Goal: Task Accomplishment & Management: Complete application form

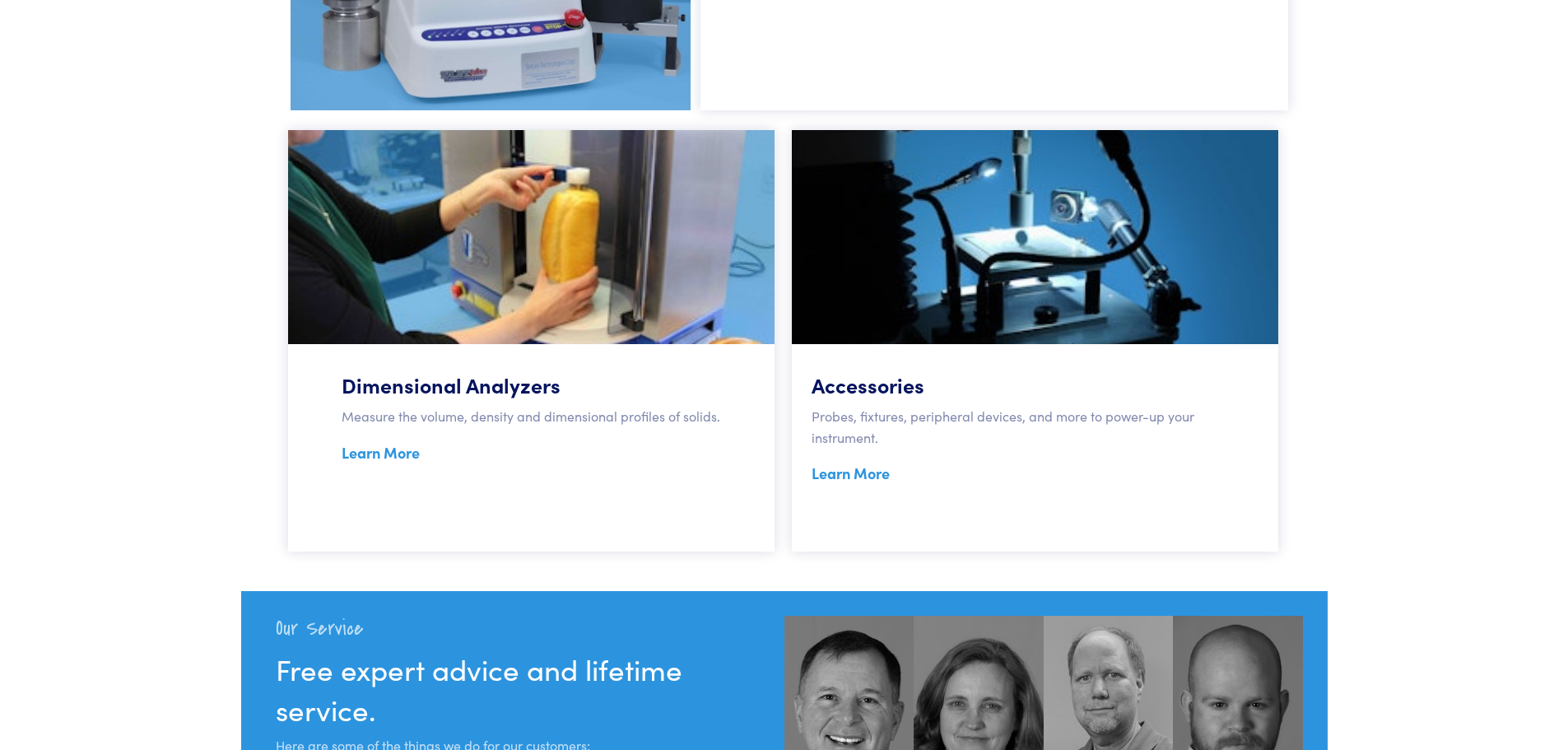
scroll to position [1333, 0]
click at [396, 458] on link "Learn More" at bounding box center [380, 452] width 78 height 21
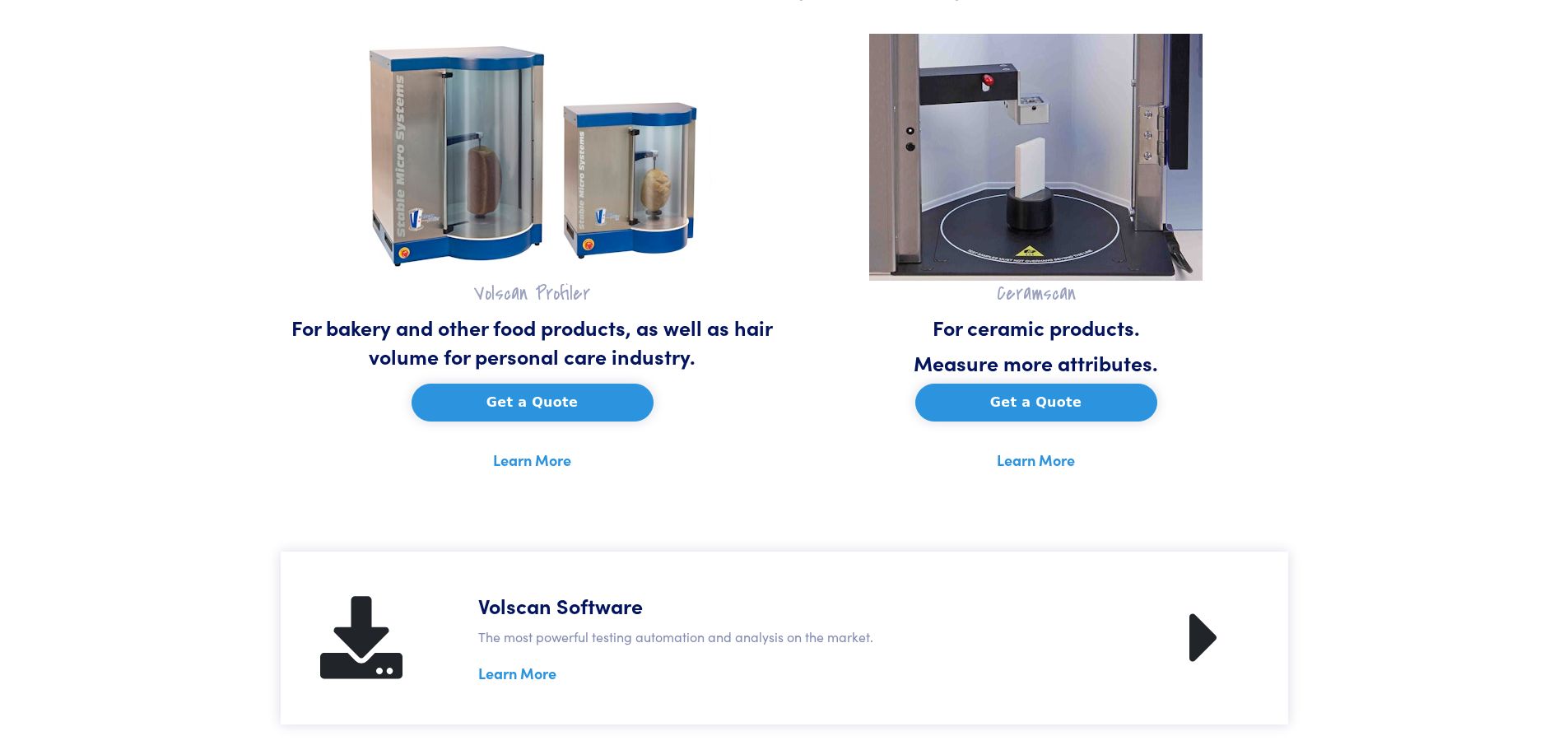
scroll to position [796, 0]
click at [517, 464] on link "Learn More" at bounding box center [531, 461] width 78 height 25
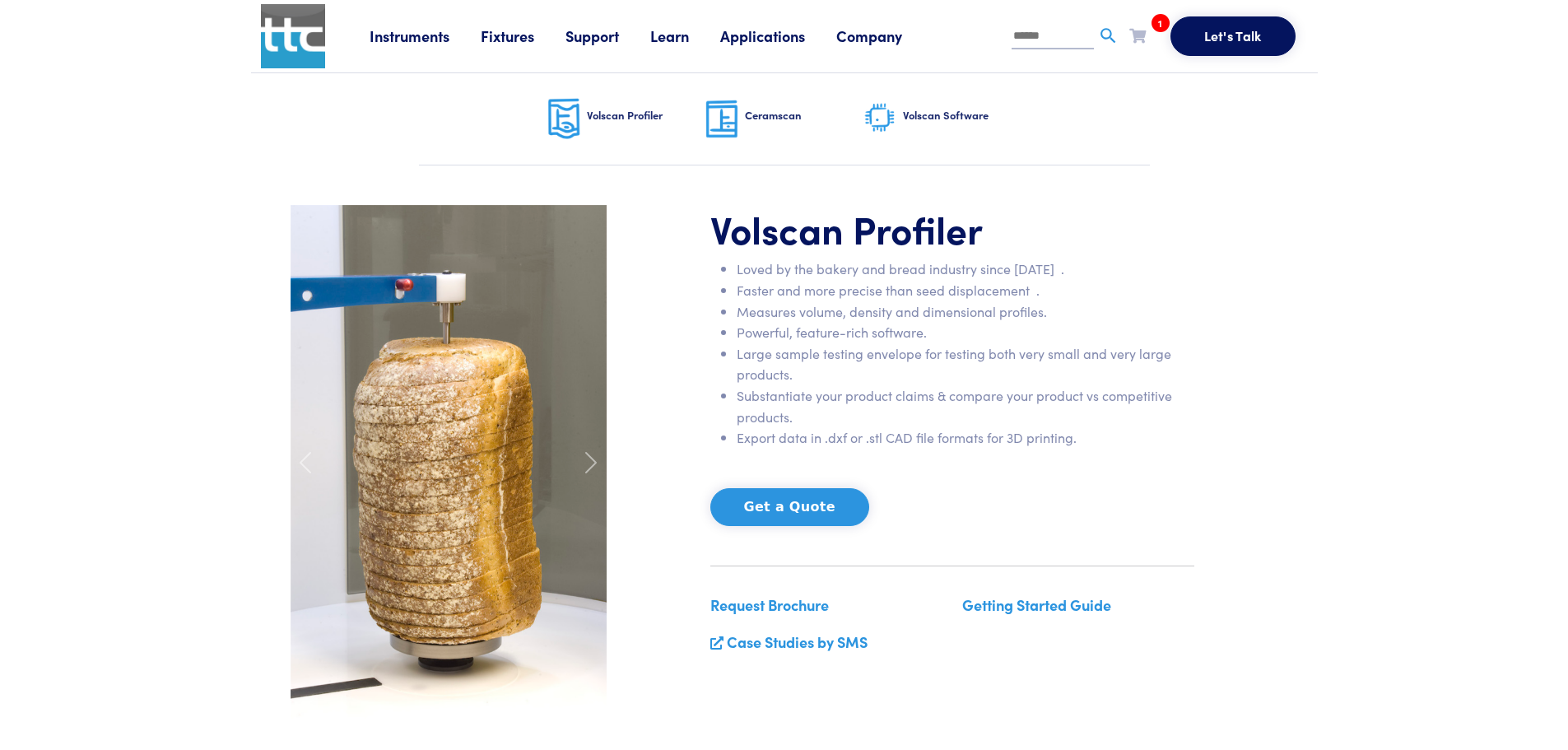
click at [628, 125] on link "Volscan Profiler" at bounding box center [627, 119] width 158 height 91
click at [602, 108] on h6 "Volscan Profiler" at bounding box center [646, 114] width 119 height 15
click at [408, 40] on link "Instruments" at bounding box center [425, 36] width 111 height 21
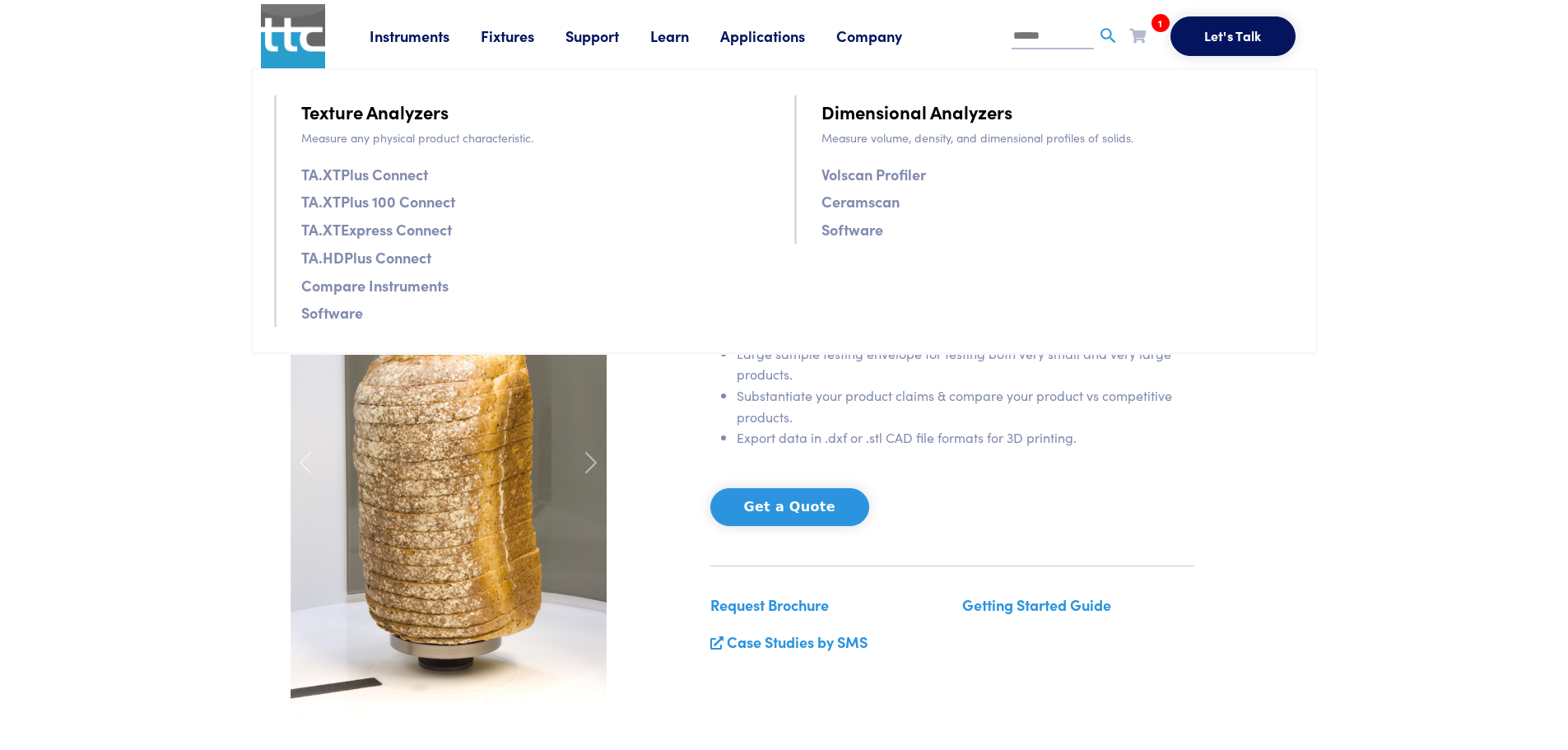
click at [496, 34] on link "Fixtures" at bounding box center [523, 36] width 85 height 21
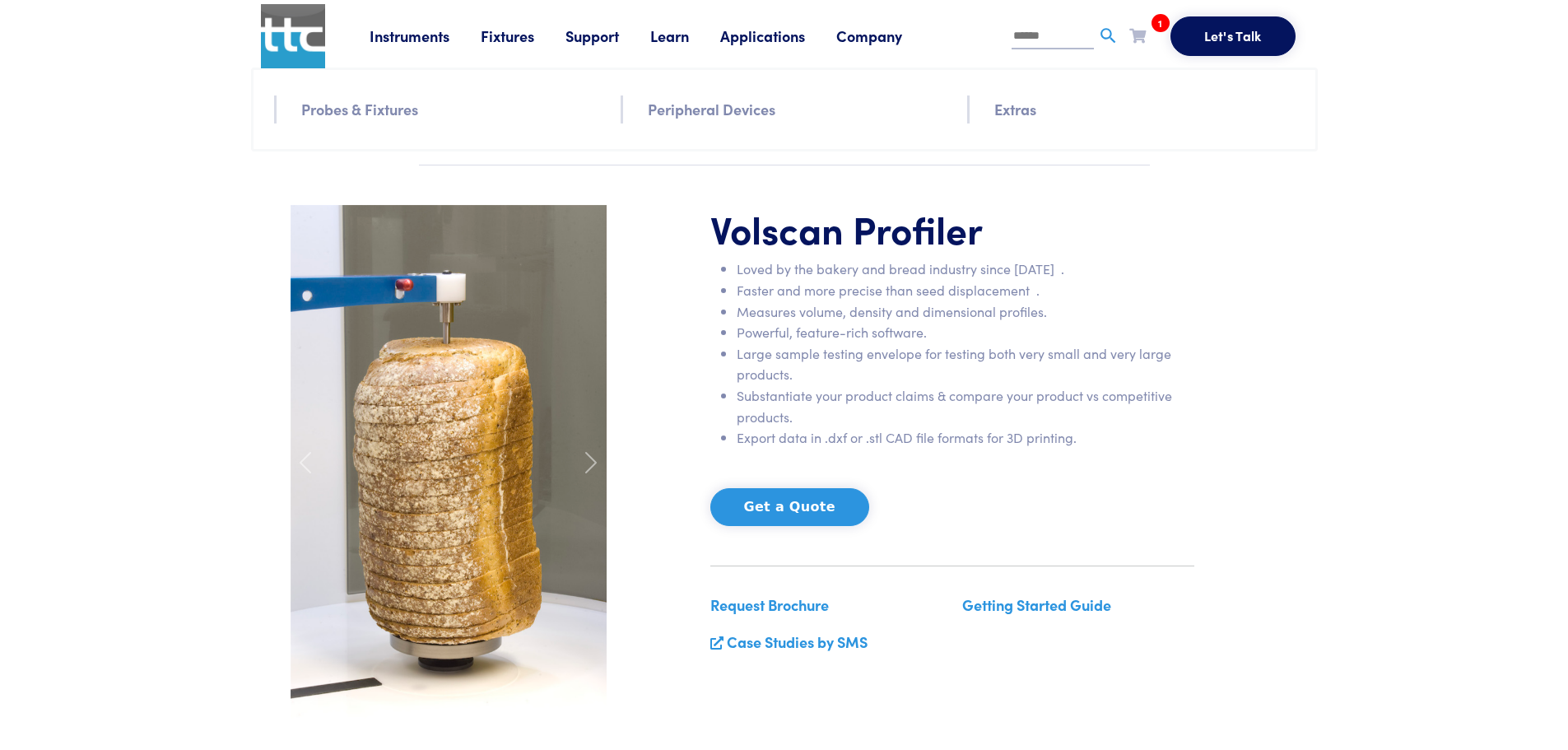
click at [496, 34] on link "Fixtures" at bounding box center [523, 36] width 85 height 21
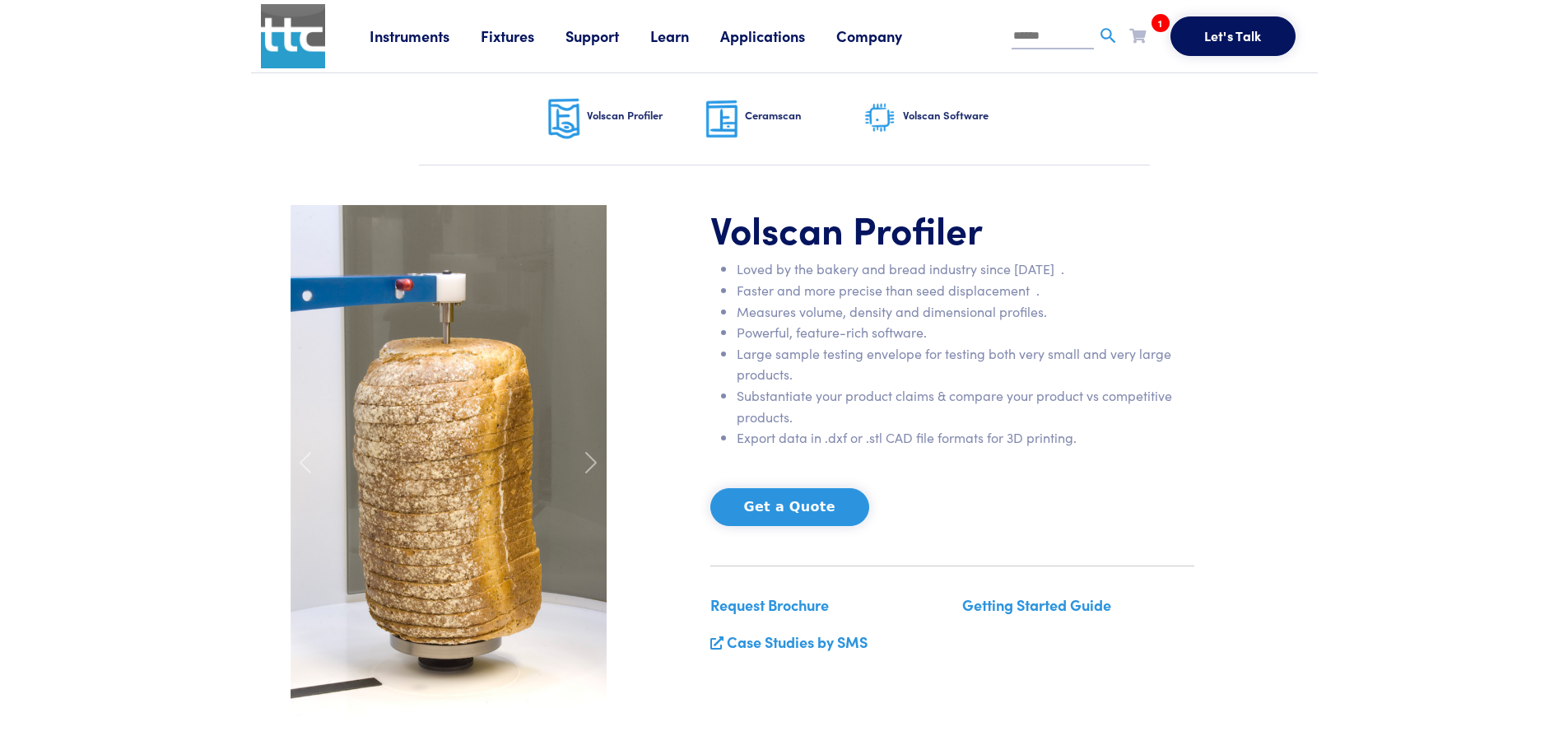
click at [496, 34] on link "Fixtures" at bounding box center [523, 36] width 85 height 21
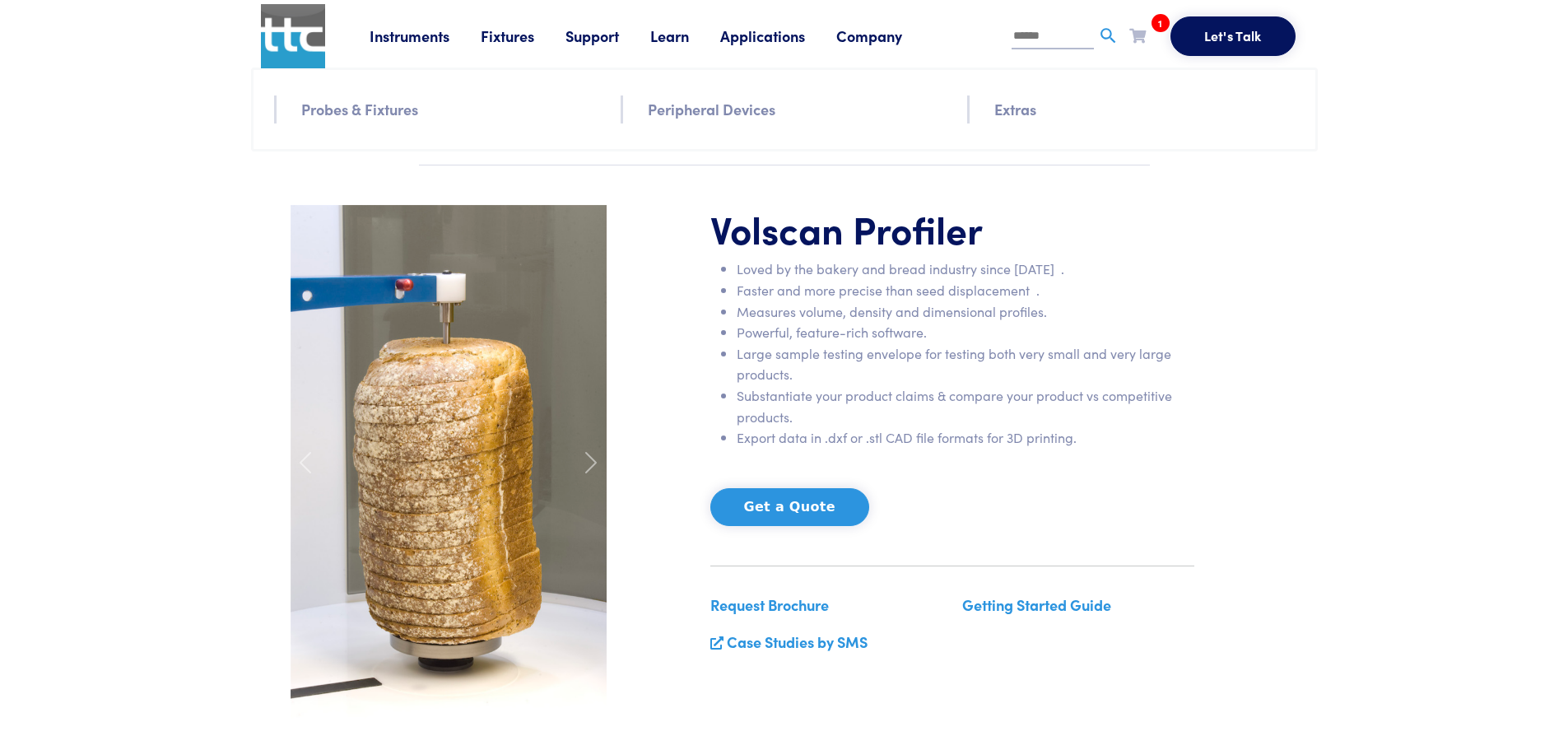
click at [378, 116] on link "Probes & Fixtures" at bounding box center [359, 109] width 117 height 24
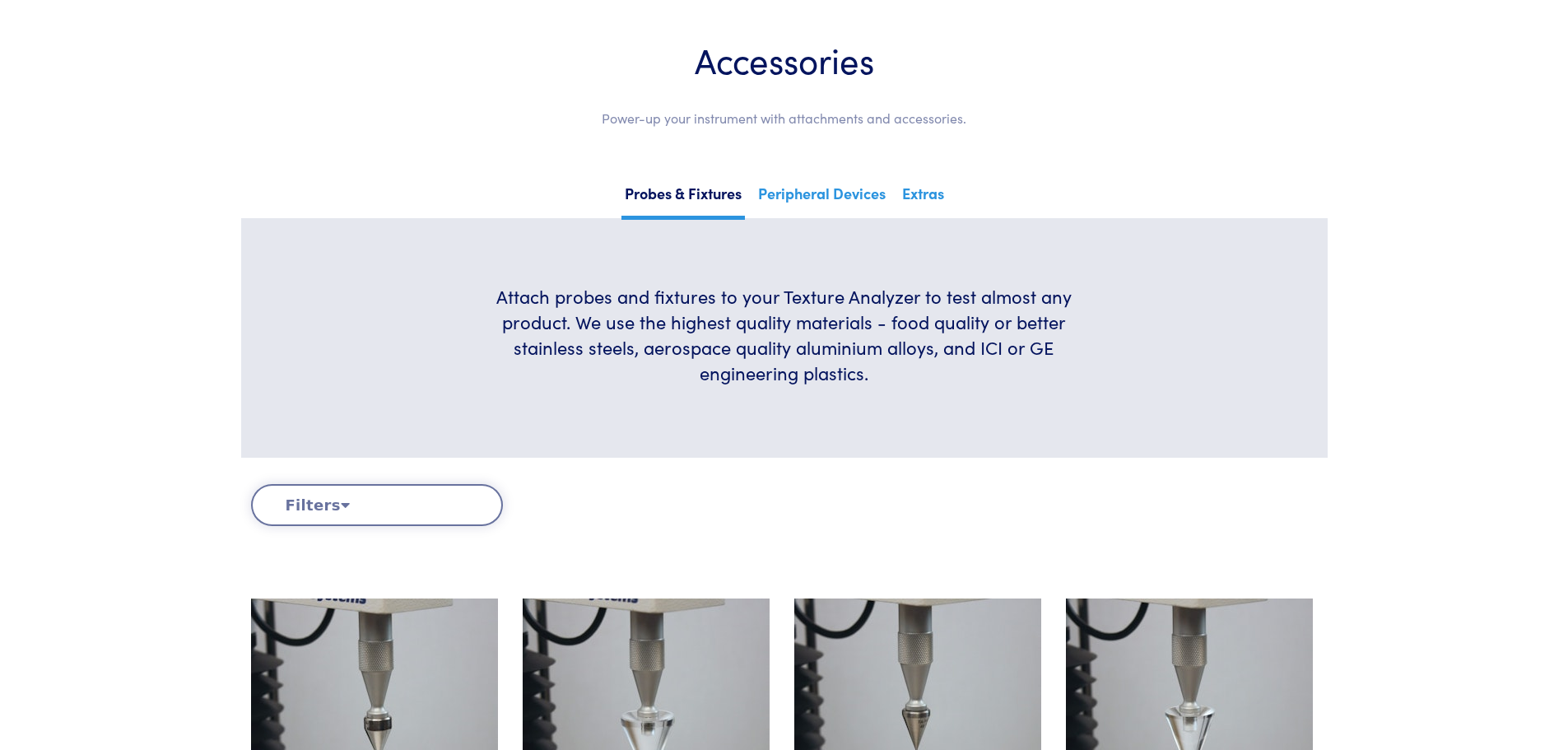
scroll to position [56, 0]
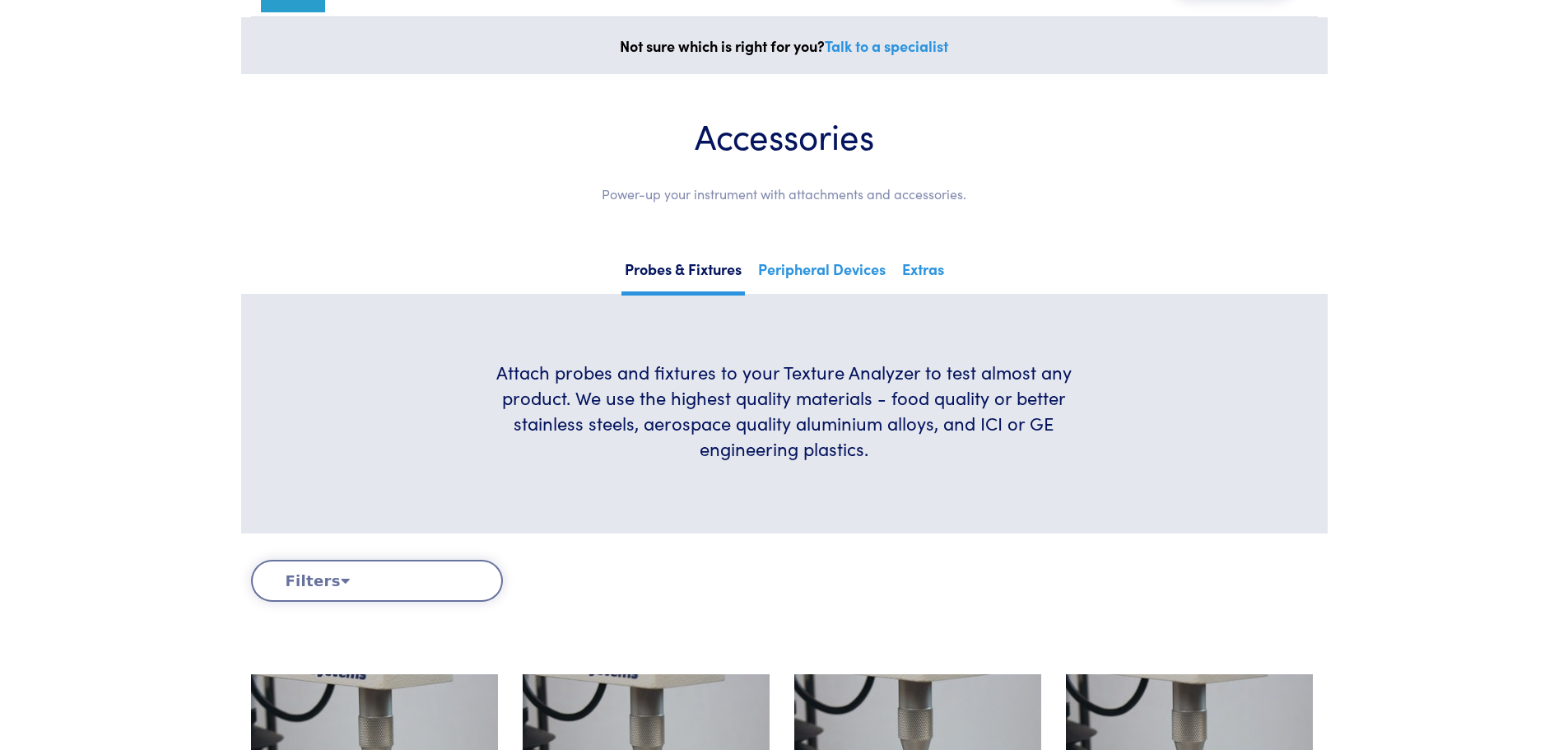
click at [380, 582] on button "Filters" at bounding box center [377, 581] width 252 height 42
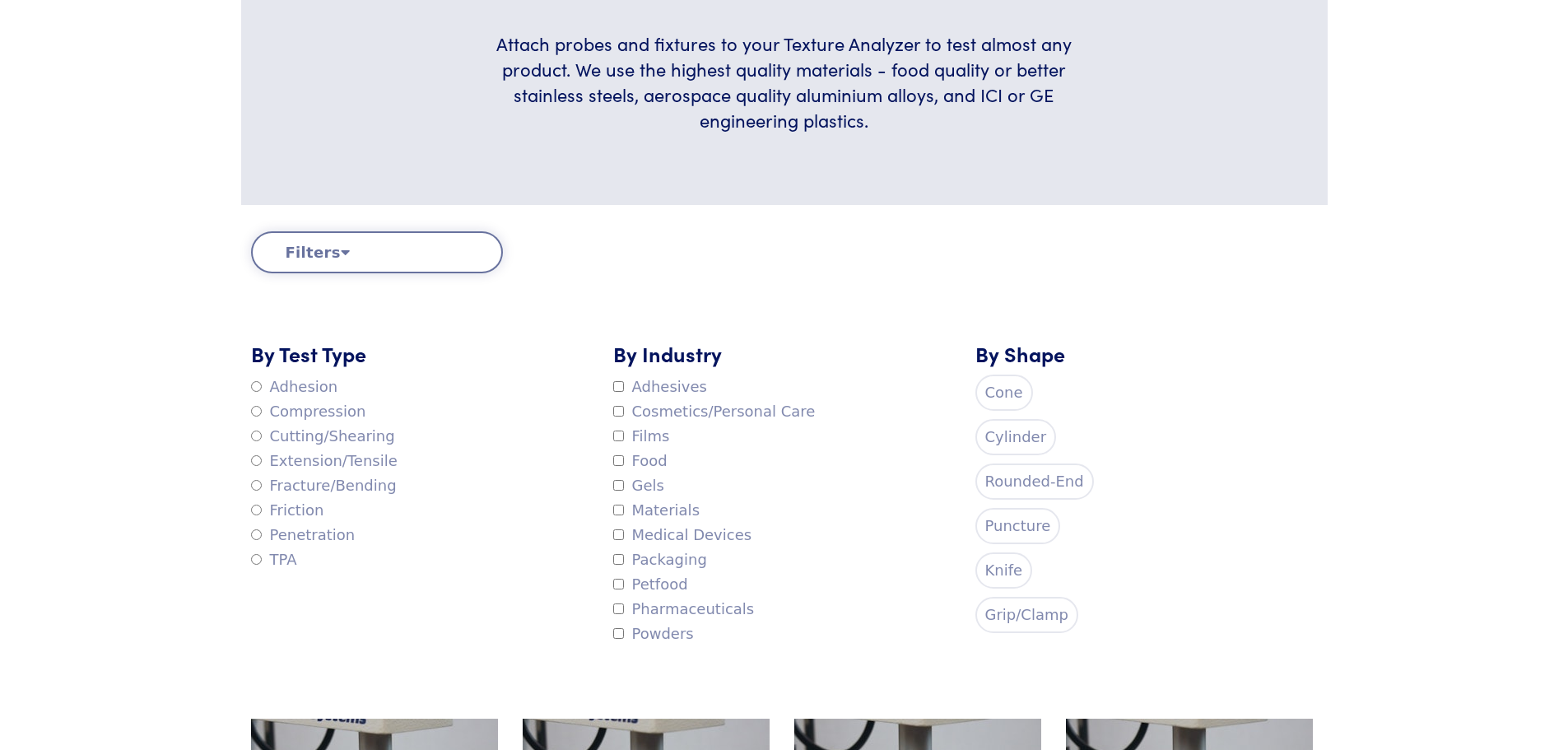
scroll to position [0, 0]
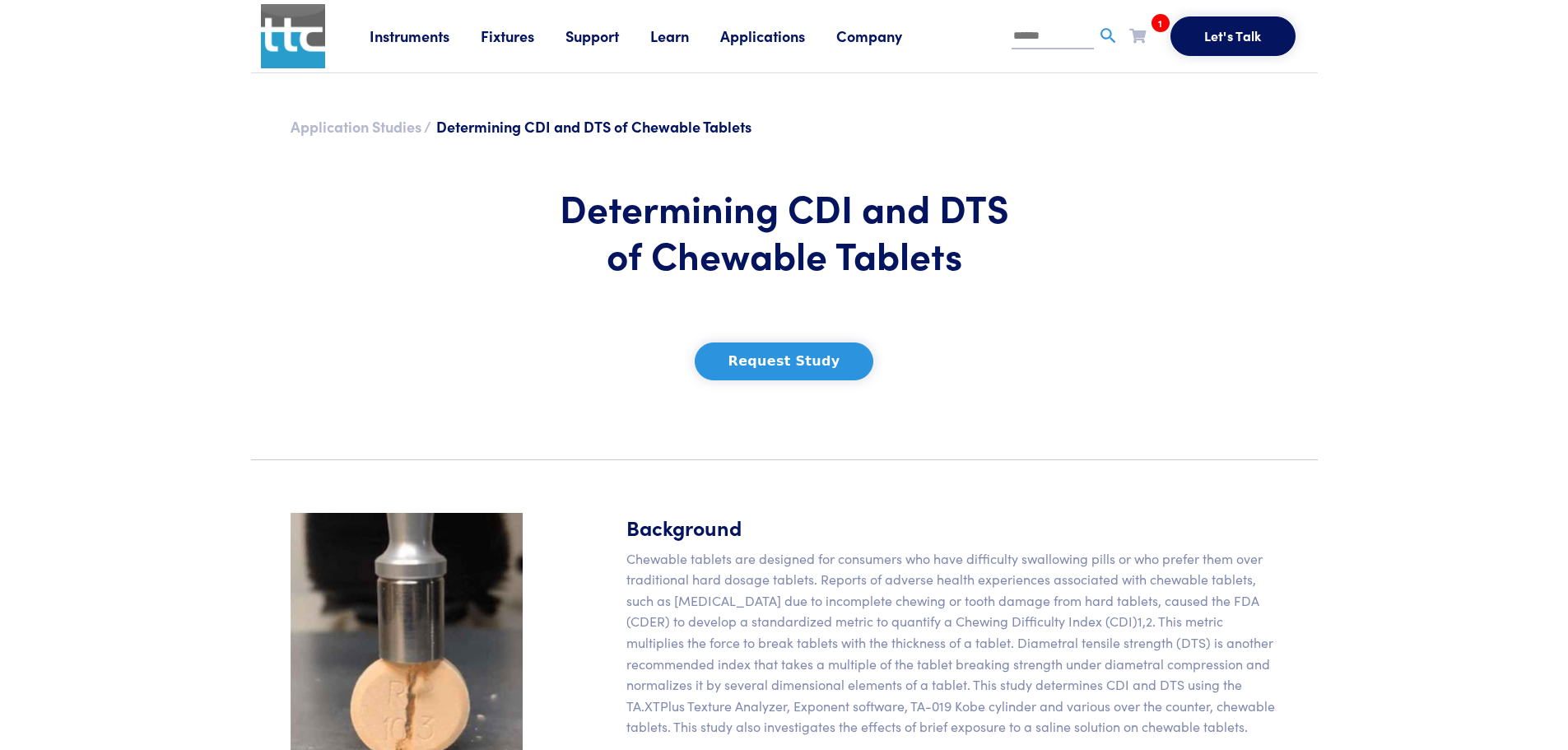
click at [364, 122] on link "Application Studies /" at bounding box center [361, 126] width 141 height 21
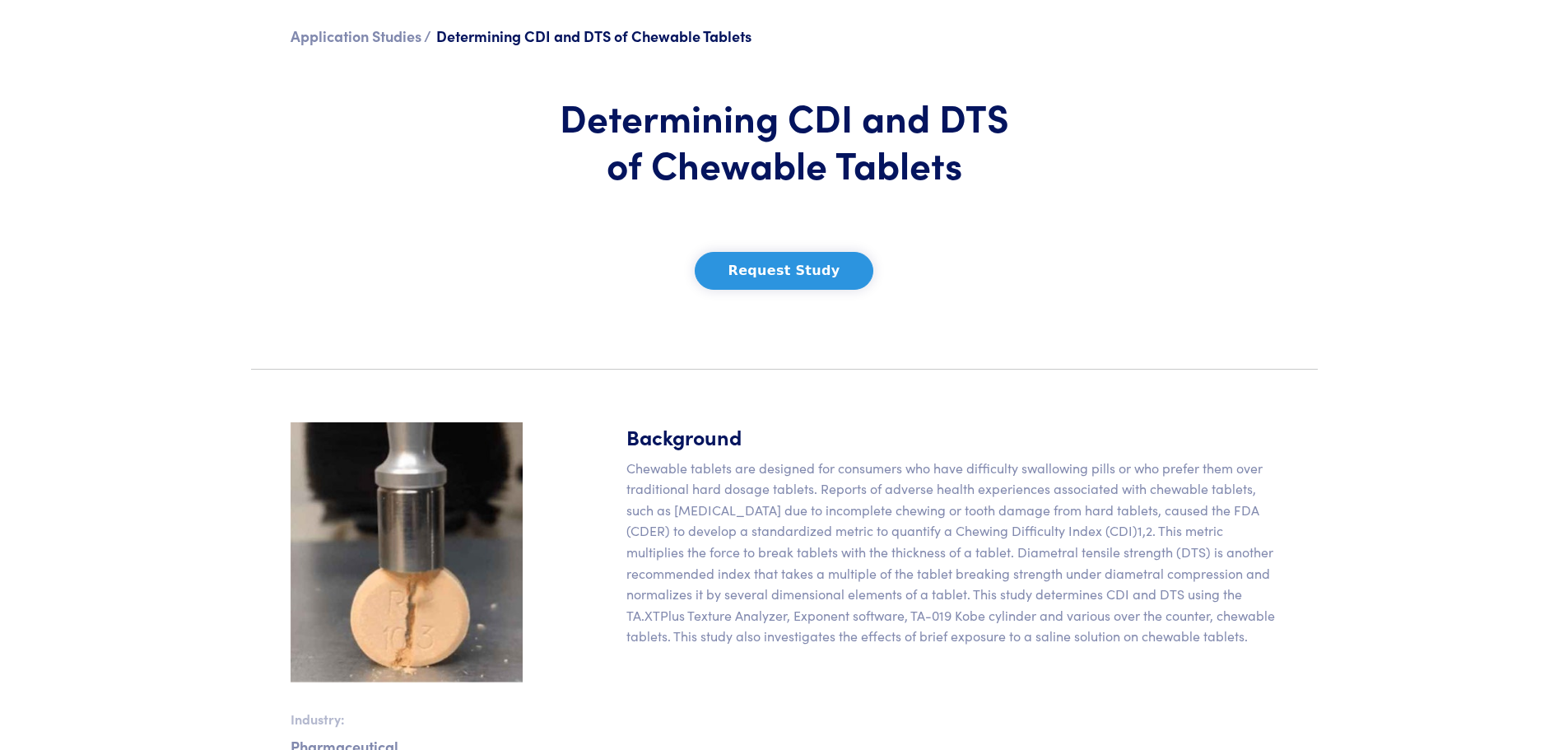
scroll to position [92, 0]
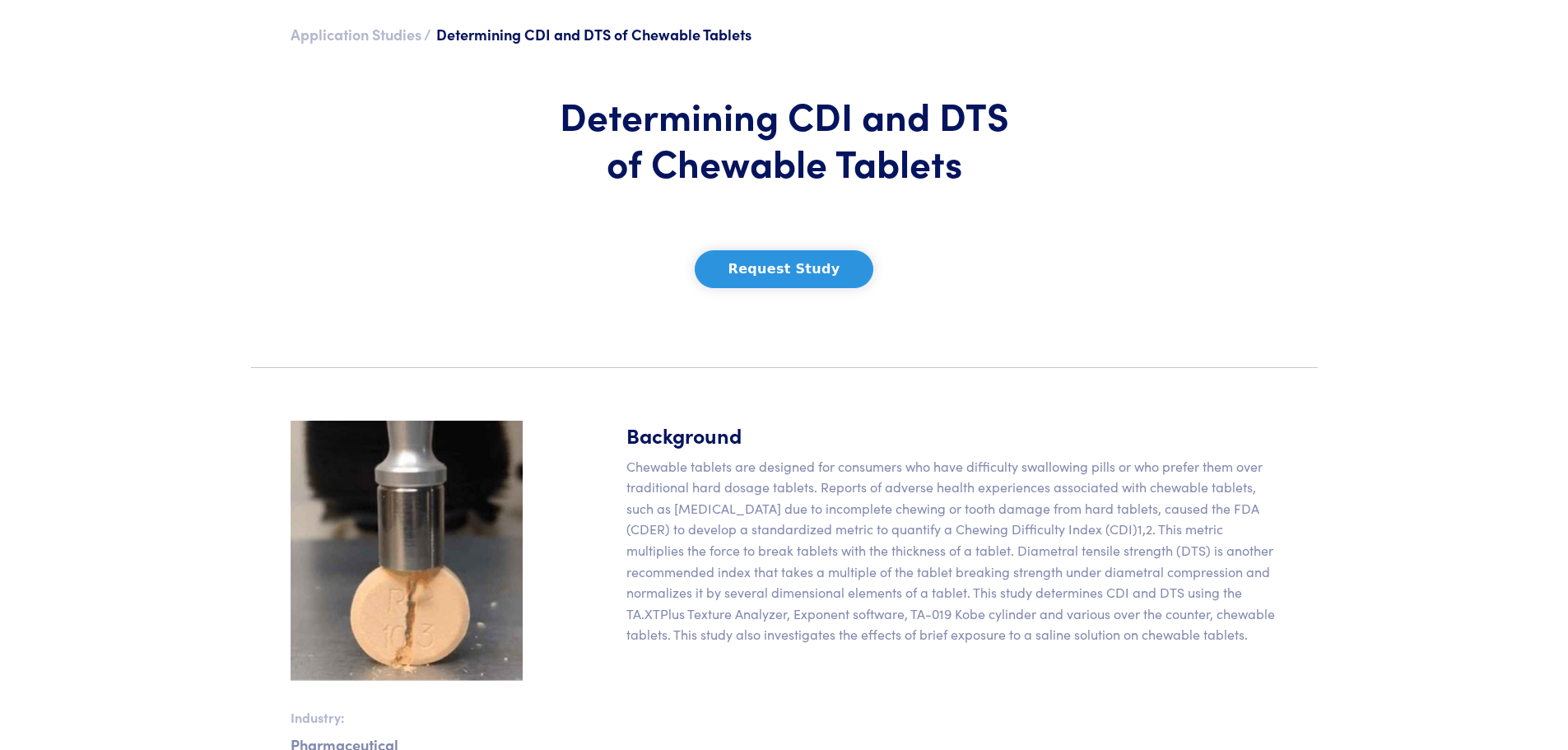
click at [386, 32] on link "Application Studies /" at bounding box center [361, 34] width 141 height 21
click at [343, 37] on link "Application Studies /" at bounding box center [361, 34] width 141 height 21
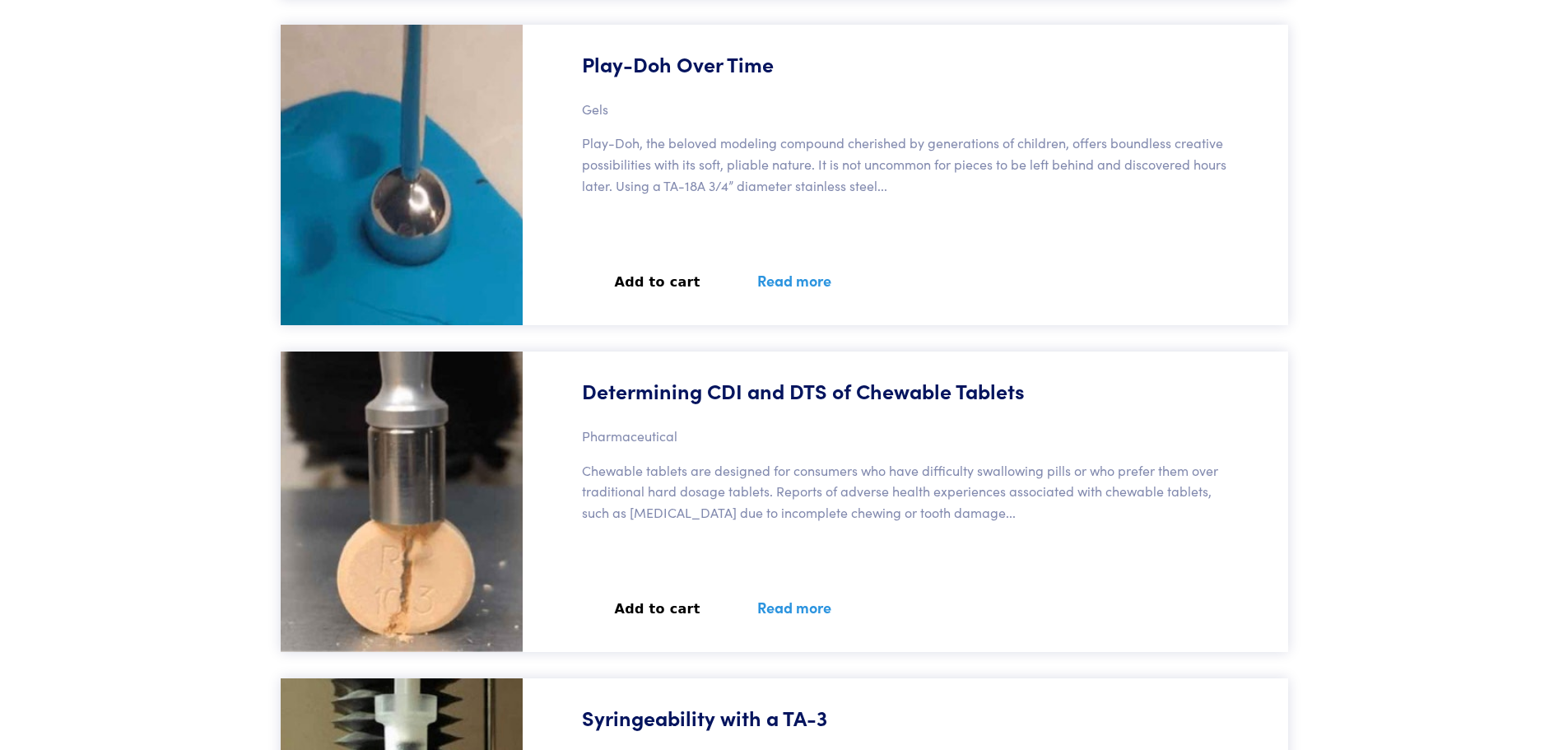
scroll to position [8406, 0]
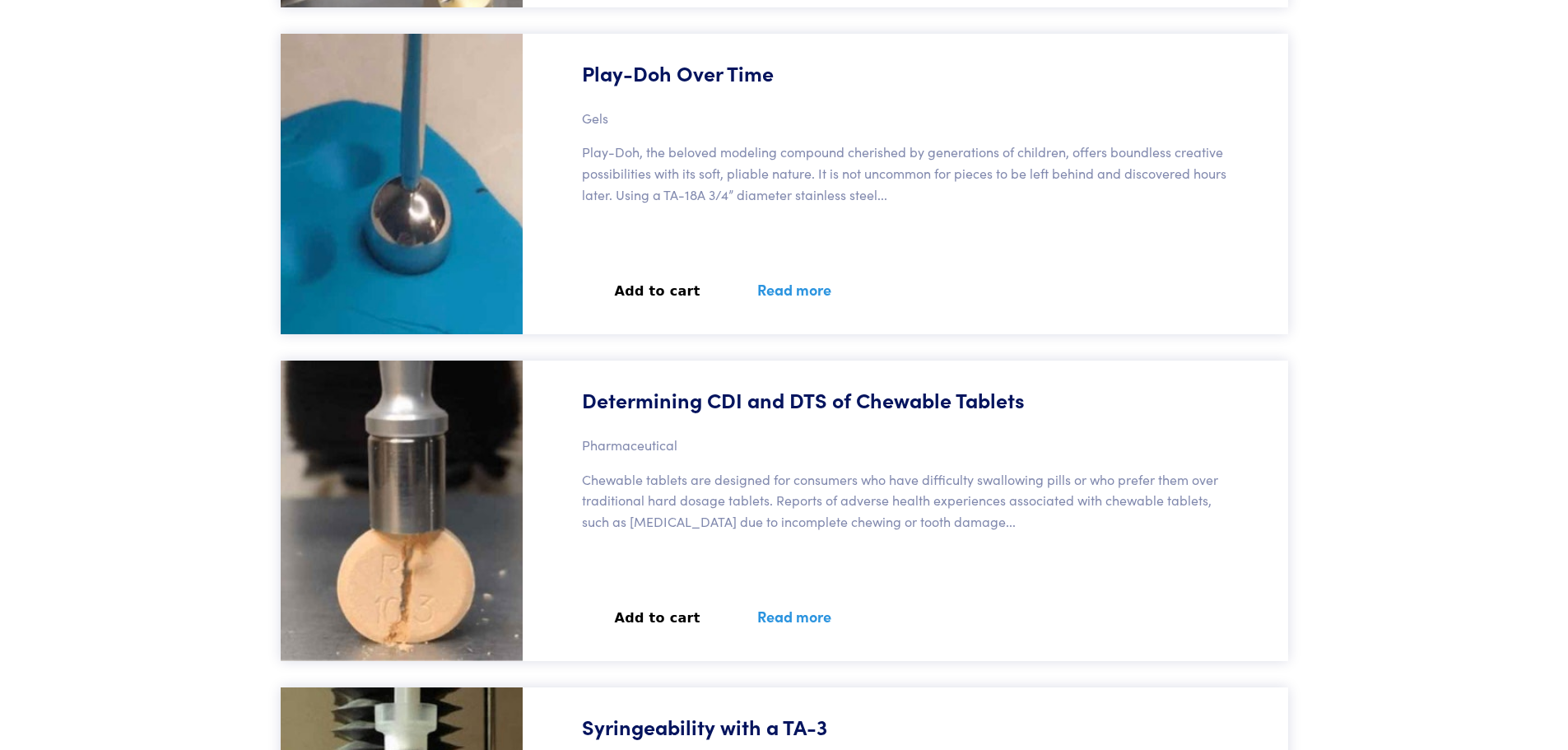
click at [787, 295] on link "Read more" at bounding box center [794, 290] width 113 height 60
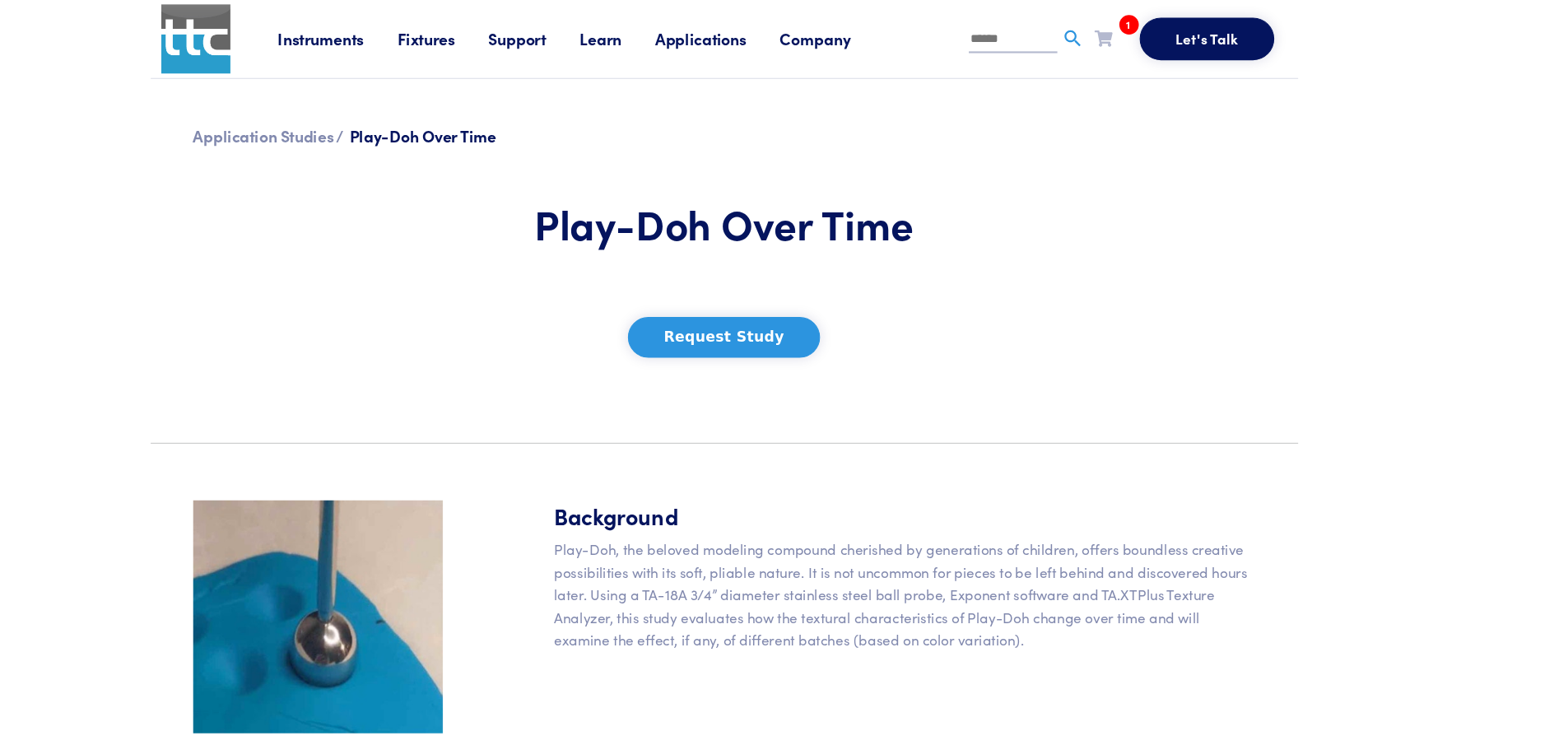
click at [805, 305] on button "Request Study" at bounding box center [784, 314] width 180 height 38
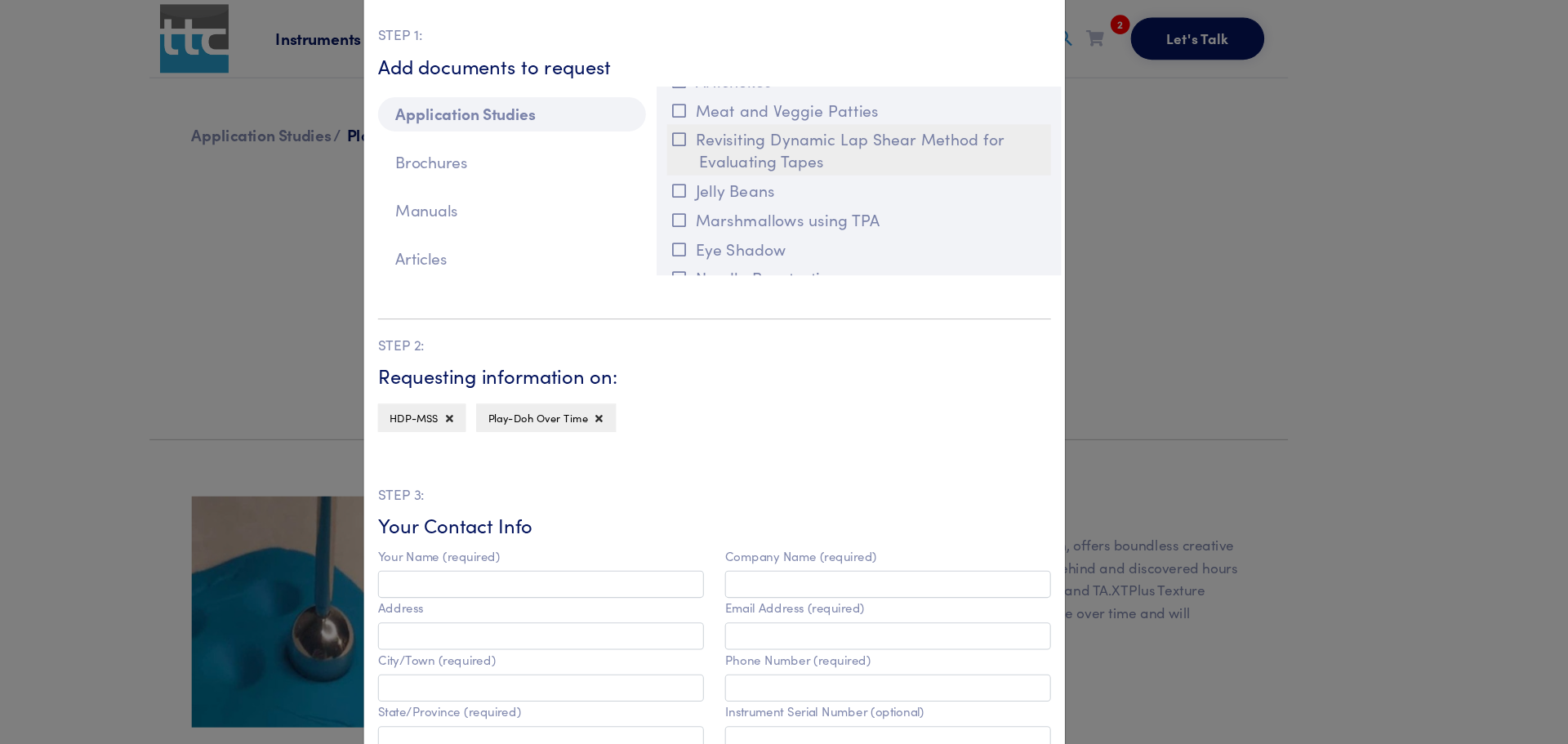
scroll to position [2961, 0]
click at [977, 172] on button "Jelly Beans" at bounding box center [909, 169] width 357 height 27
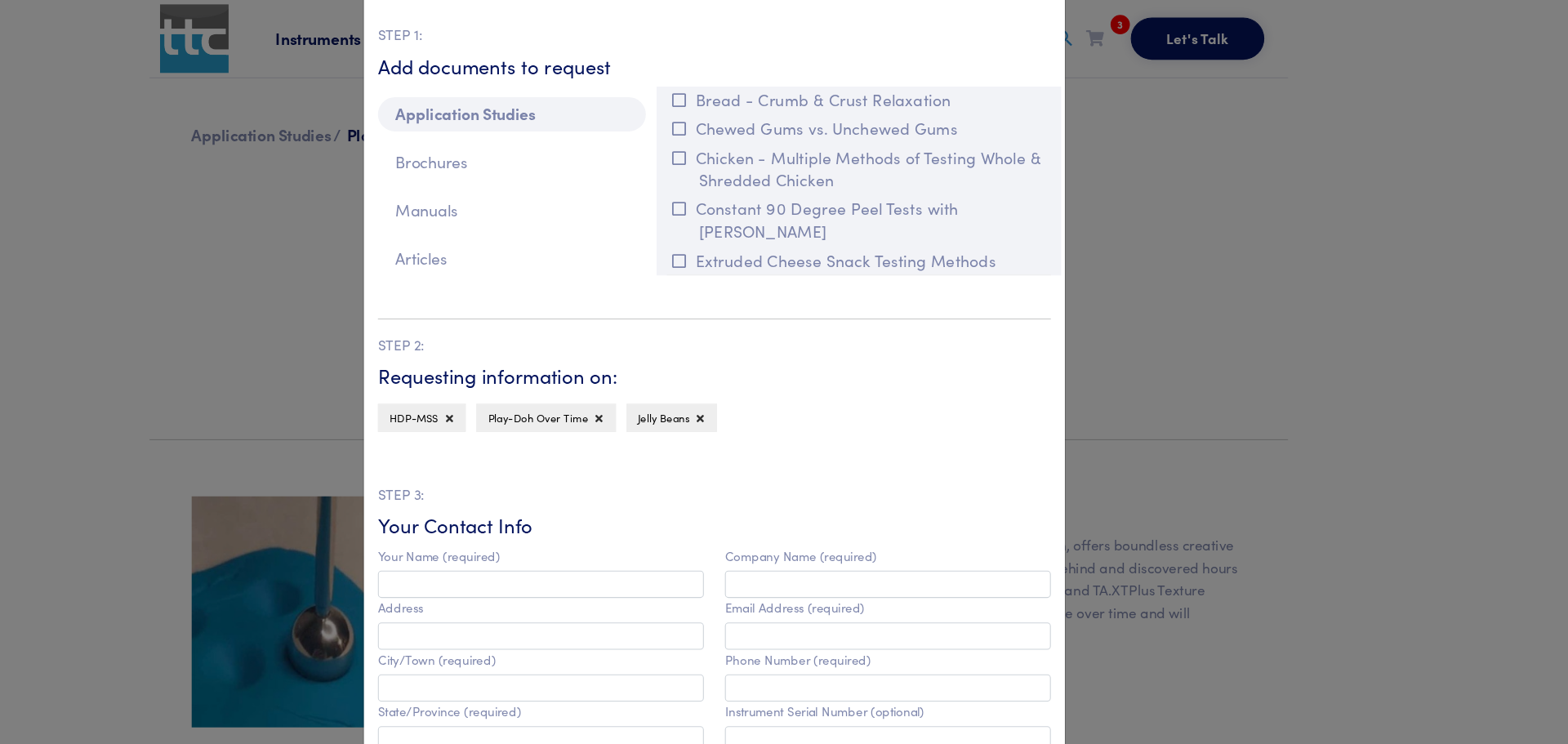
scroll to position [4480, 0]
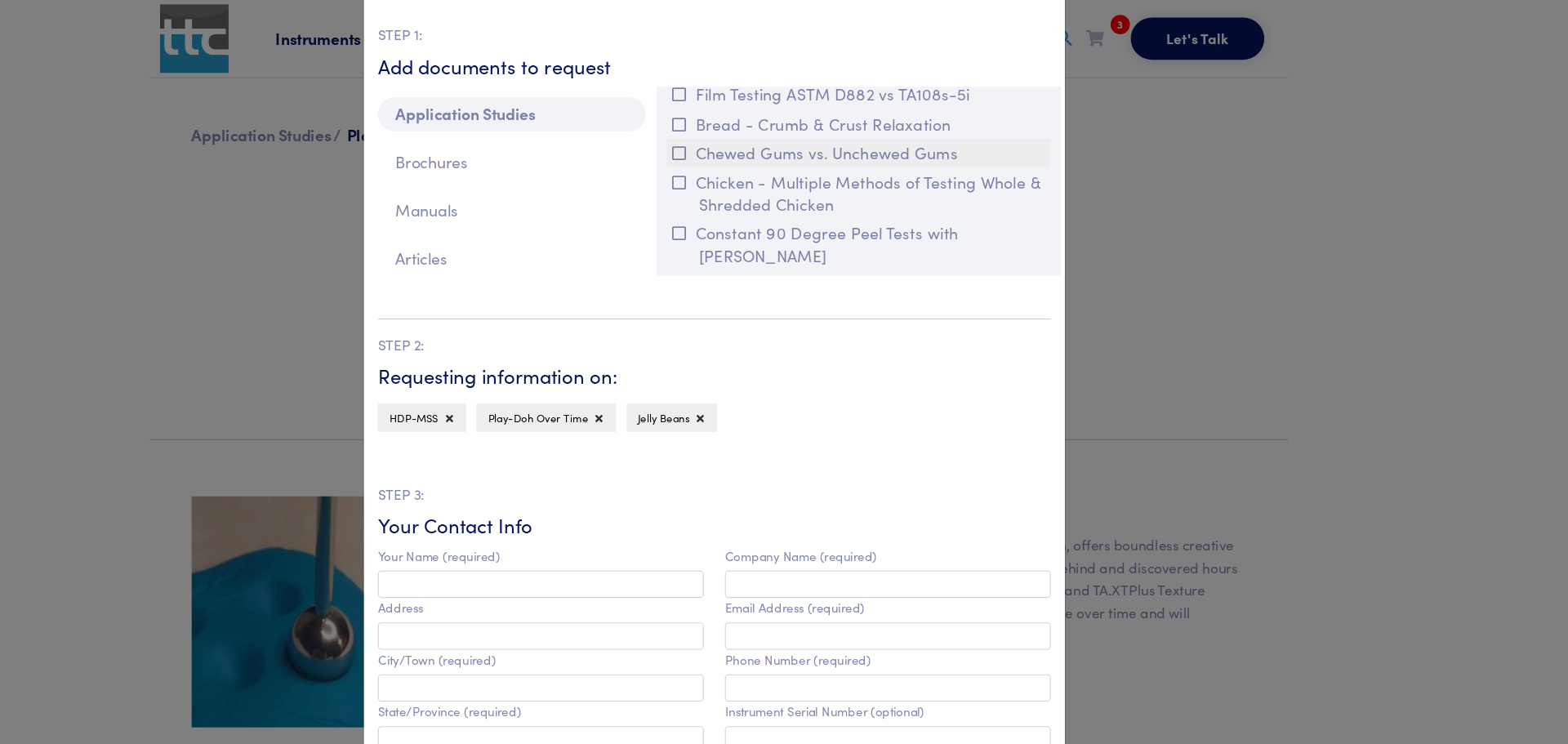
click at [740, 142] on icon at bounding box center [741, 142] width 13 height 15
click at [735, 148] on icon at bounding box center [741, 142] width 13 height 15
click at [735, 140] on icon at bounding box center [741, 142] width 13 height 15
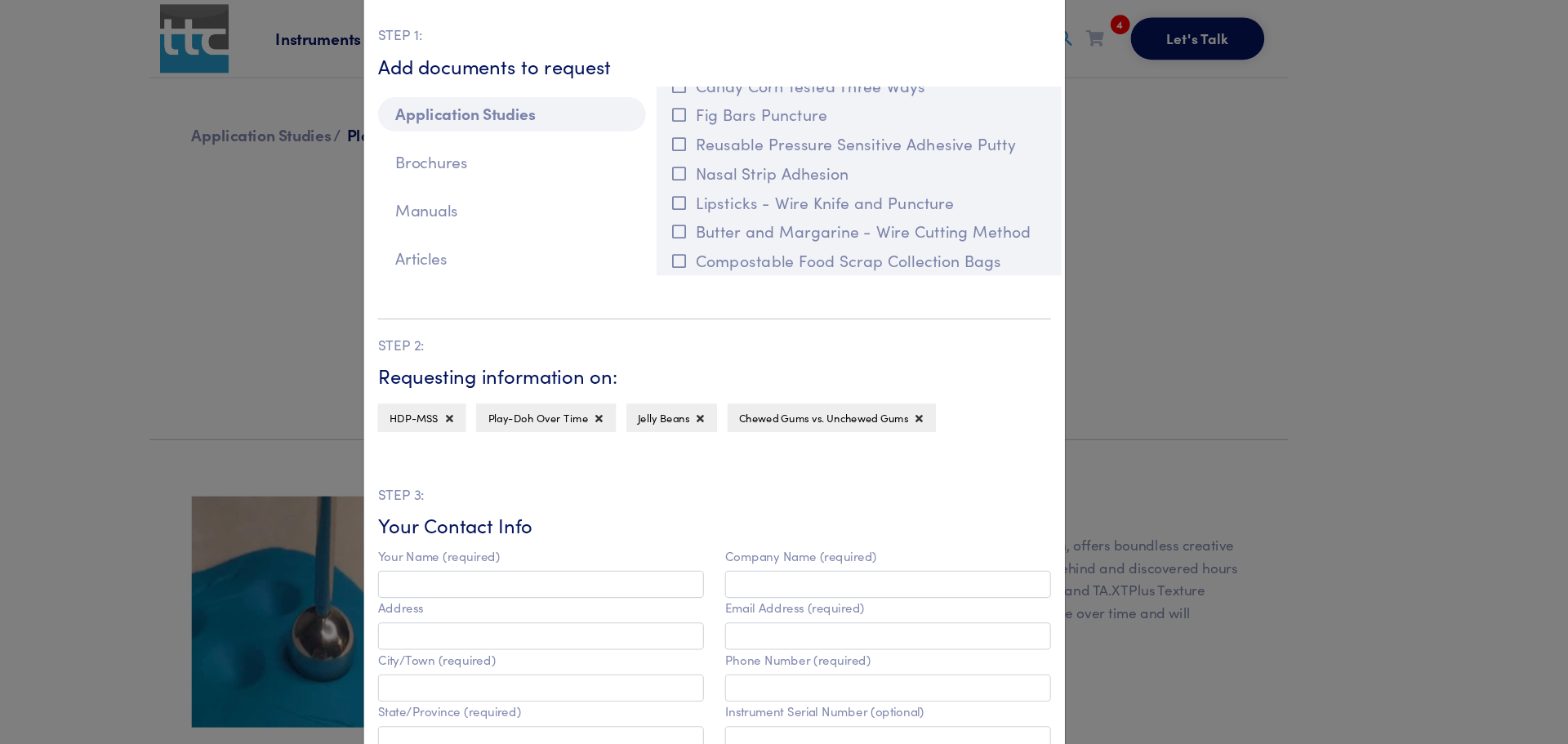
scroll to position [4944, 0]
click at [960, 121] on button "Reusable Pressure Sensitive Adhesive Putty" at bounding box center [909, 135] width 357 height 27
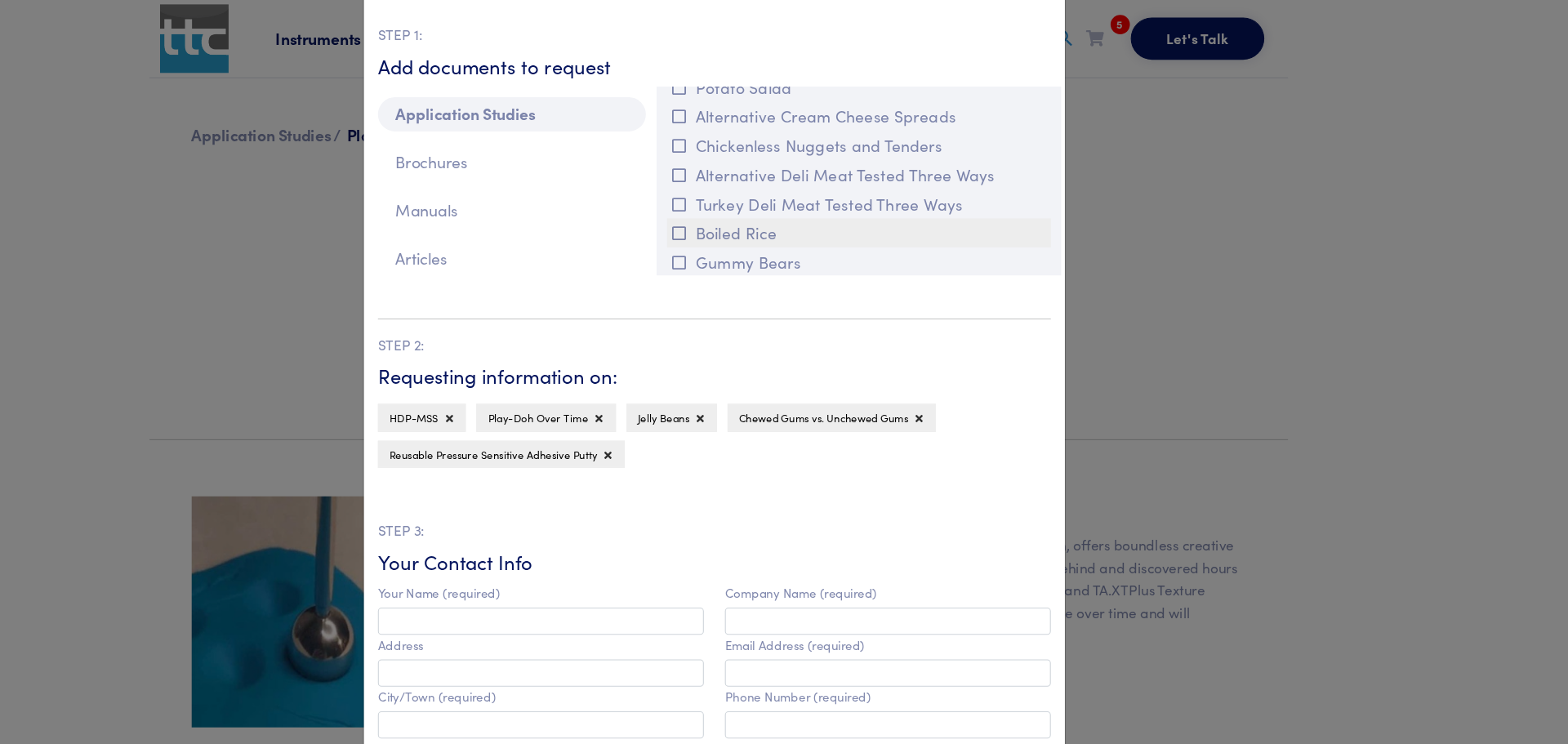
scroll to position [5968, 0]
click at [871, 140] on button "Chickenless Nuggets and Tenders" at bounding box center [909, 136] width 357 height 27
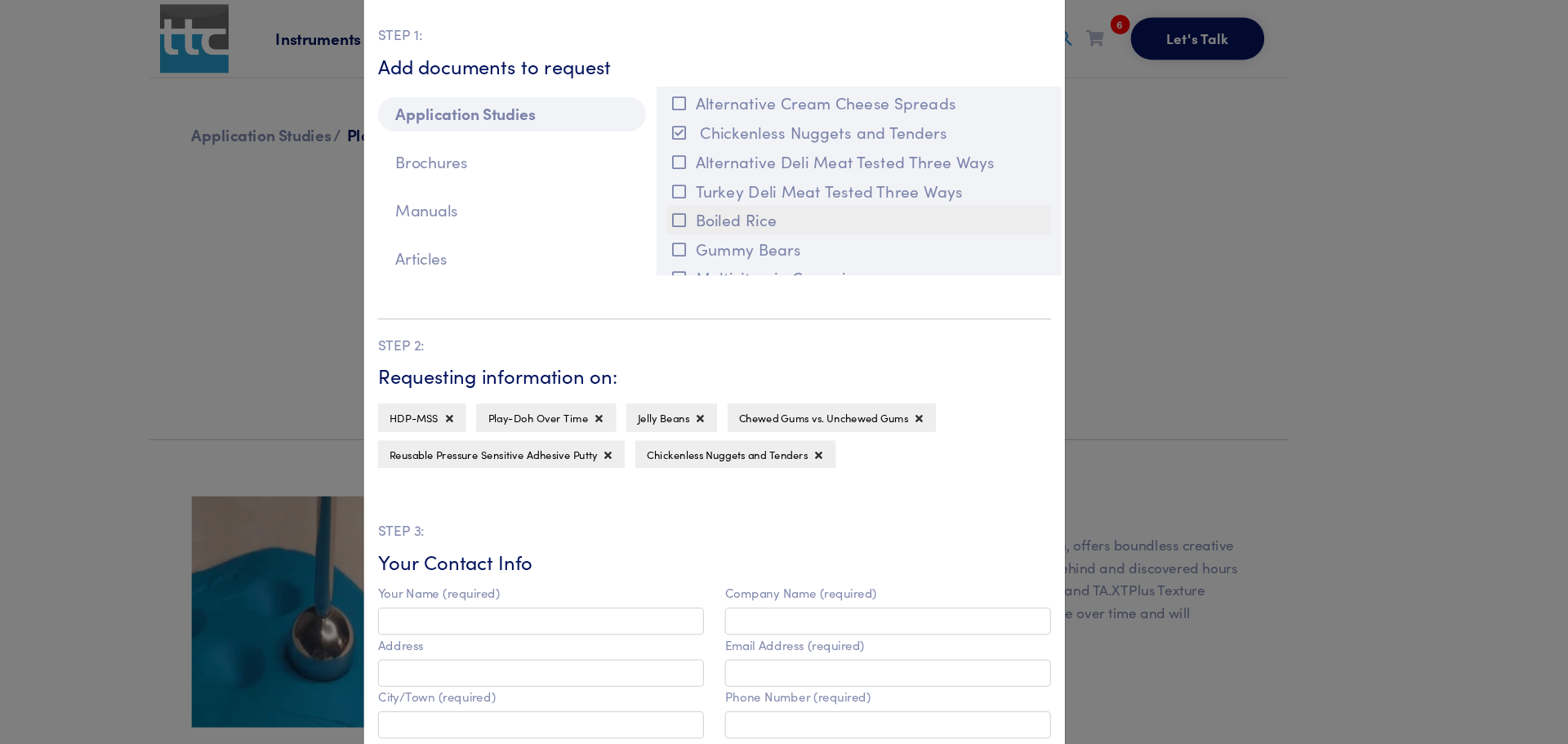
scroll to position [5981, 0]
click at [788, 161] on button "Alternative Deli Meat Tested Three Ways" at bounding box center [909, 150] width 357 height 27
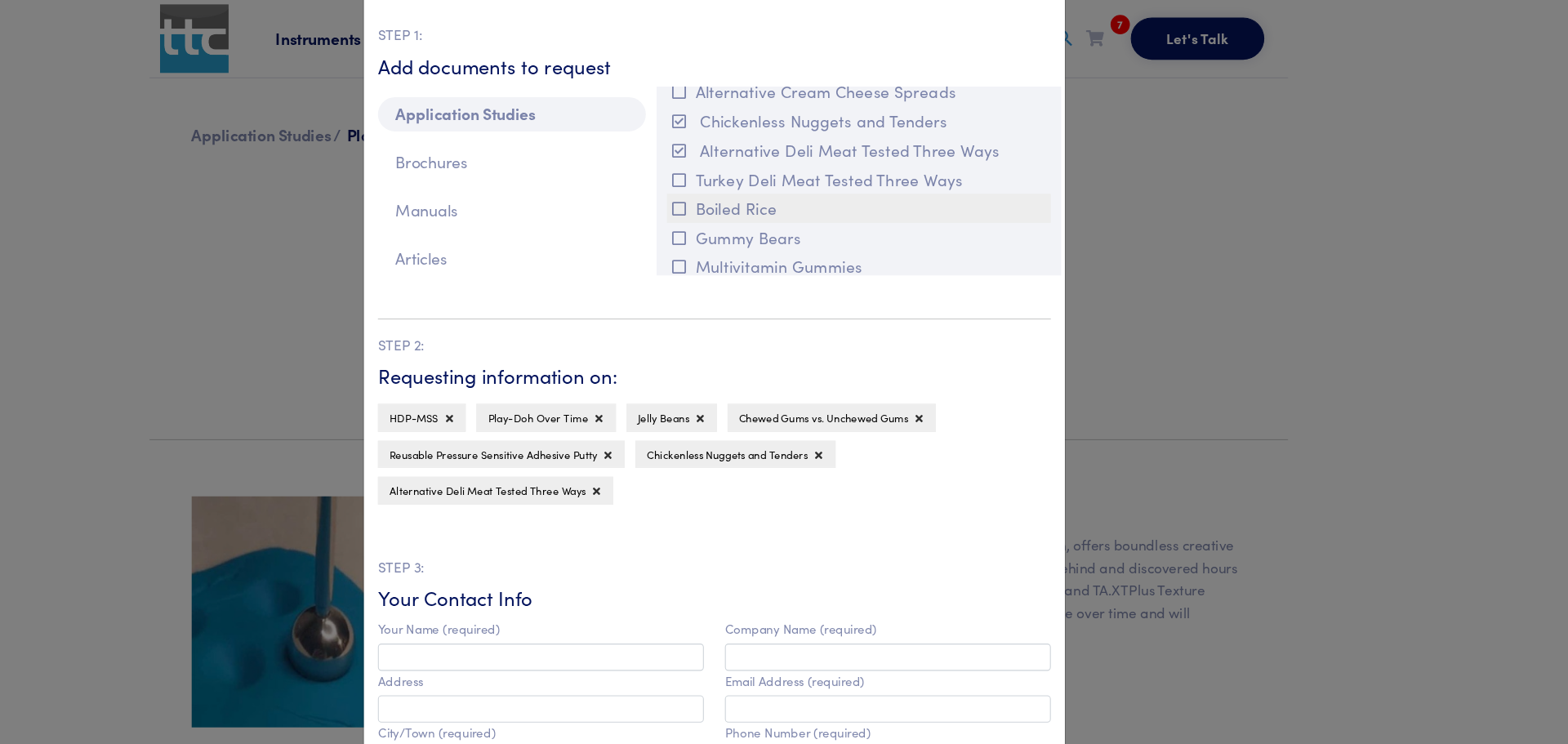
scroll to position [5987, 0]
click at [735, 145] on icon at bounding box center [741, 144] width 13 height 15
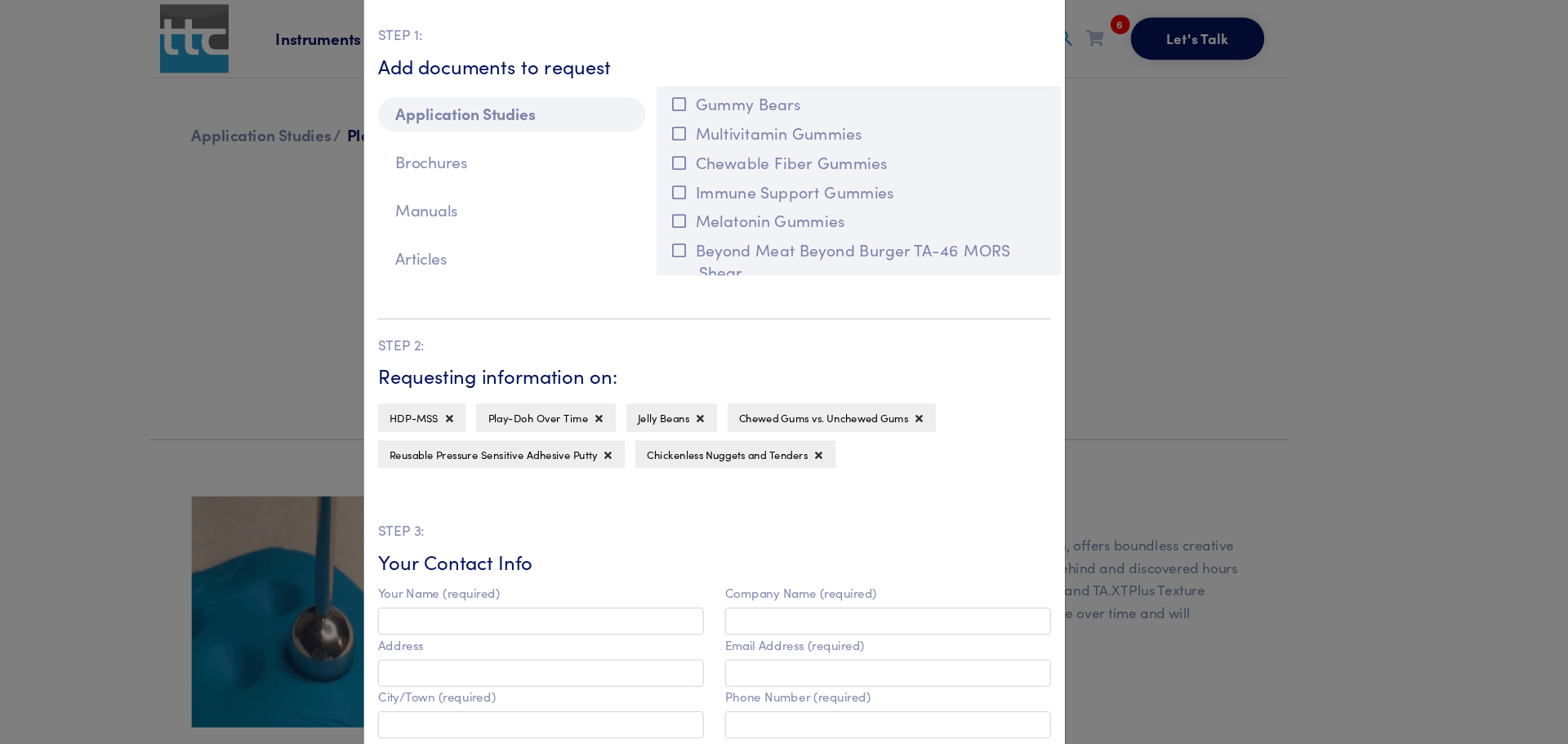
scroll to position [6116, 0]
click at [740, 96] on icon at bounding box center [741, 96] width 13 height 15
click at [738, 119] on icon at bounding box center [741, 123] width 13 height 15
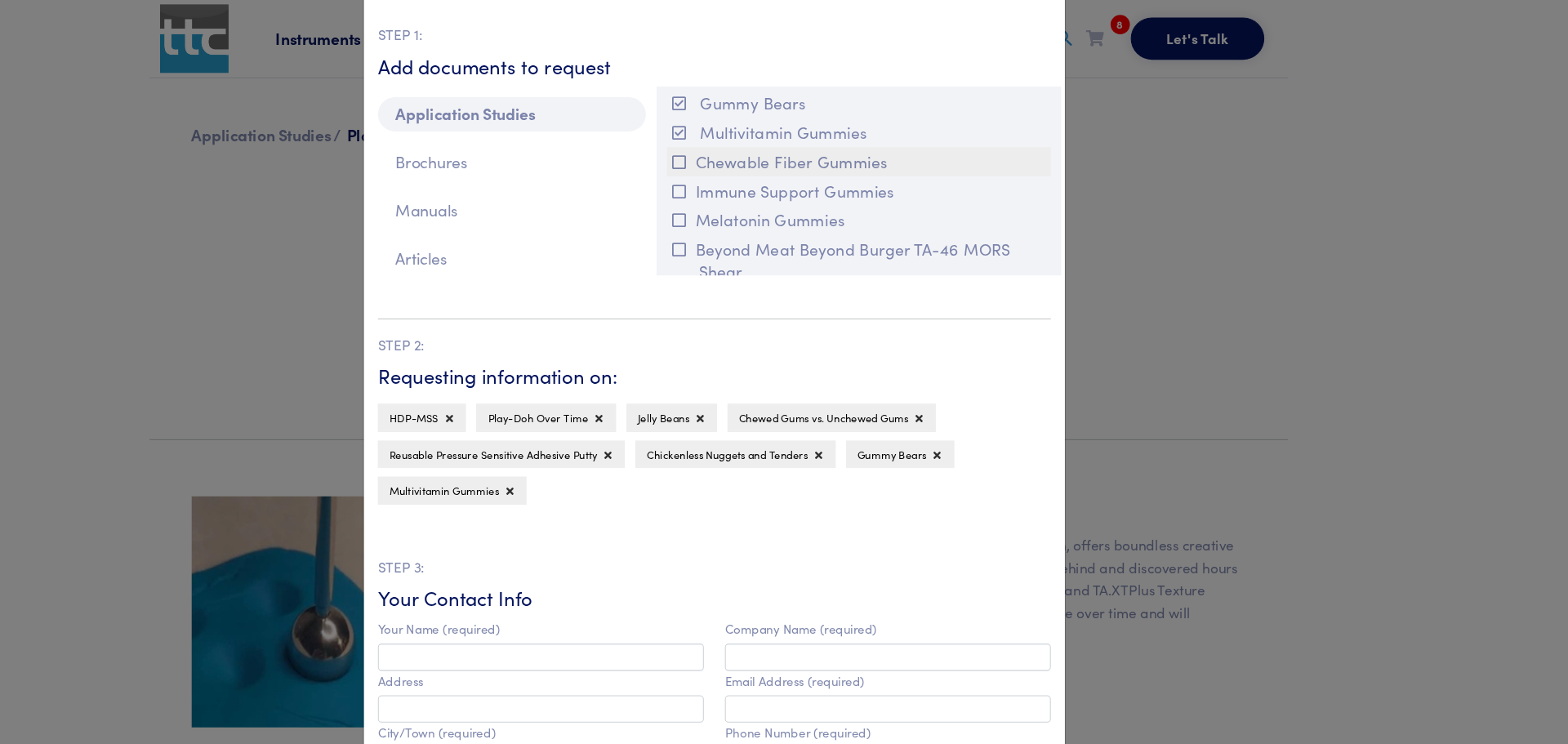
click at [737, 148] on icon at bounding box center [741, 150] width 13 height 15
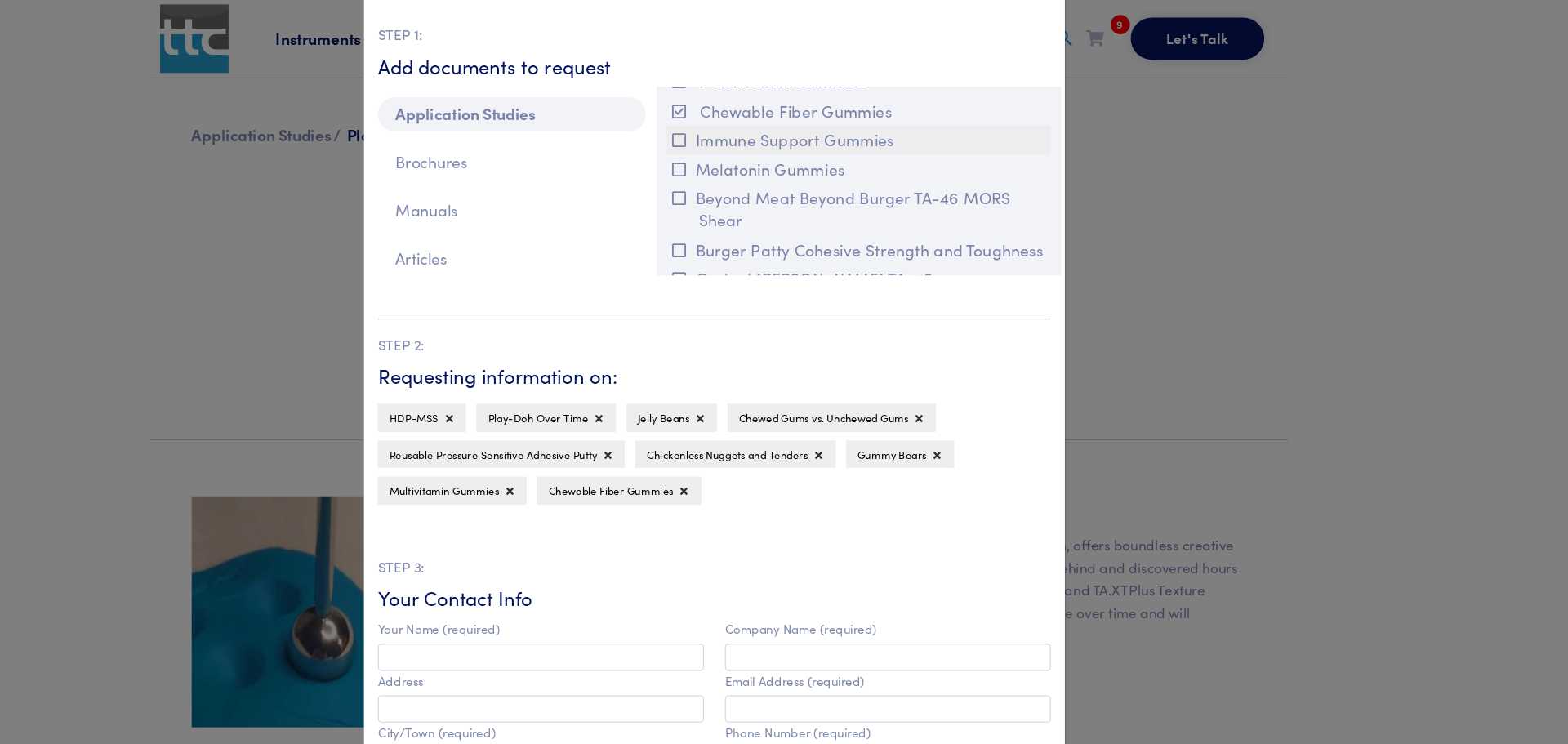
click at [738, 136] on icon at bounding box center [741, 131] width 13 height 15
click at [739, 165] on button "Melatonin Gummies" at bounding box center [909, 157] width 357 height 27
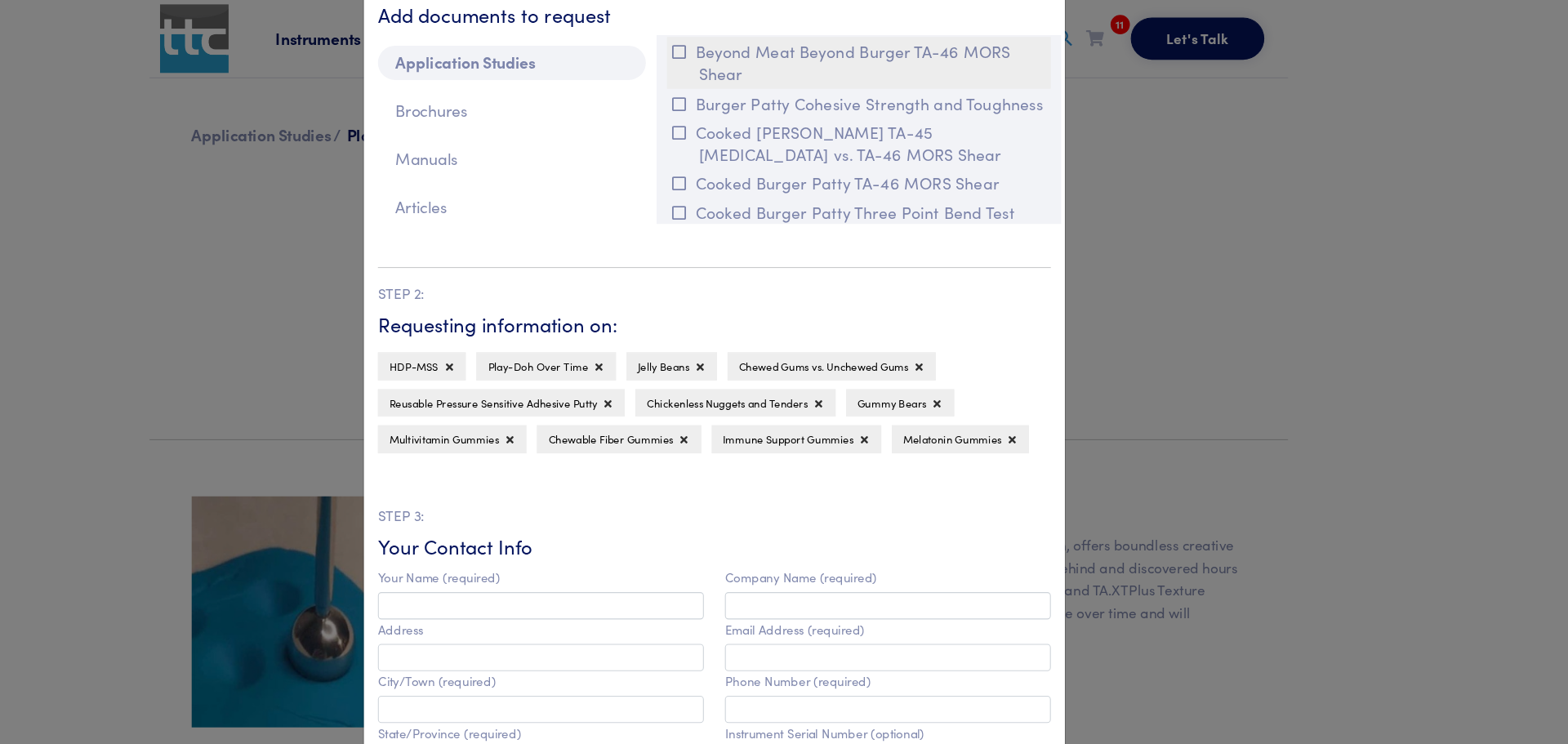
scroll to position [6253, 0]
click at [770, 67] on button "Beyond Meat Beyond Burger TA-46 MORS Shear" at bounding box center [909, 56] width 357 height 48
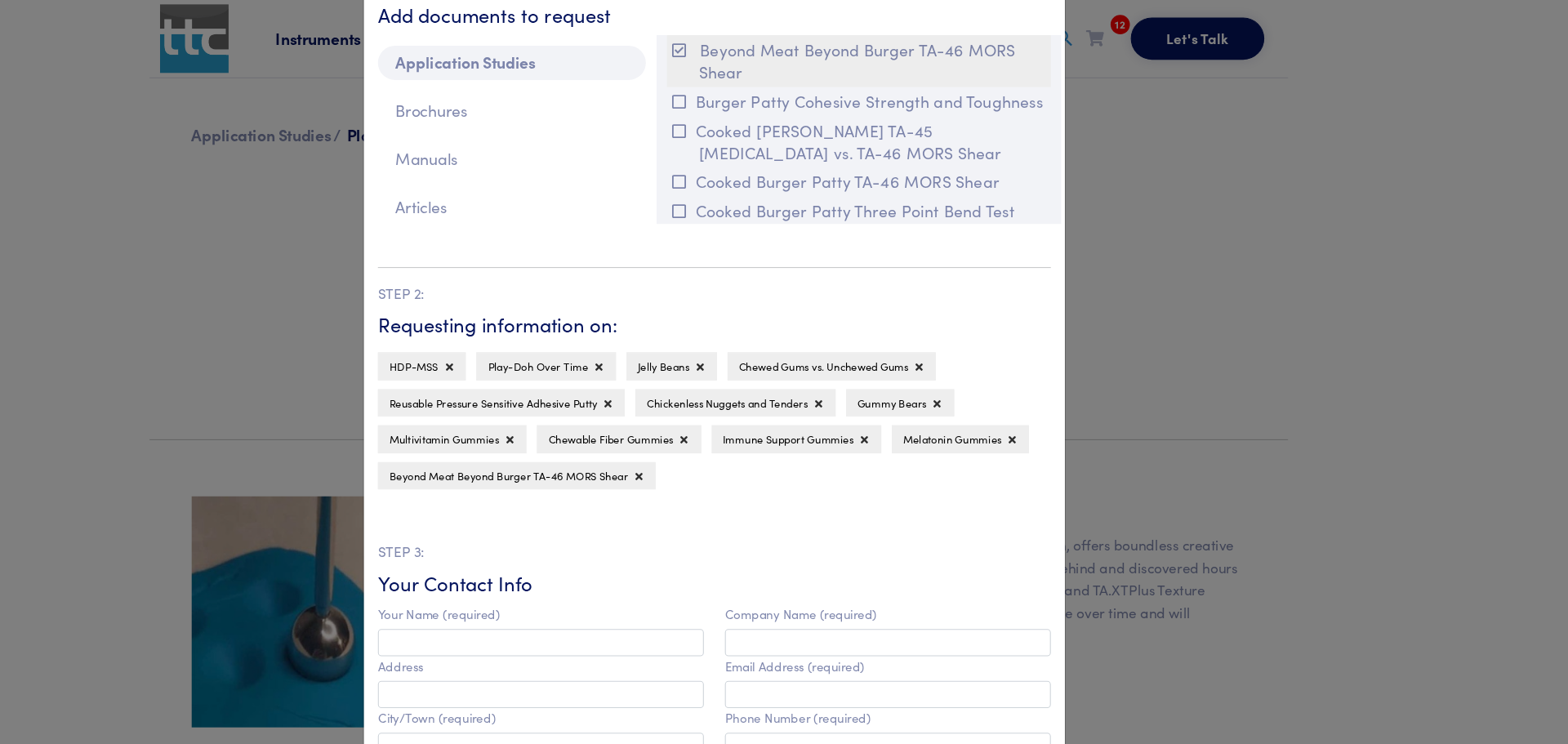
click at [759, 54] on button "Beyond Meat Beyond Burger TA-46 MORS Shear" at bounding box center [909, 56] width 357 height 48
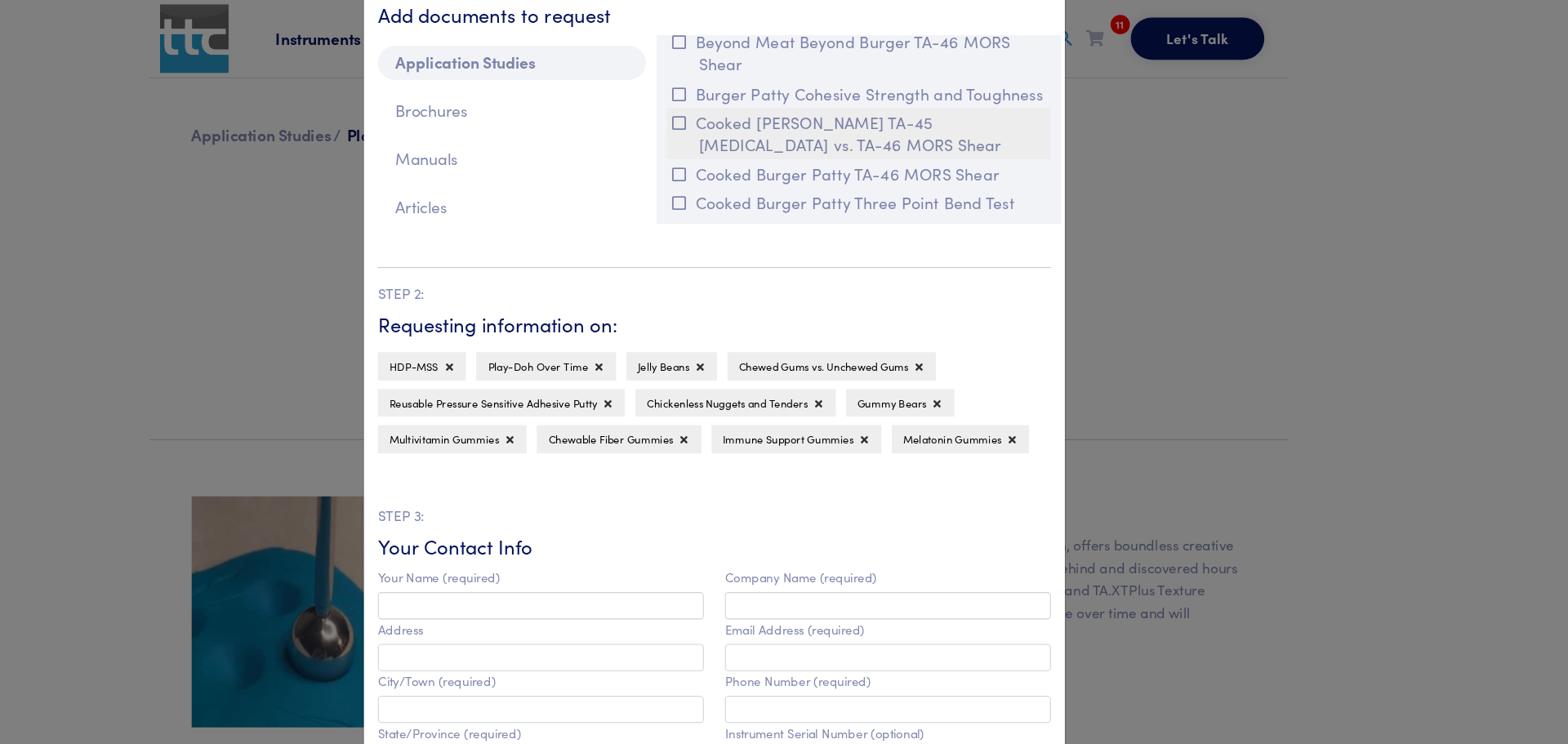
scroll to position [6261, 0]
click at [869, 96] on button "Burger Patty Cohesive Strength and Toughness" at bounding box center [909, 86] width 357 height 27
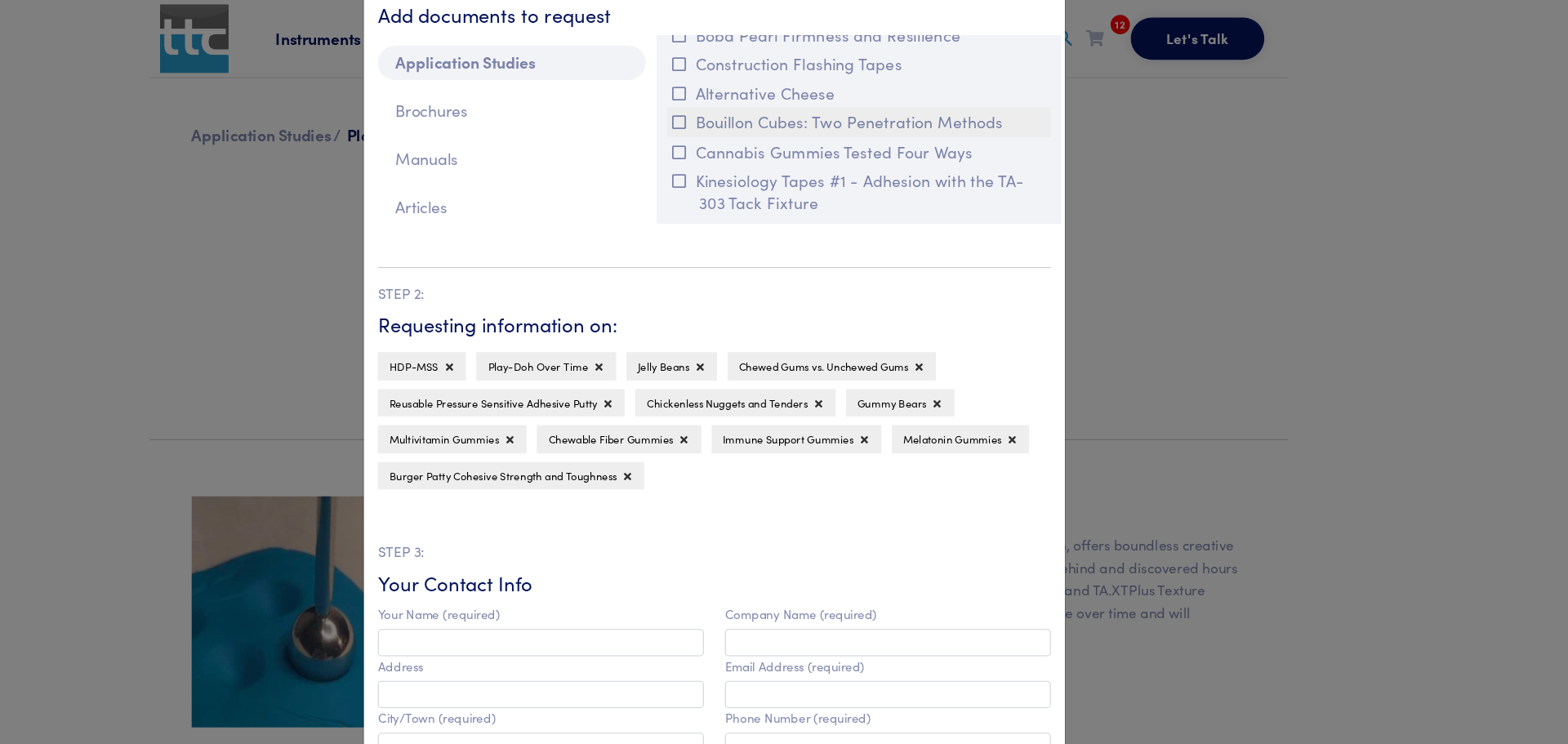
scroll to position [6981, 0]
click at [912, 138] on button "Cannabis Gummies Tested Four Ways" at bounding box center [909, 141] width 357 height 27
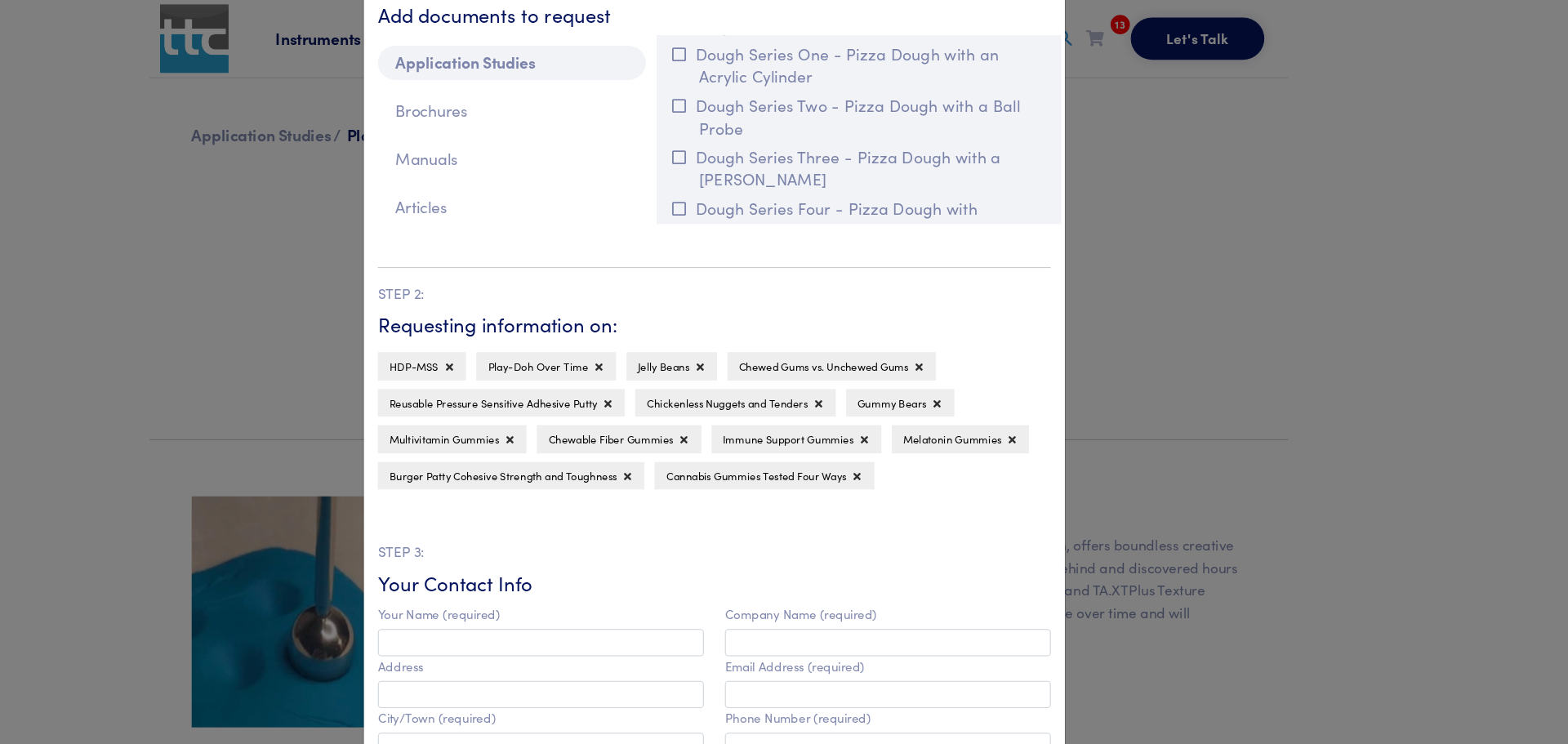
scroll to position [8084, 0]
click at [735, 63] on button "Dough Series One - Pizza Dough with an Acrylic Cylinder" at bounding box center [909, 61] width 357 height 48
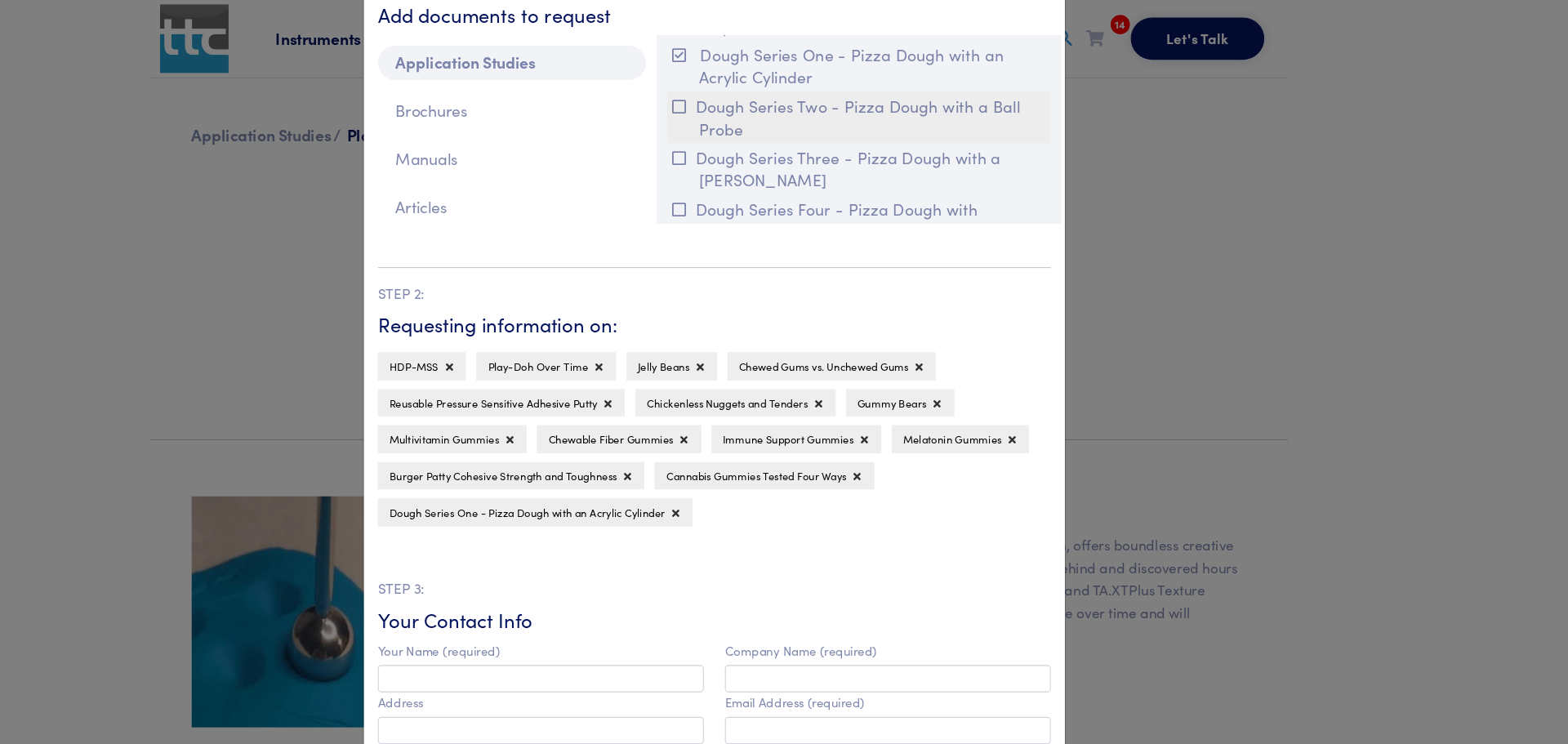
click at [746, 106] on button "Dough Series Two - Pizza Dough with a Ball Probe" at bounding box center [909, 109] width 357 height 48
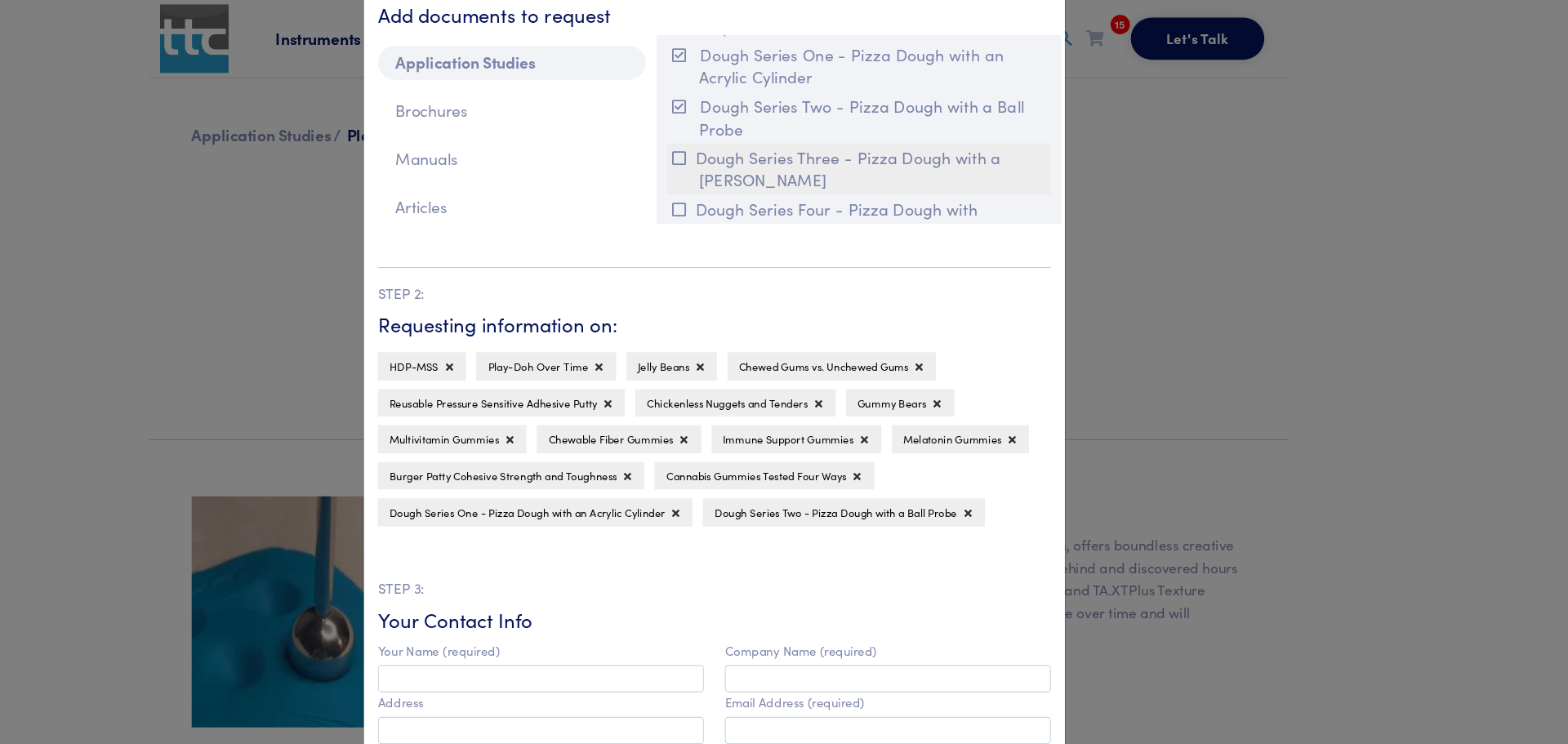
click at [738, 146] on icon at bounding box center [741, 147] width 13 height 15
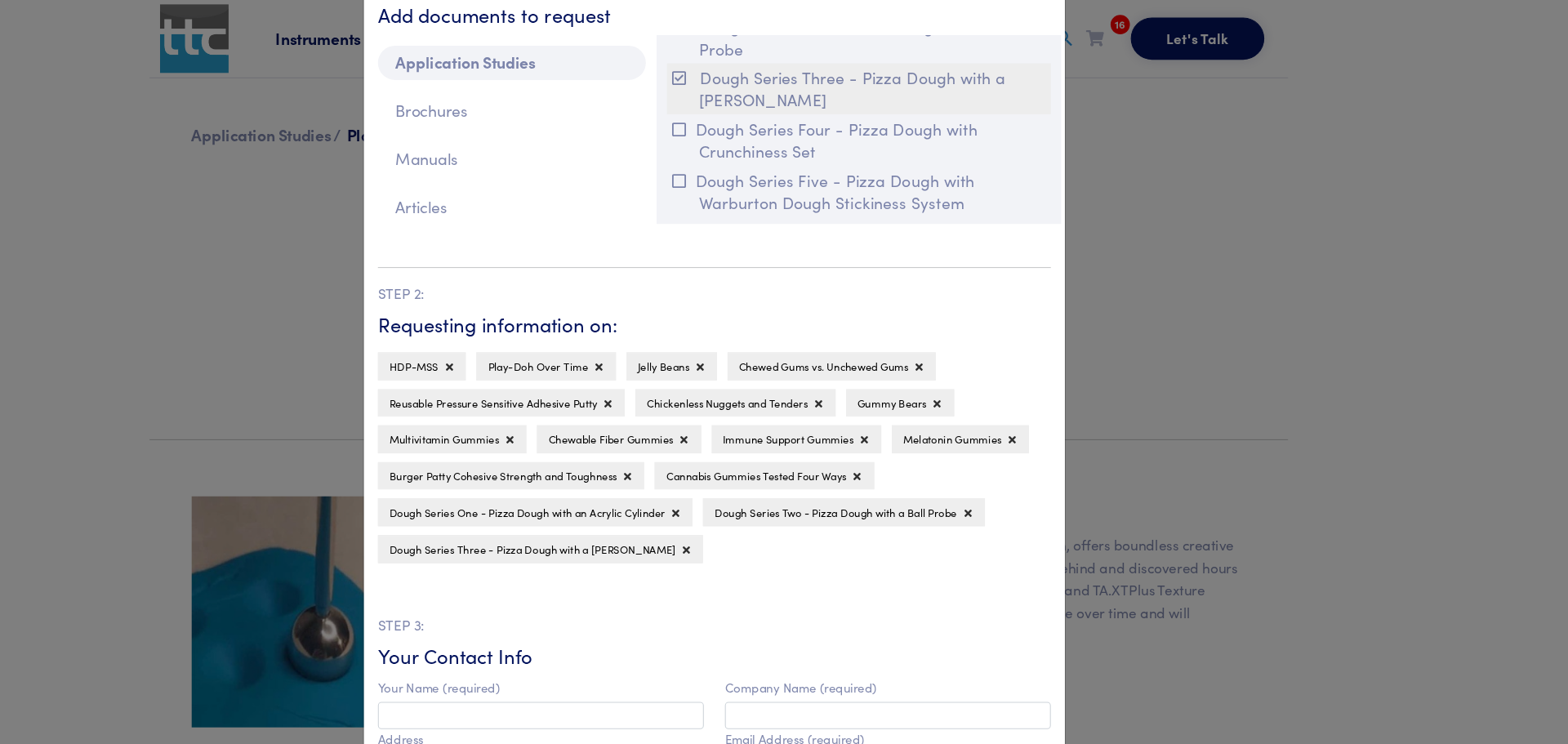
scroll to position [8167, 0]
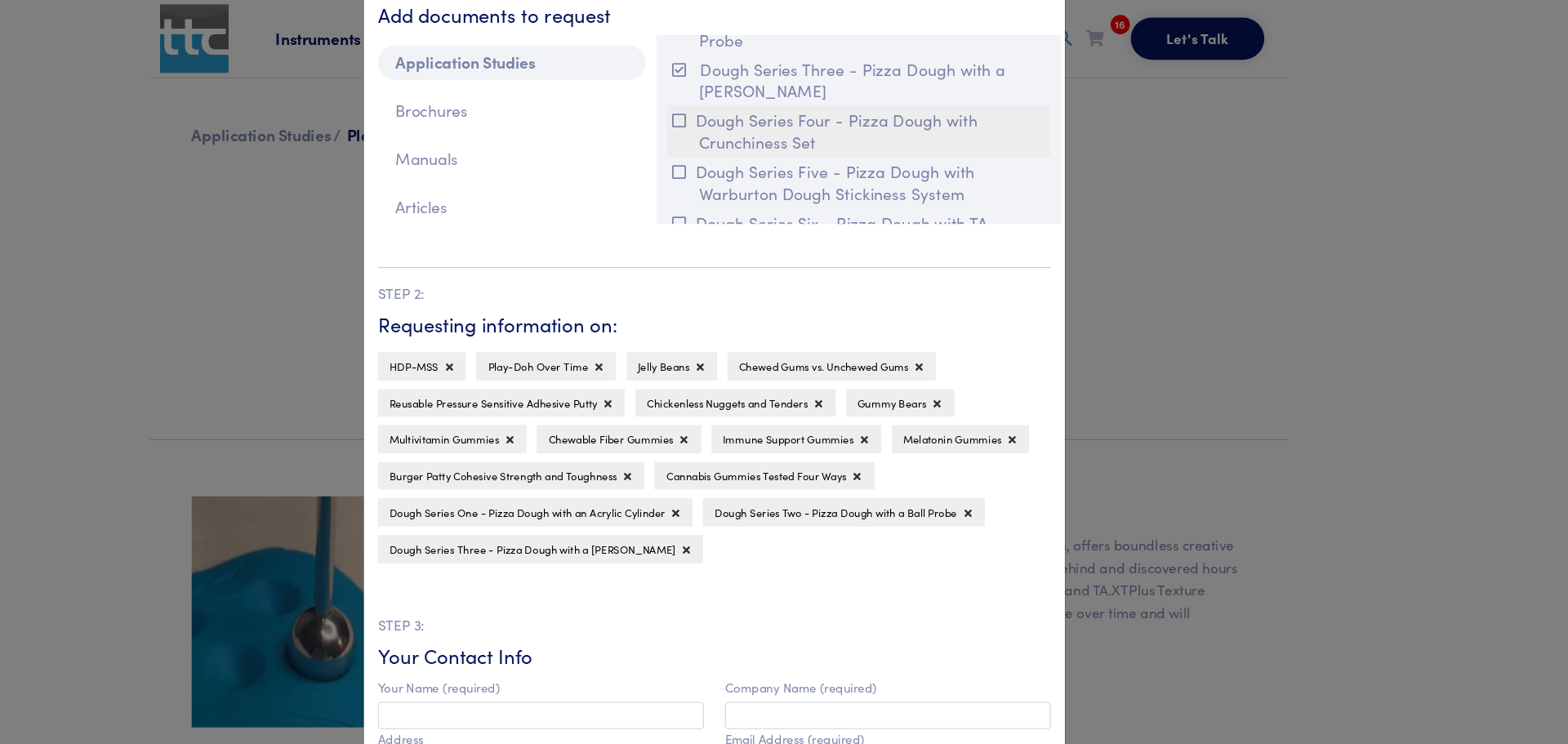
click at [738, 134] on button "Dough Series Four - Pizza Dough with Crunchiness Set" at bounding box center [909, 122] width 357 height 48
click at [793, 126] on button "Dough Series Four - Pizza Dough with Crunchiness Set" at bounding box center [909, 122] width 357 height 48
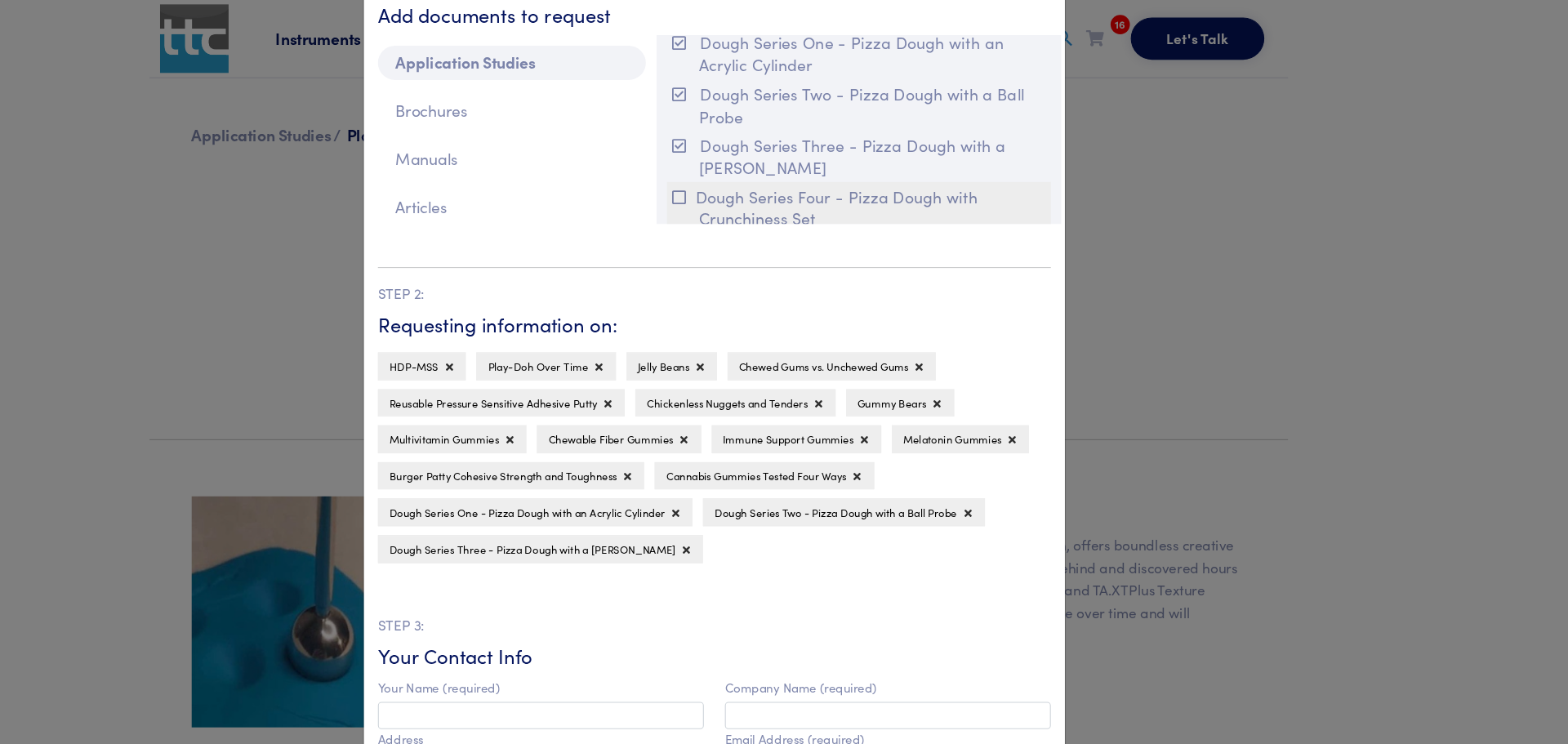
scroll to position [8094, 0]
click at [831, 142] on button "Dough Series Three - Pizza Dough with a [PERSON_NAME]" at bounding box center [909, 148] width 357 height 48
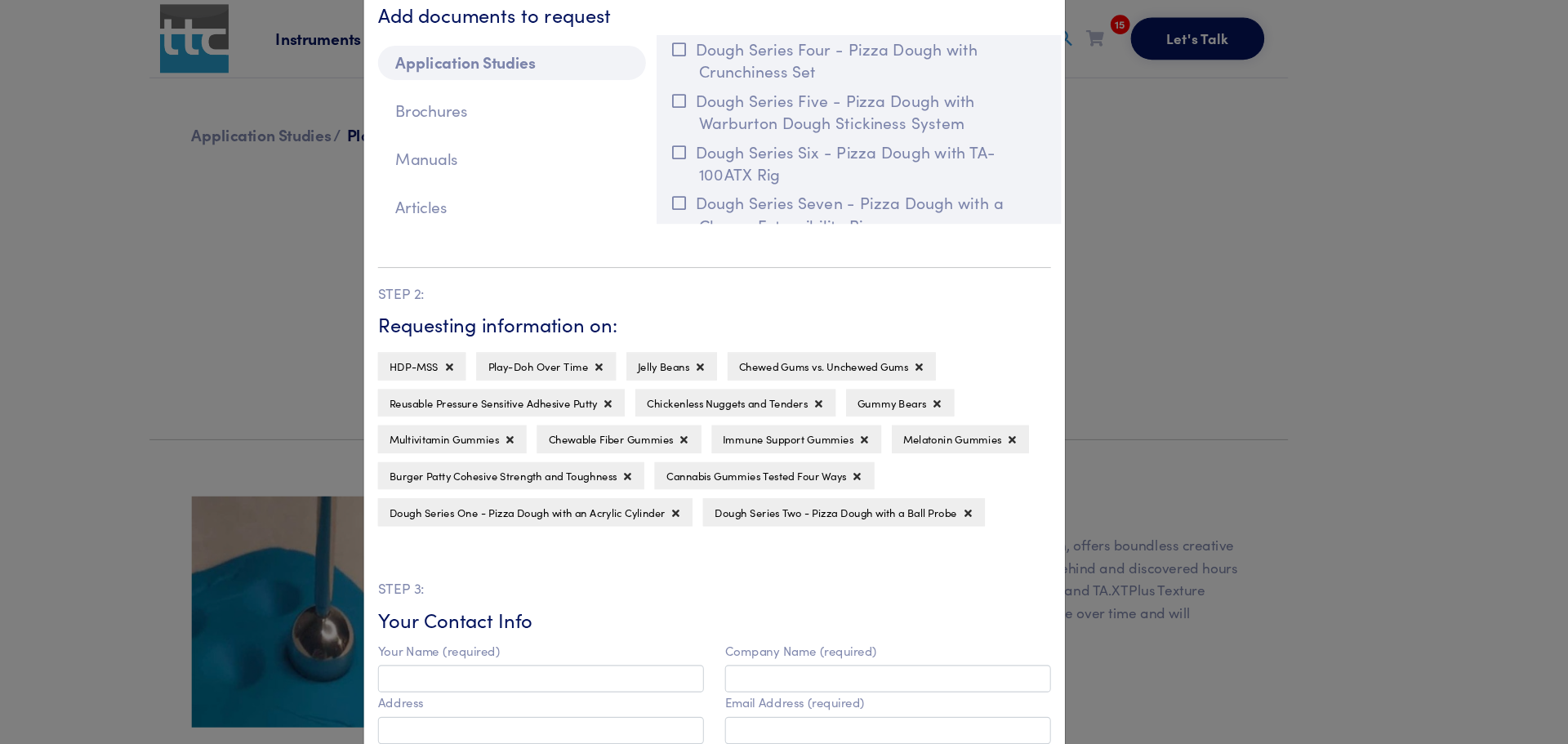
scroll to position [8233, 0]
click at [831, 110] on button "Dough Series Five - Pizza Dough with Warburton Dough Stickiness System" at bounding box center [909, 103] width 357 height 48
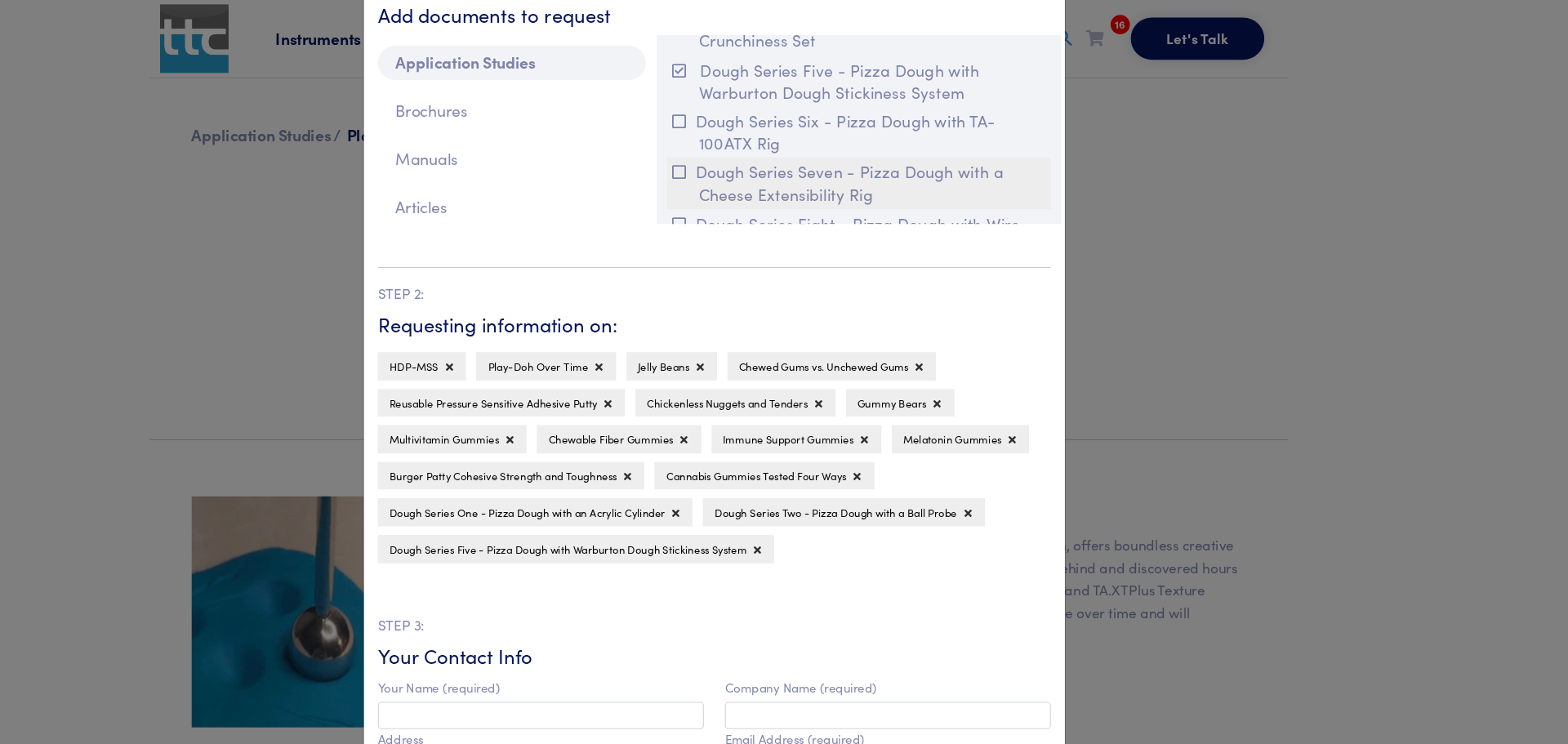
scroll to position [8261, 0]
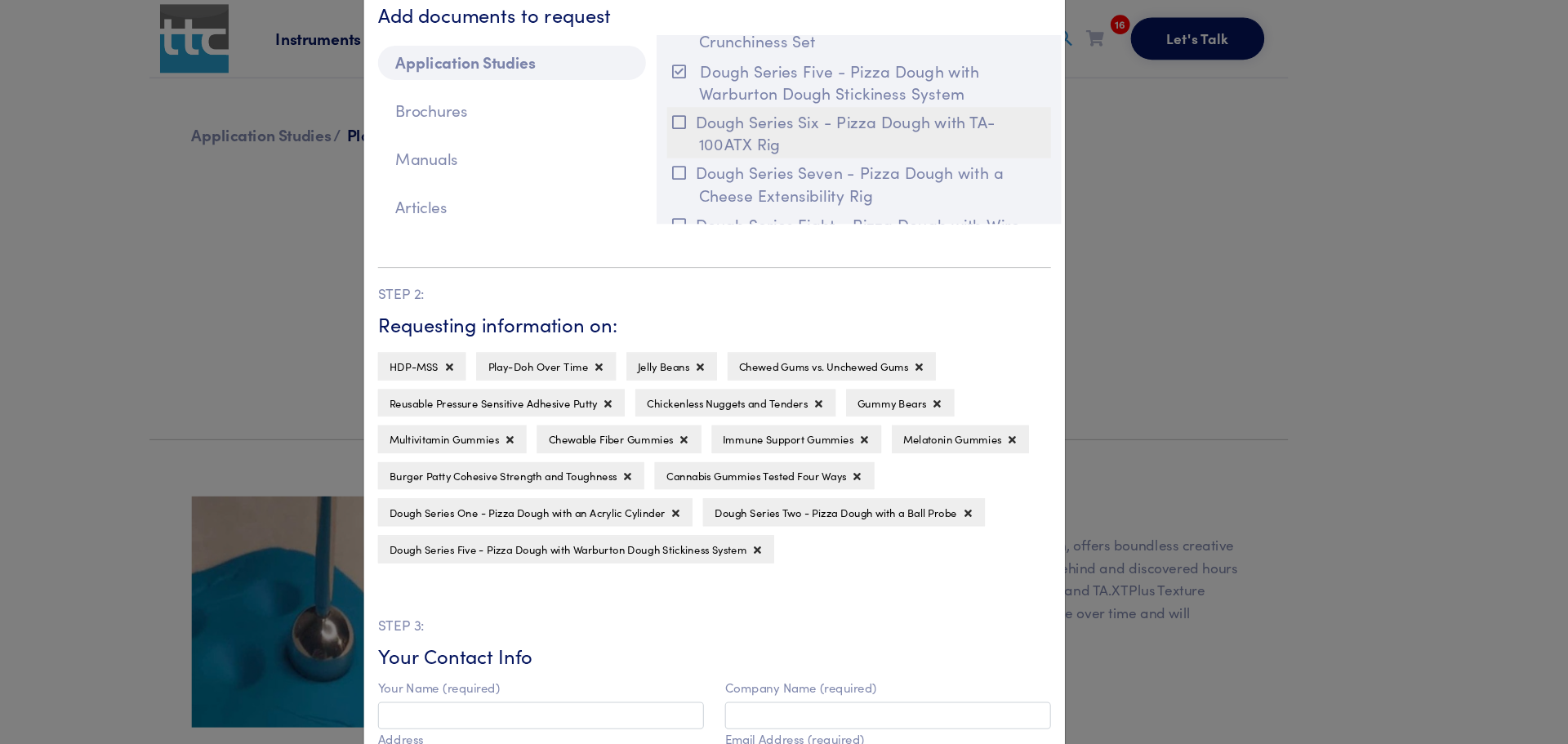
click at [875, 132] on button "Dough Series Six - Pizza Dough with TA-100ATX Rig" at bounding box center [909, 124] width 357 height 48
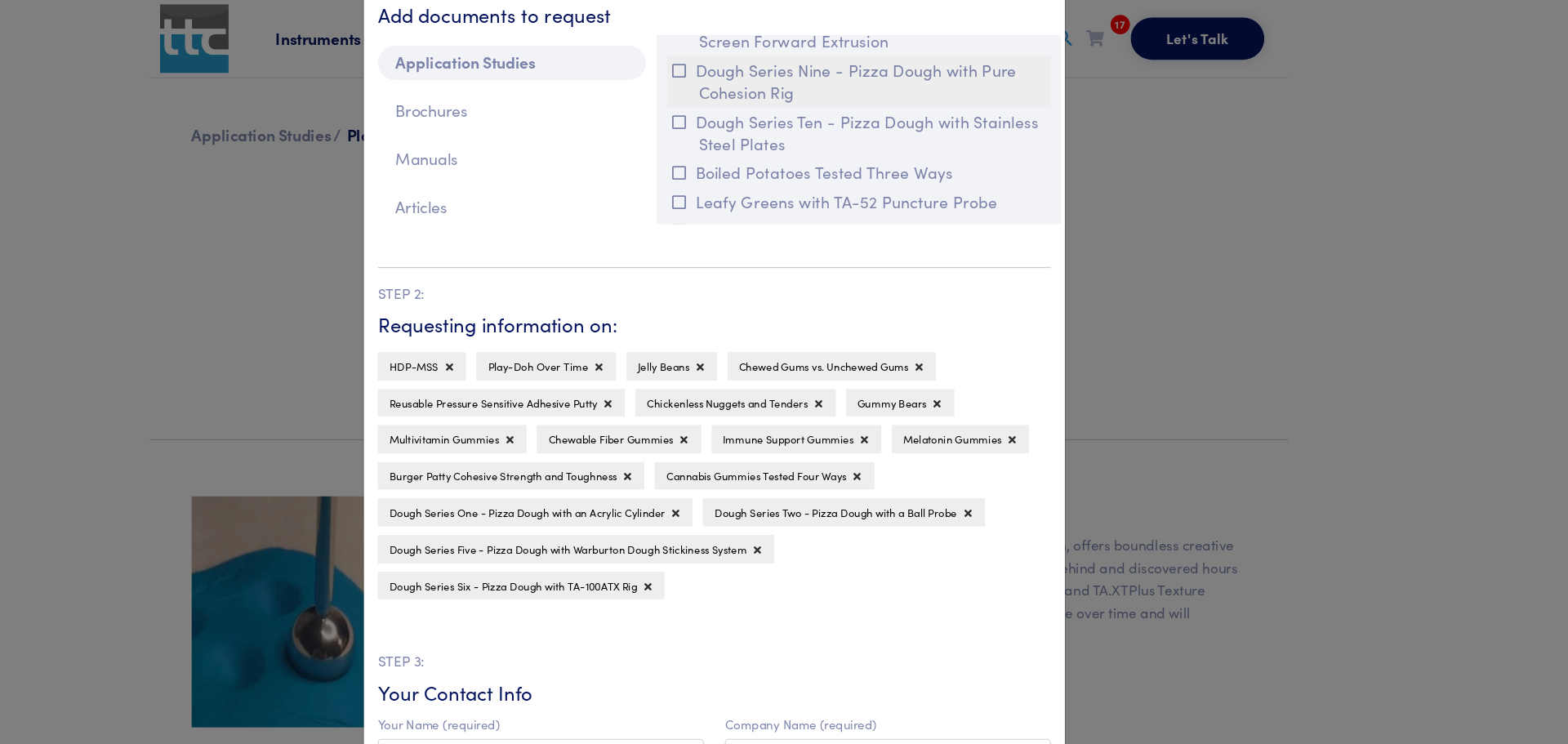
scroll to position [8458, 0]
click at [899, 70] on button "Dough Series Nine - Pizza Dough with Pure Cohesion Rig" at bounding box center [909, 70] width 357 height 48
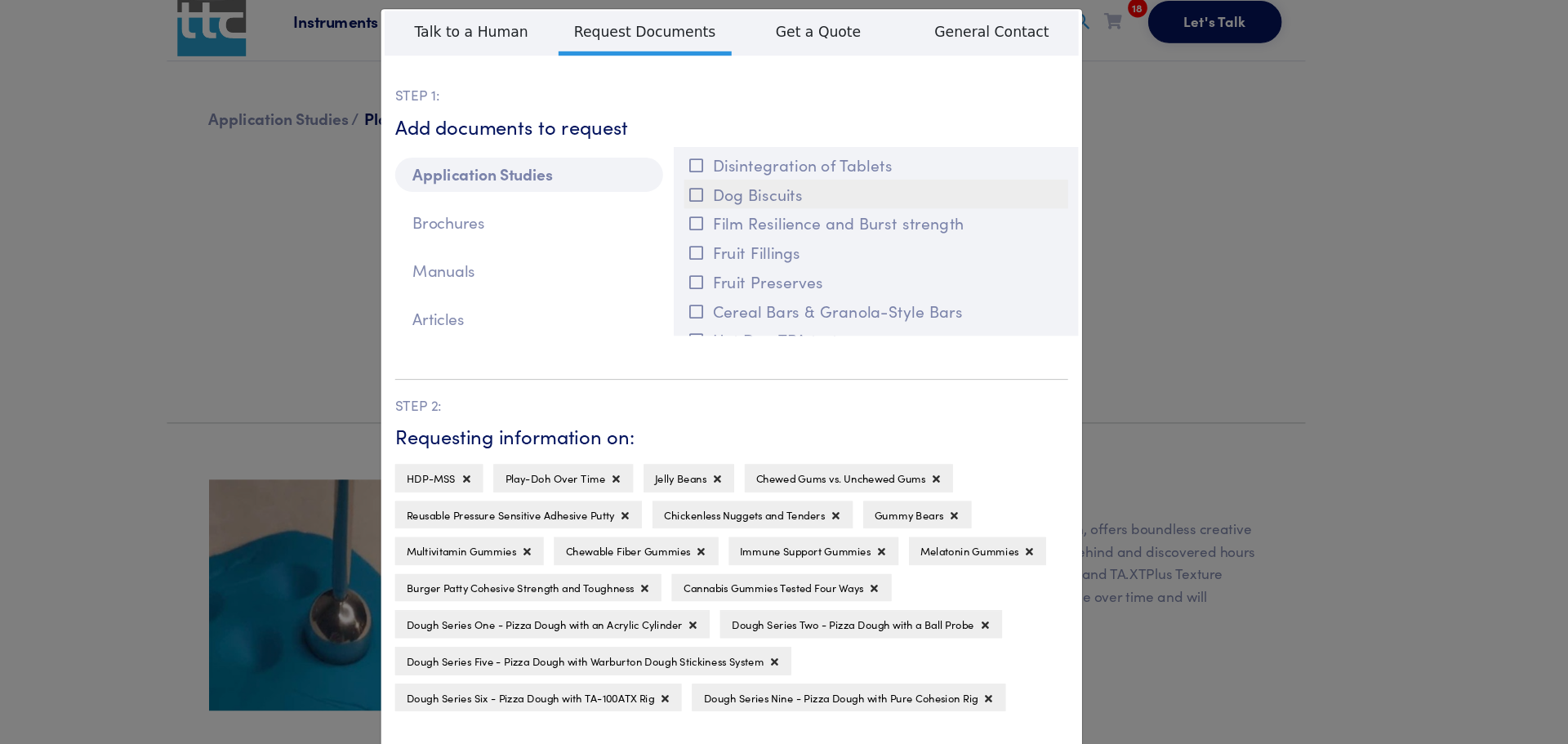
scroll to position [1119, 0]
click at [772, 183] on button "Dog Biscuits" at bounding box center [909, 183] width 357 height 27
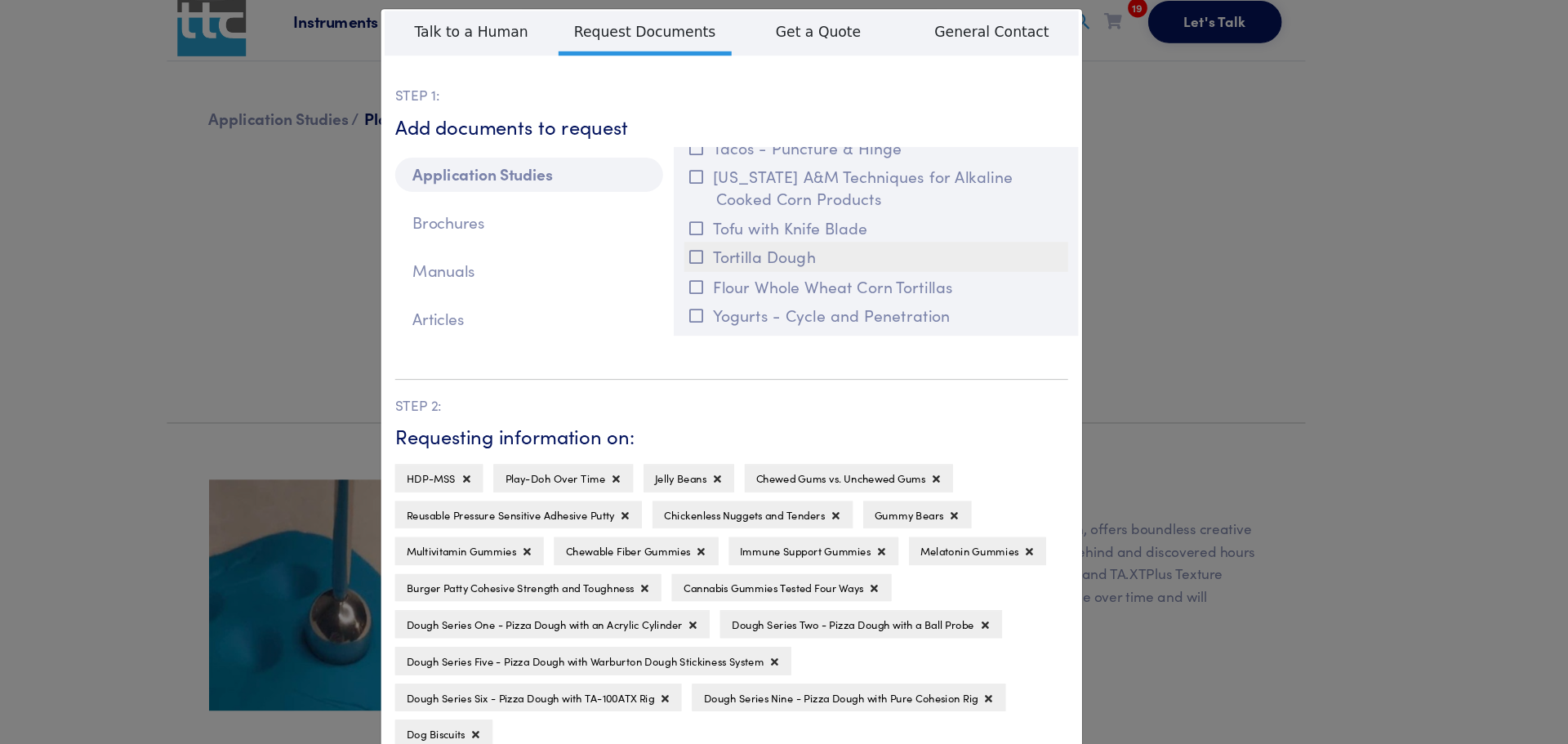
click at [823, 261] on button "Tortilla Dough" at bounding box center [909, 253] width 357 height 27
click at [813, 234] on button "Tofu with Knife Blade" at bounding box center [909, 227] width 357 height 27
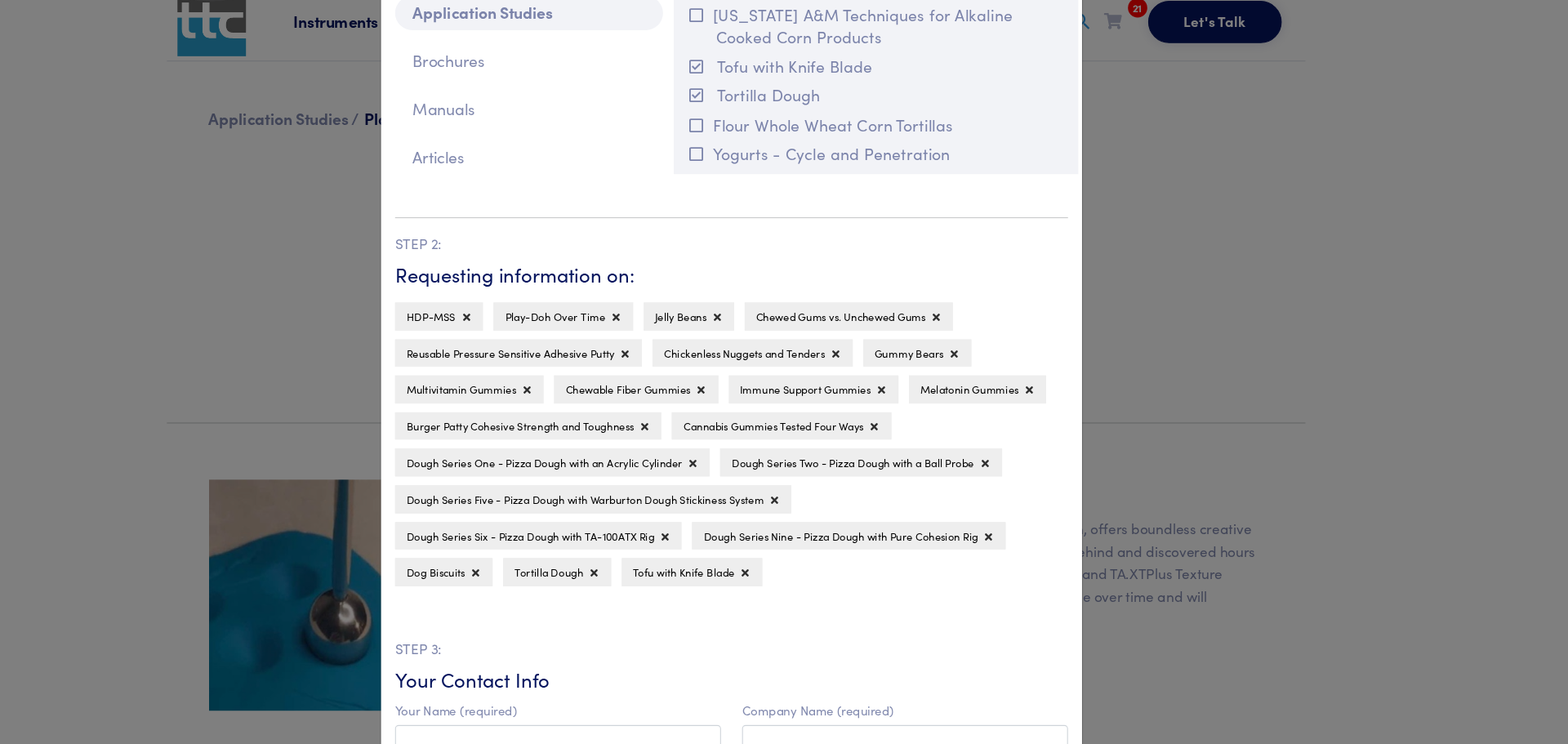
scroll to position [153, 0]
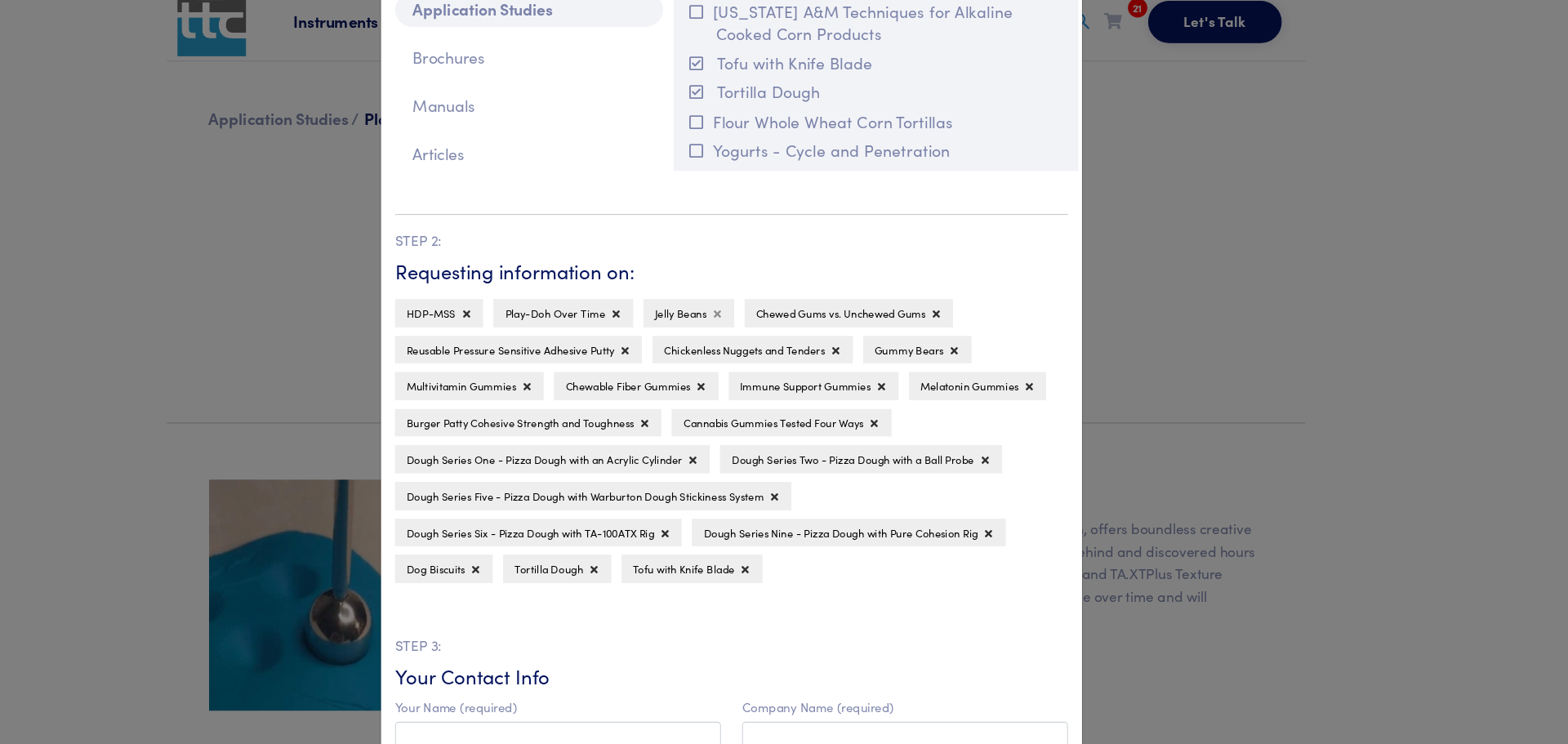
click at [758, 307] on icon at bounding box center [761, 307] width 7 height 9
click at [866, 306] on button at bounding box center [870, 306] width 9 height 16
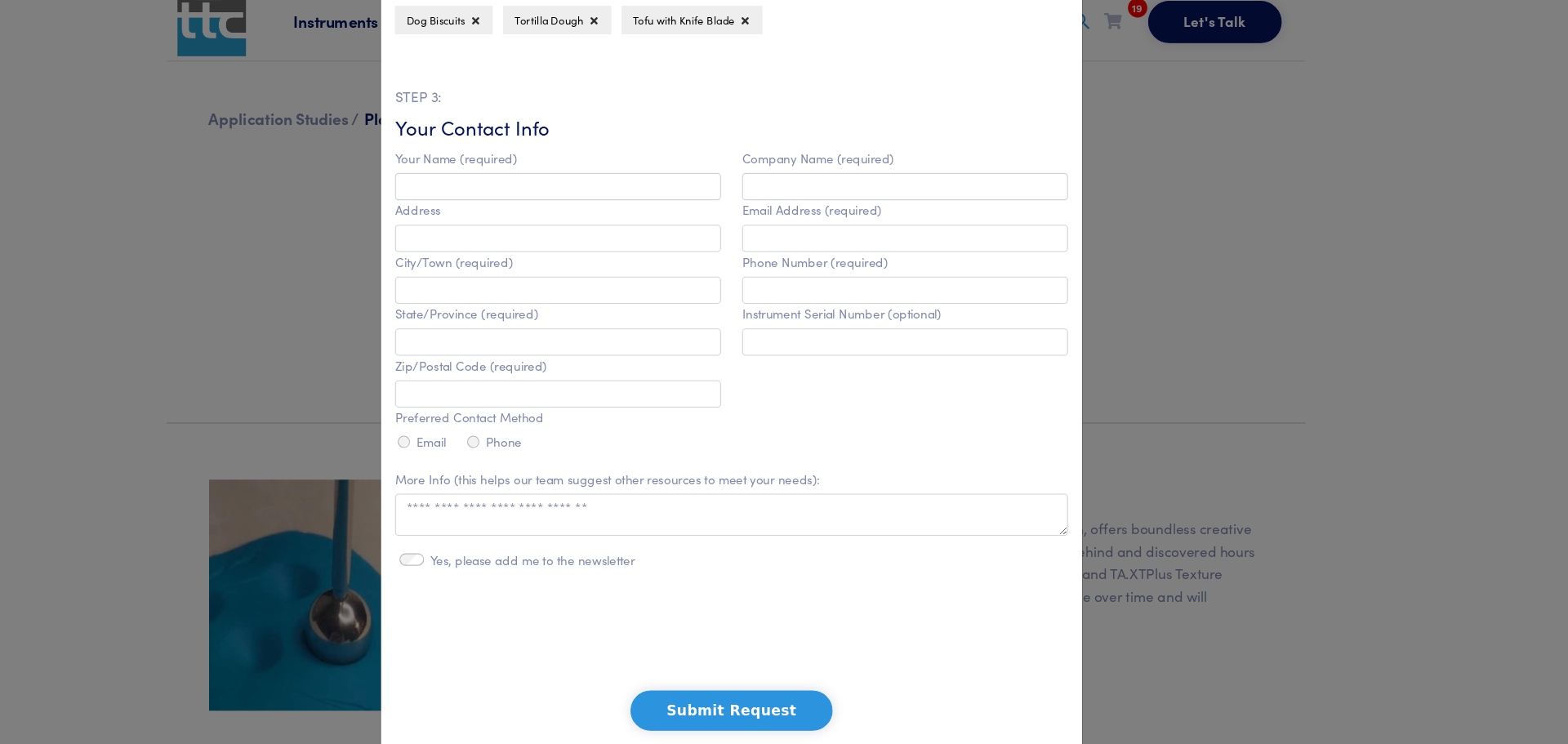
scroll to position [662, 0]
click at [519, 190] on input "text" at bounding box center [613, 190] width 303 height 26
click at [677, 130] on h6 "Your Contact Info" at bounding box center [774, 136] width 625 height 26
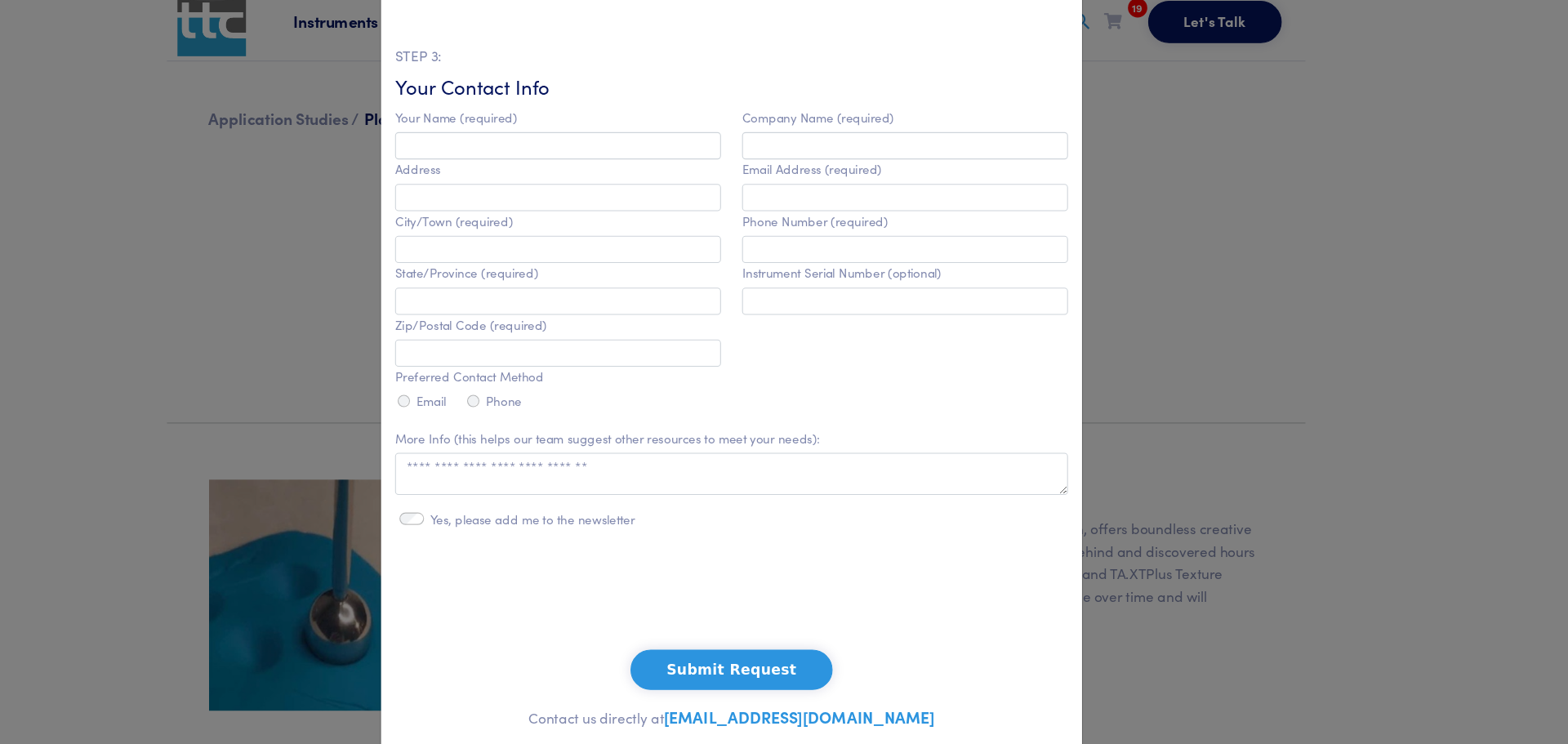
scroll to position [691, 0]
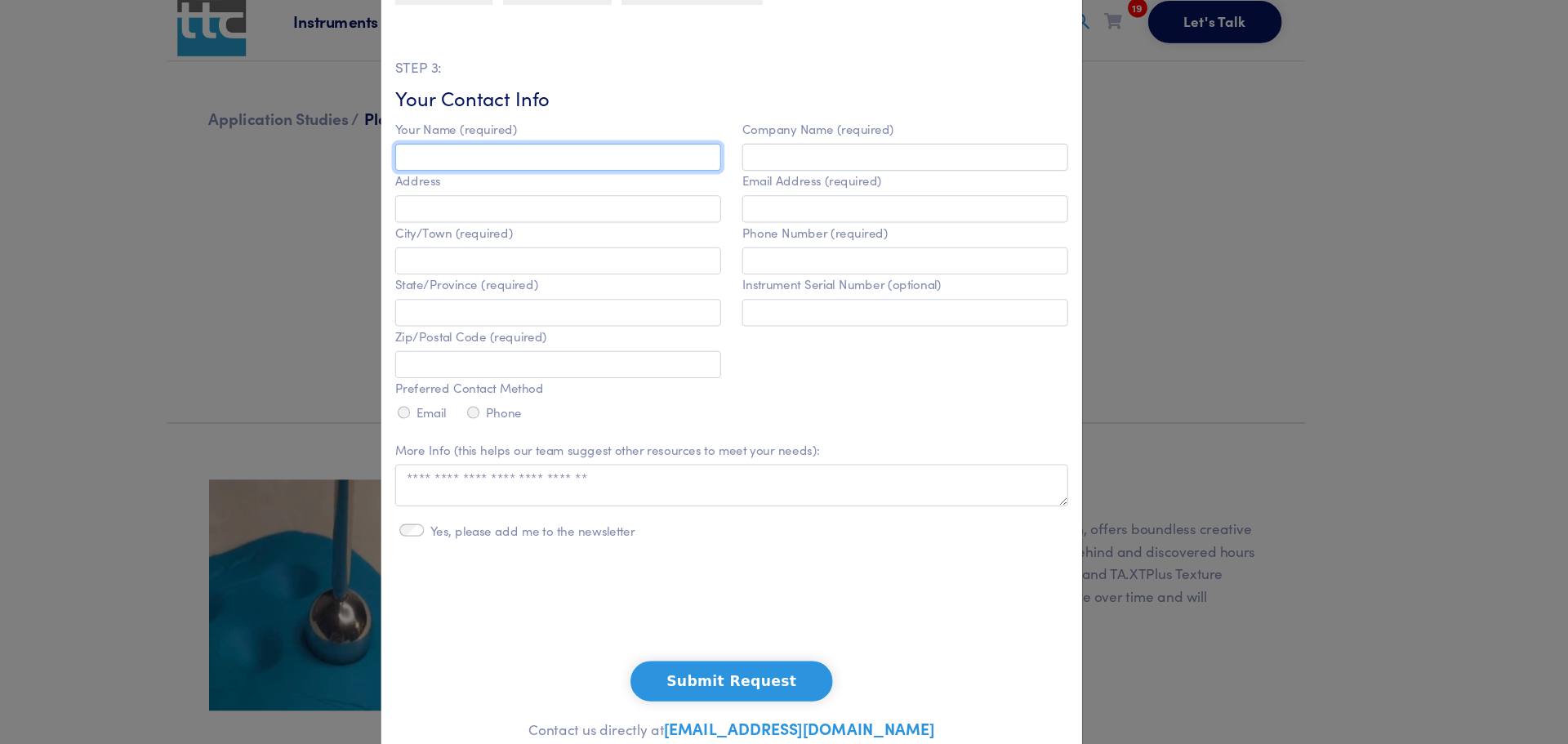
click at [549, 171] on input "text" at bounding box center [613, 161] width 303 height 26
type input "*********"
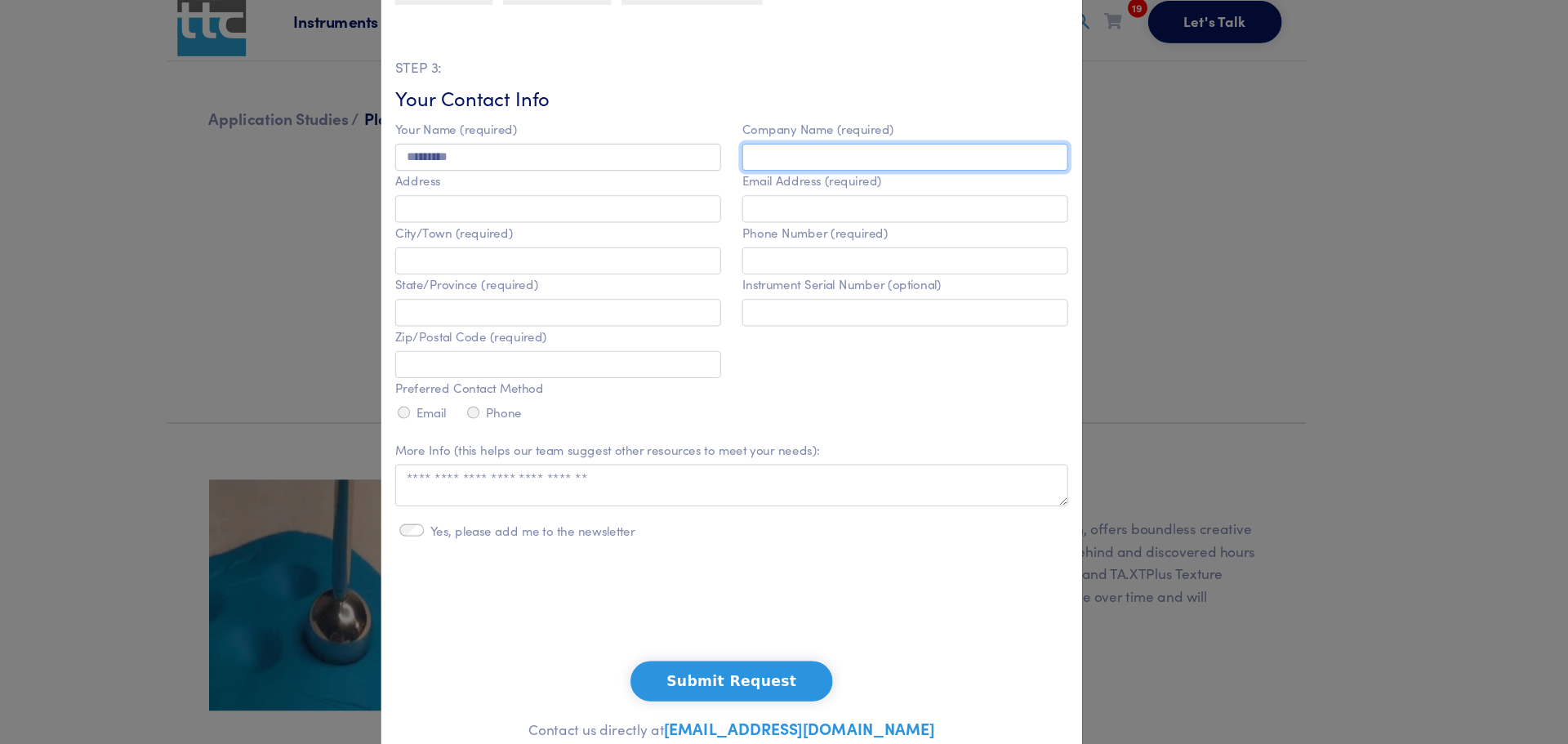
click at [852, 159] on input "text" at bounding box center [935, 161] width 303 height 26
type input "******"
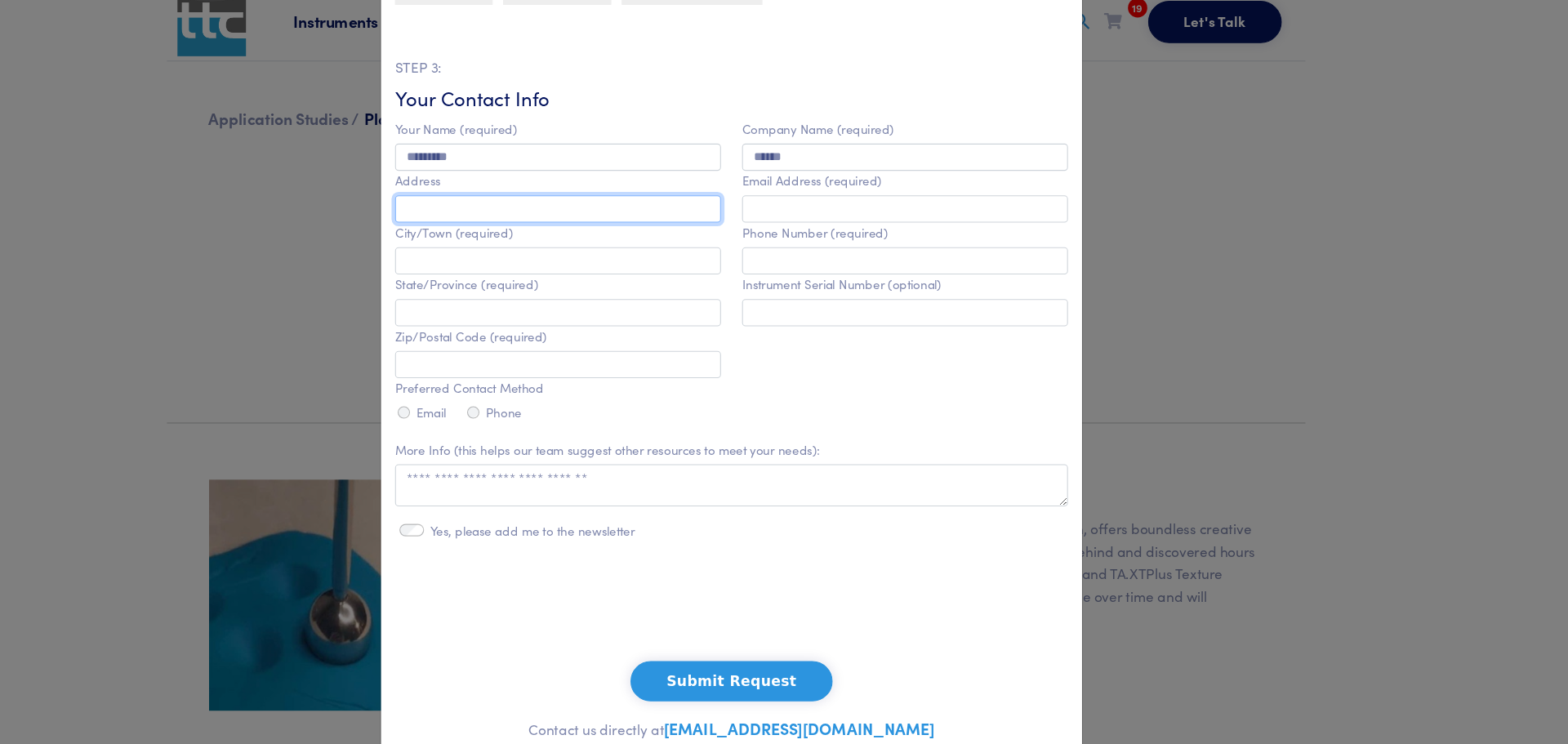
click at [618, 202] on input "text" at bounding box center [613, 210] width 303 height 26
paste input "**********"
drag, startPoint x: 600, startPoint y: 215, endPoint x: 648, endPoint y: 218, distance: 48.1
click at [648, 218] on input "**********" at bounding box center [613, 210] width 303 height 26
type input "**********"
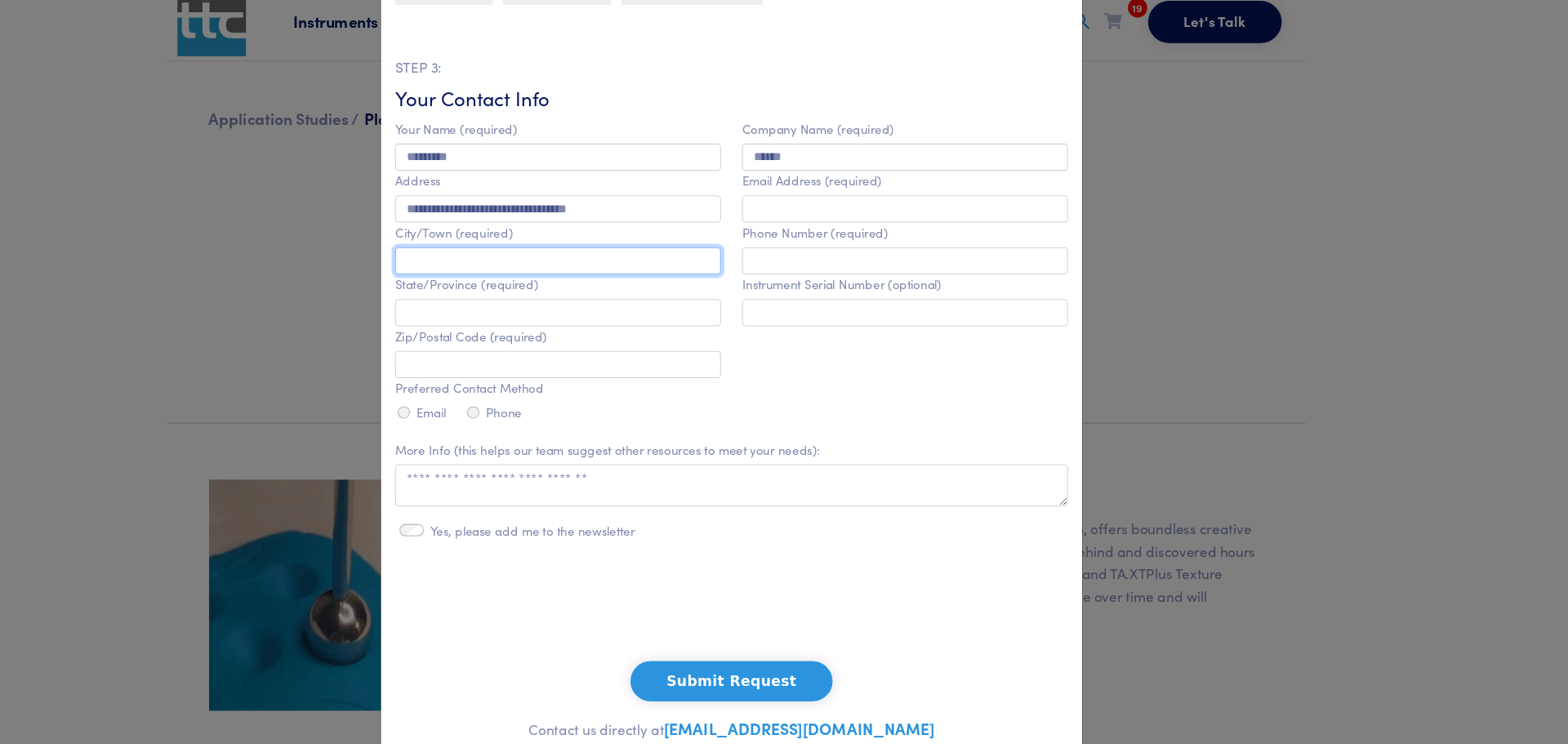
click at [515, 266] on input "text" at bounding box center [613, 258] width 303 height 26
paste input "*********"
type input "*********"
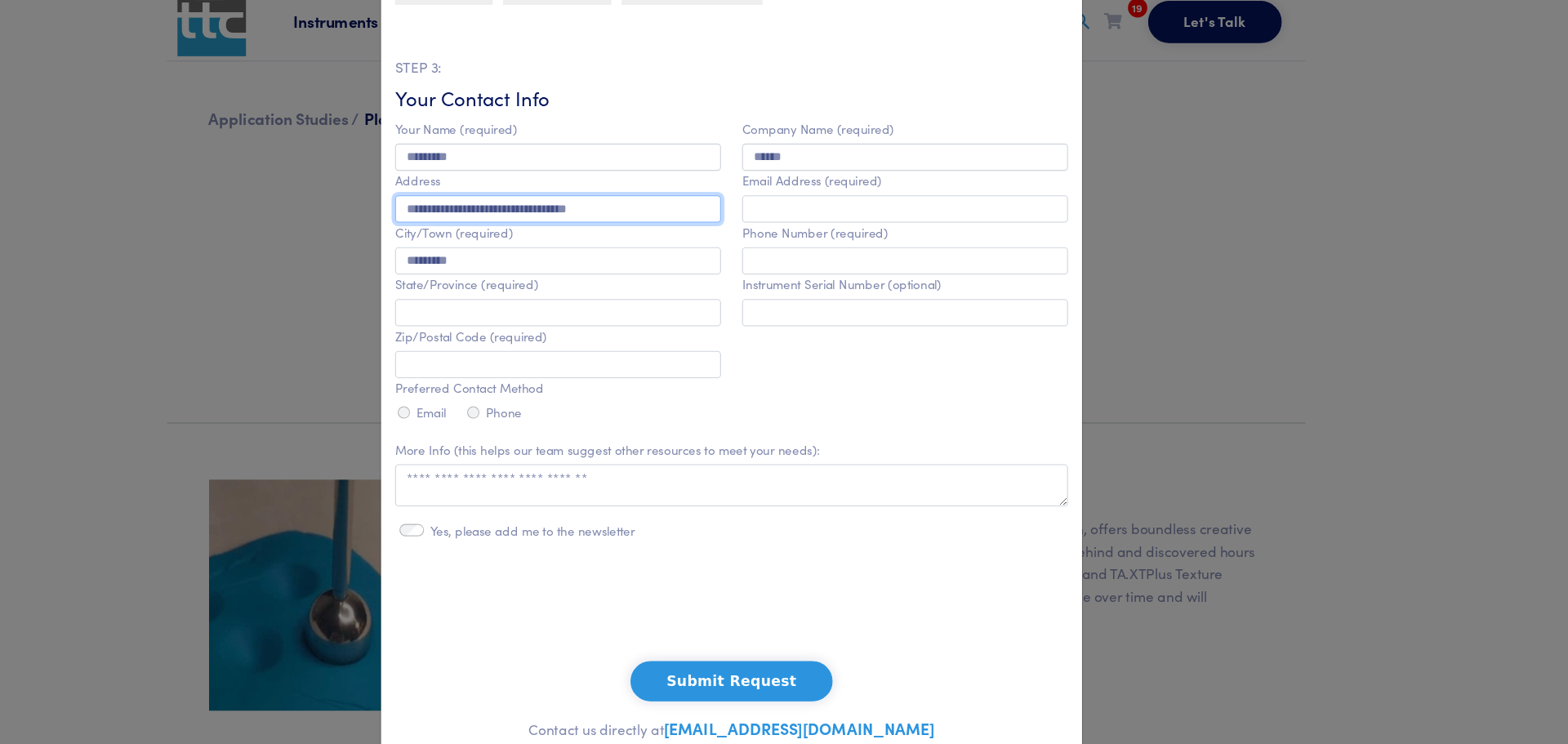
drag, startPoint x: 605, startPoint y: 211, endPoint x: 624, endPoint y: 214, distance: 19.2
click at [624, 214] on input "**********" at bounding box center [613, 210] width 303 height 26
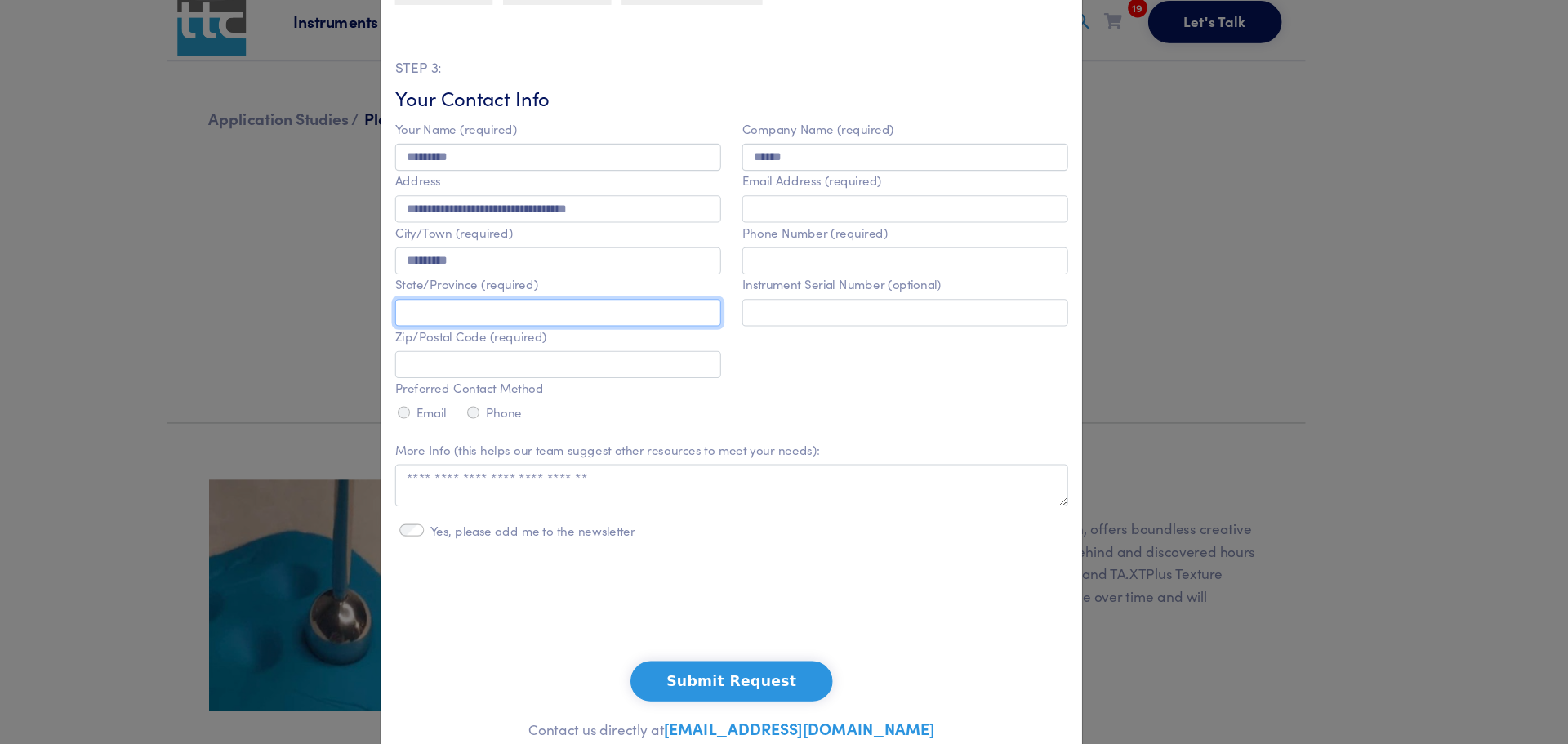
click at [493, 311] on input "text" at bounding box center [613, 306] width 303 height 26
paste input "**"
type input "**"
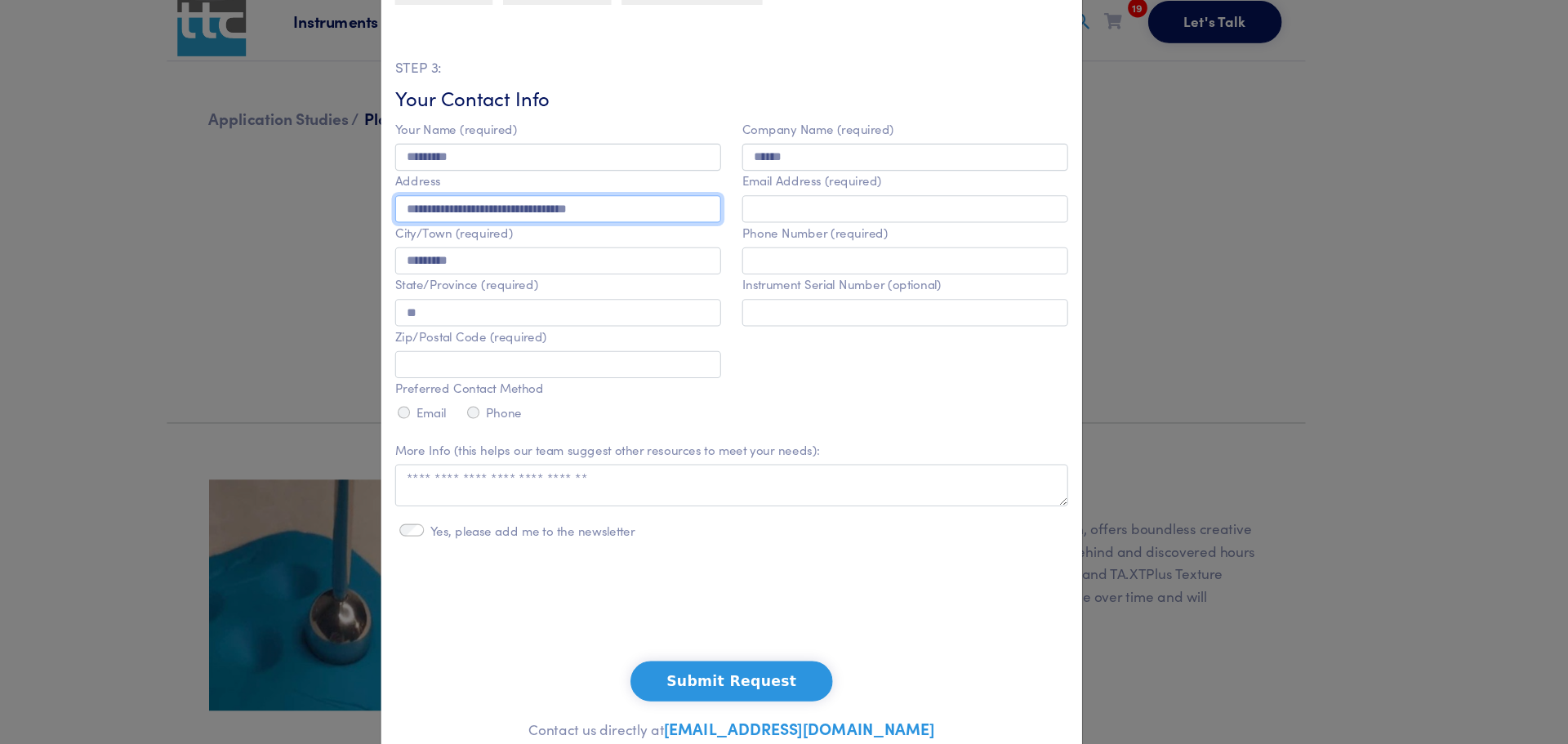
drag, startPoint x: 627, startPoint y: 212, endPoint x: 694, endPoint y: 206, distance: 67.3
click at [694, 206] on input "**********" at bounding box center [613, 210] width 303 height 26
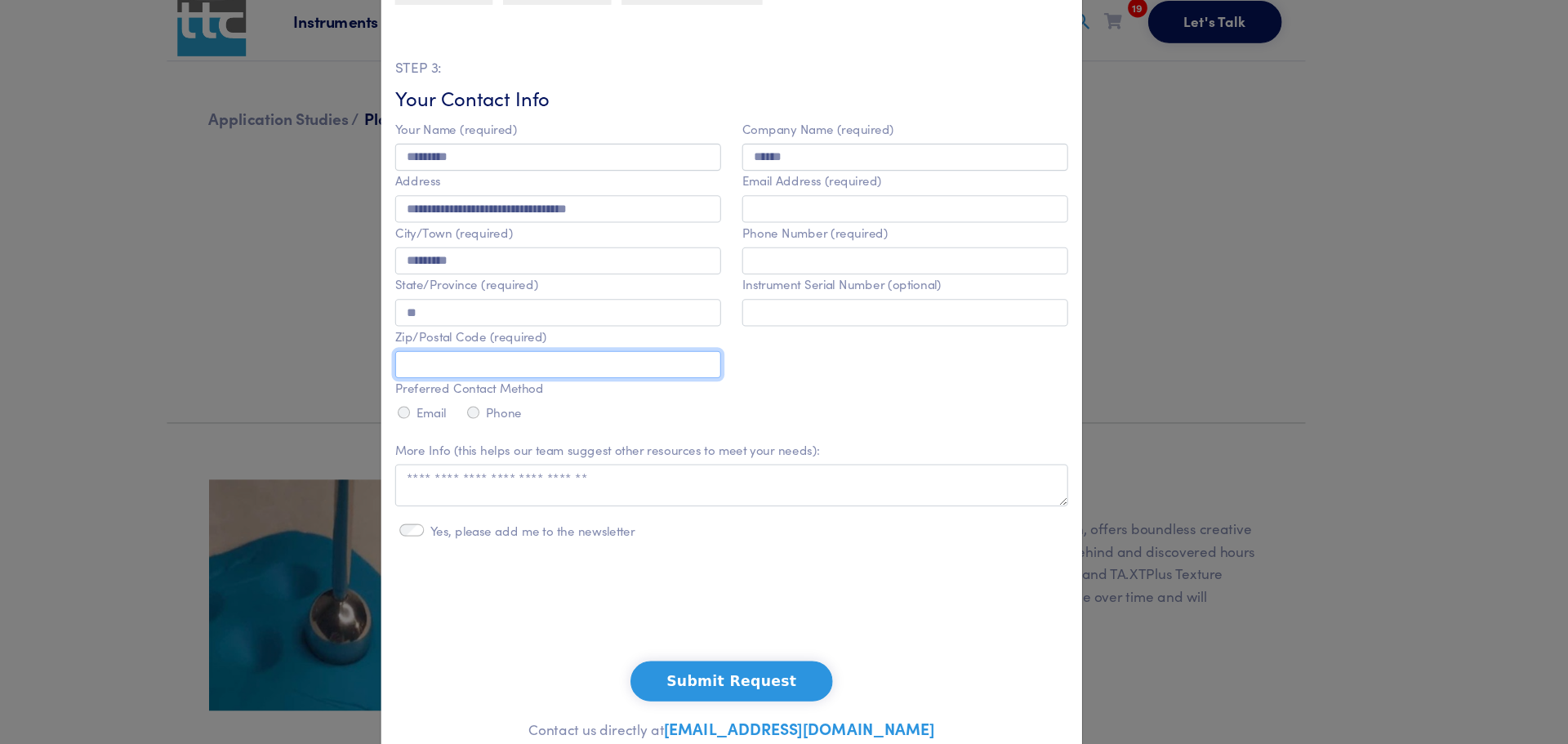
click at [520, 367] on input "text" at bounding box center [613, 354] width 303 height 26
paste input "*****"
type input "*****"
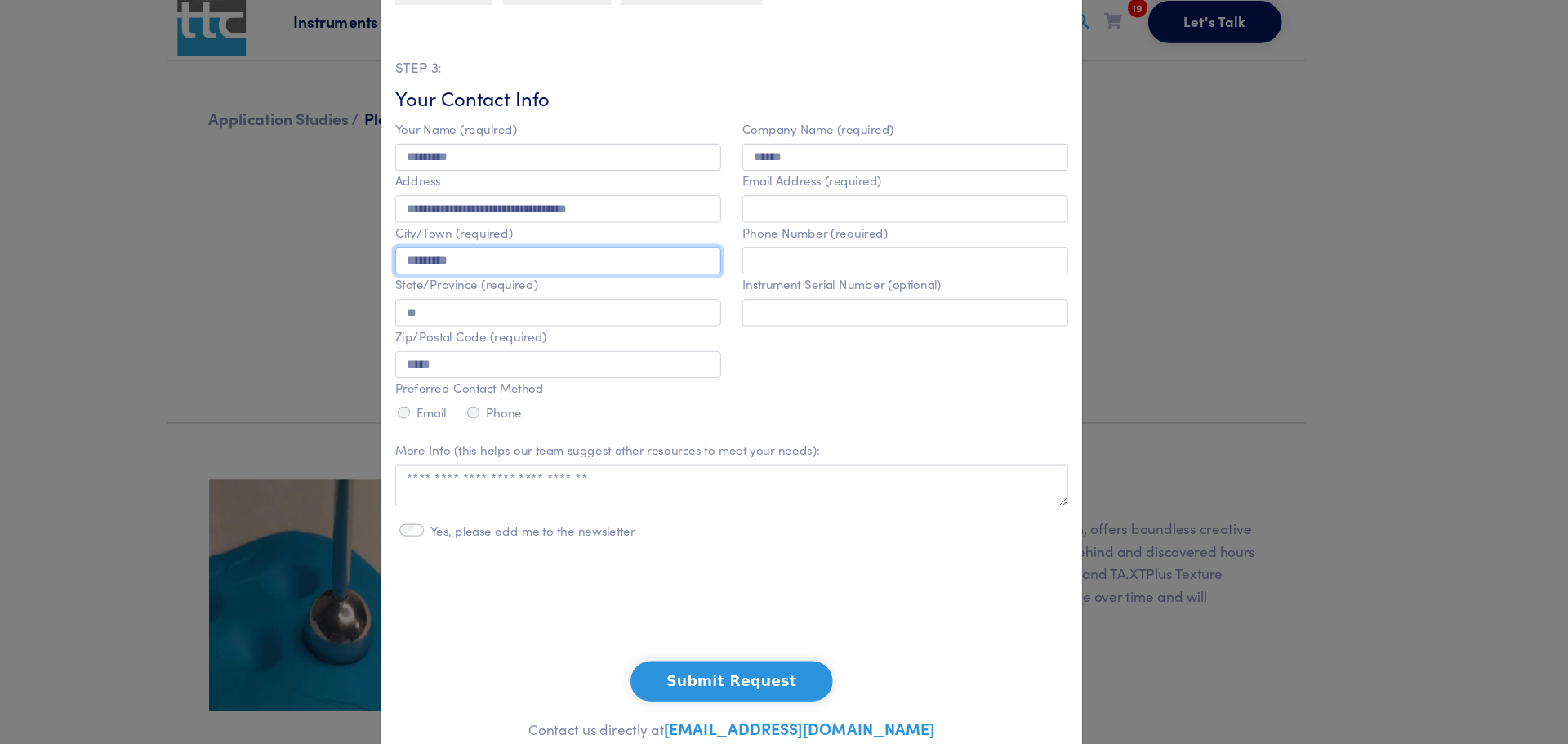
click at [696, 263] on input "*********" at bounding box center [613, 258] width 303 height 26
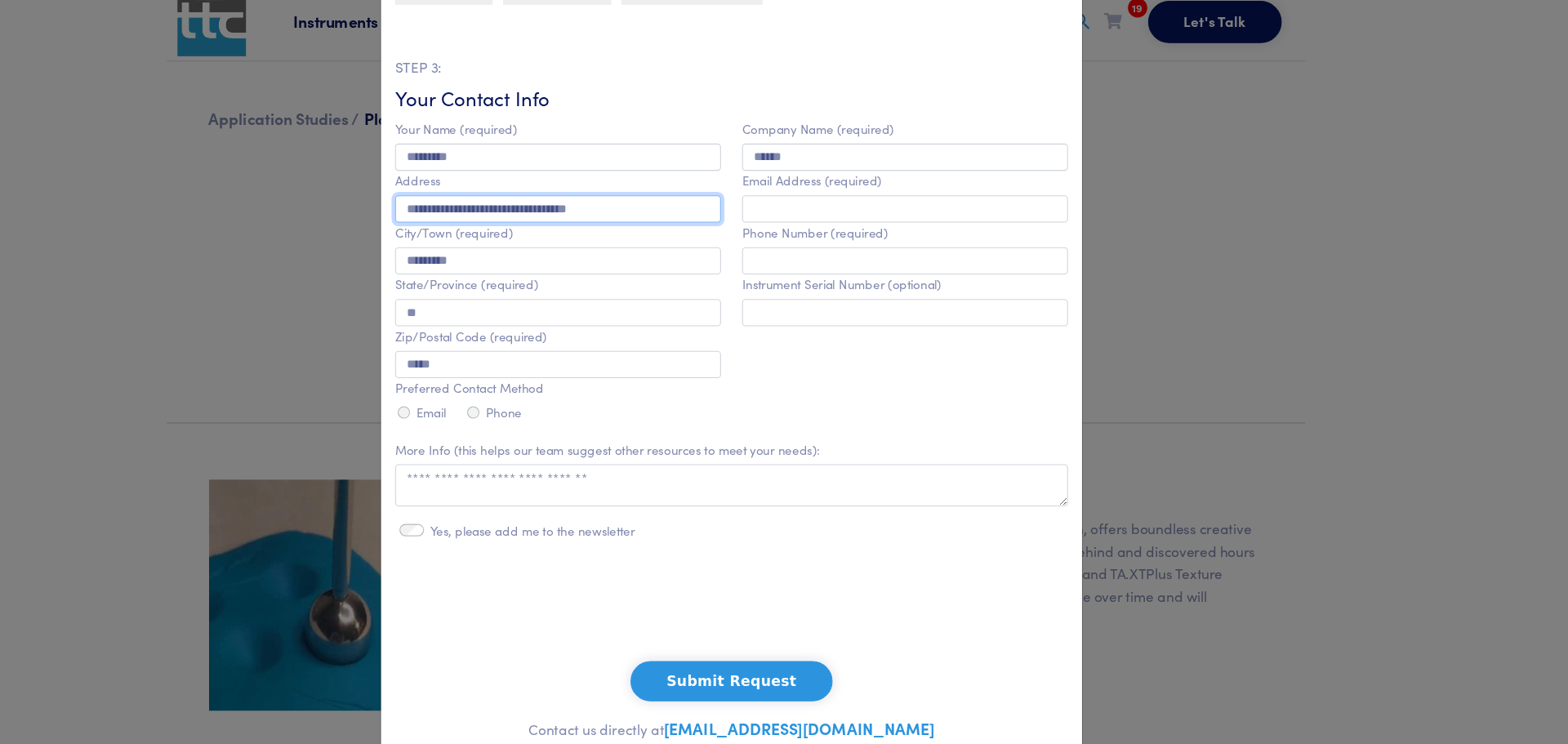
drag, startPoint x: 689, startPoint y: 215, endPoint x: 595, endPoint y: 212, distance: 94.0
click at [595, 212] on input "**********" at bounding box center [613, 210] width 303 height 26
type input "**********"
click at [781, 345] on div "Company Name (required) ****** Email Address (required) Phone Number (required)…" at bounding box center [936, 268] width 322 height 285
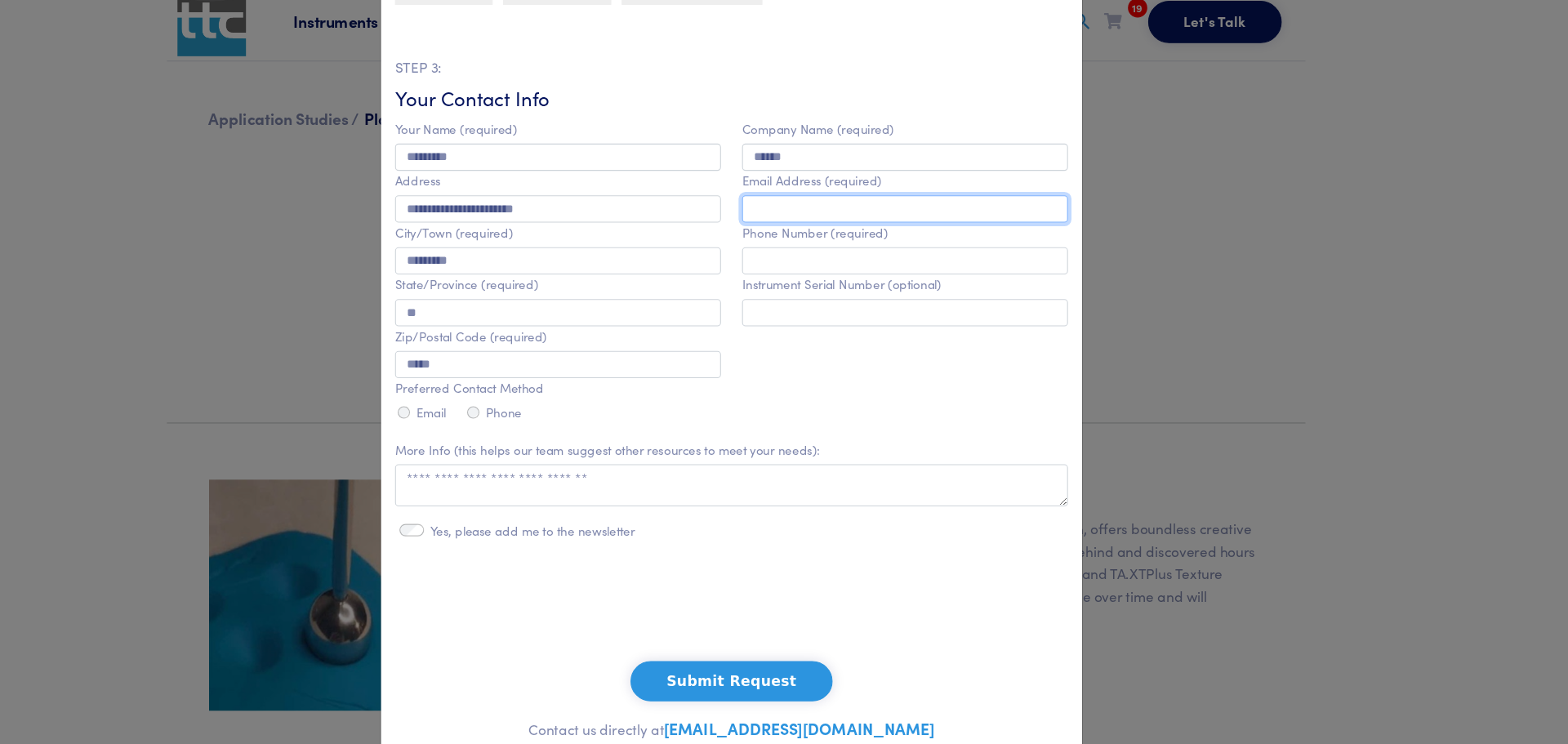
click at [822, 212] on input "email" at bounding box center [935, 210] width 303 height 26
type input "**********"
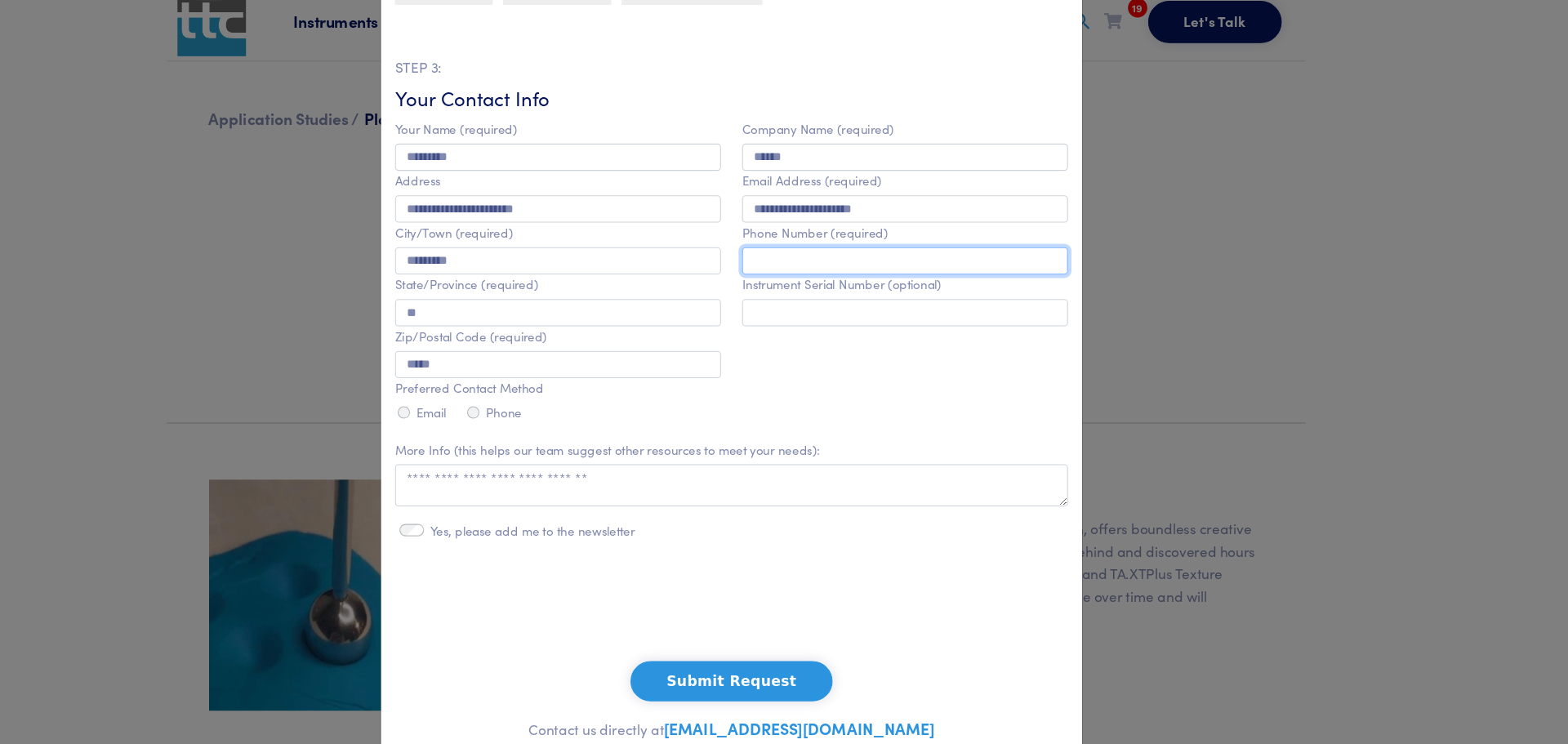
type input "**********"
click at [473, 404] on div "Email" at bounding box center [485, 399] width 48 height 20
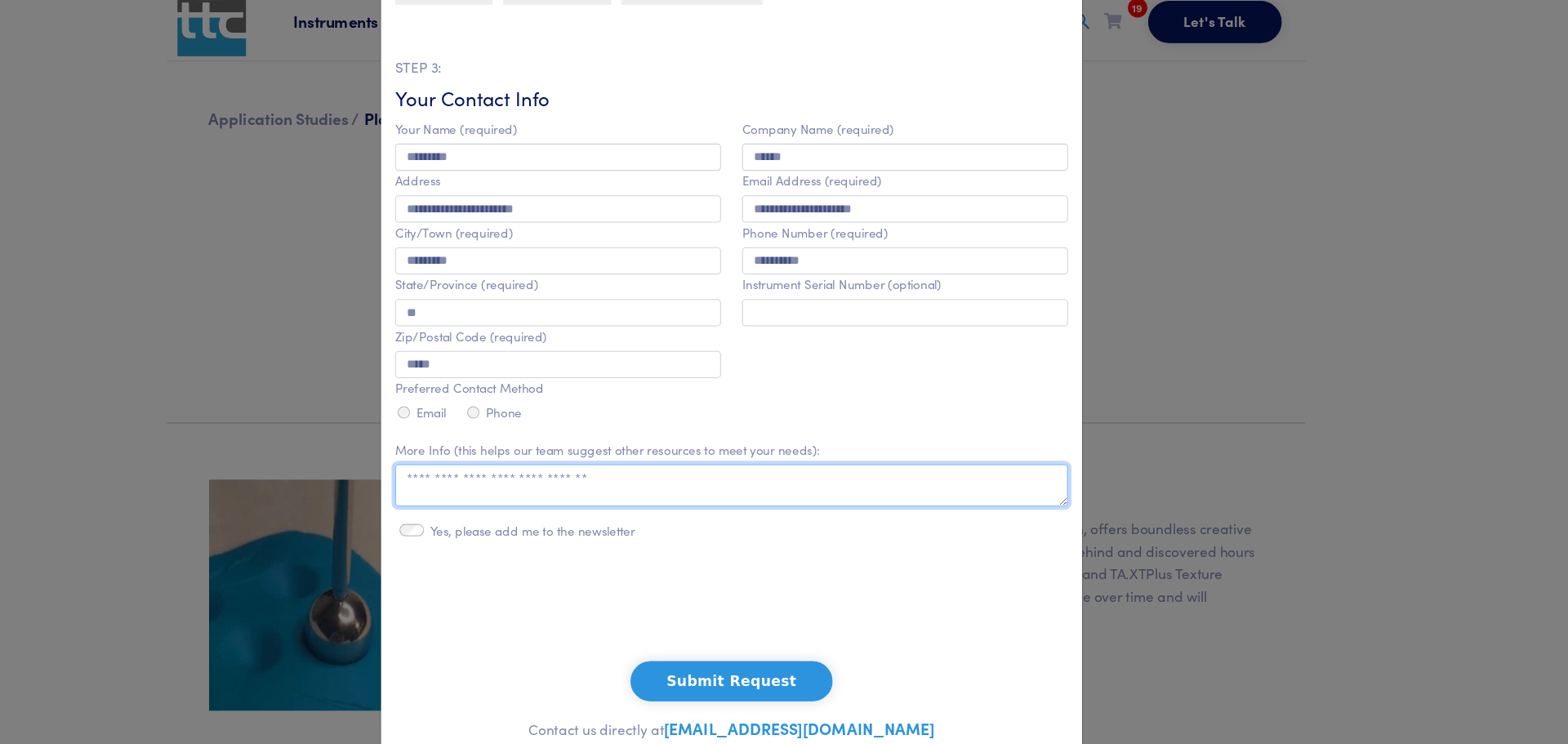
click at [495, 471] on textarea at bounding box center [774, 467] width 625 height 39
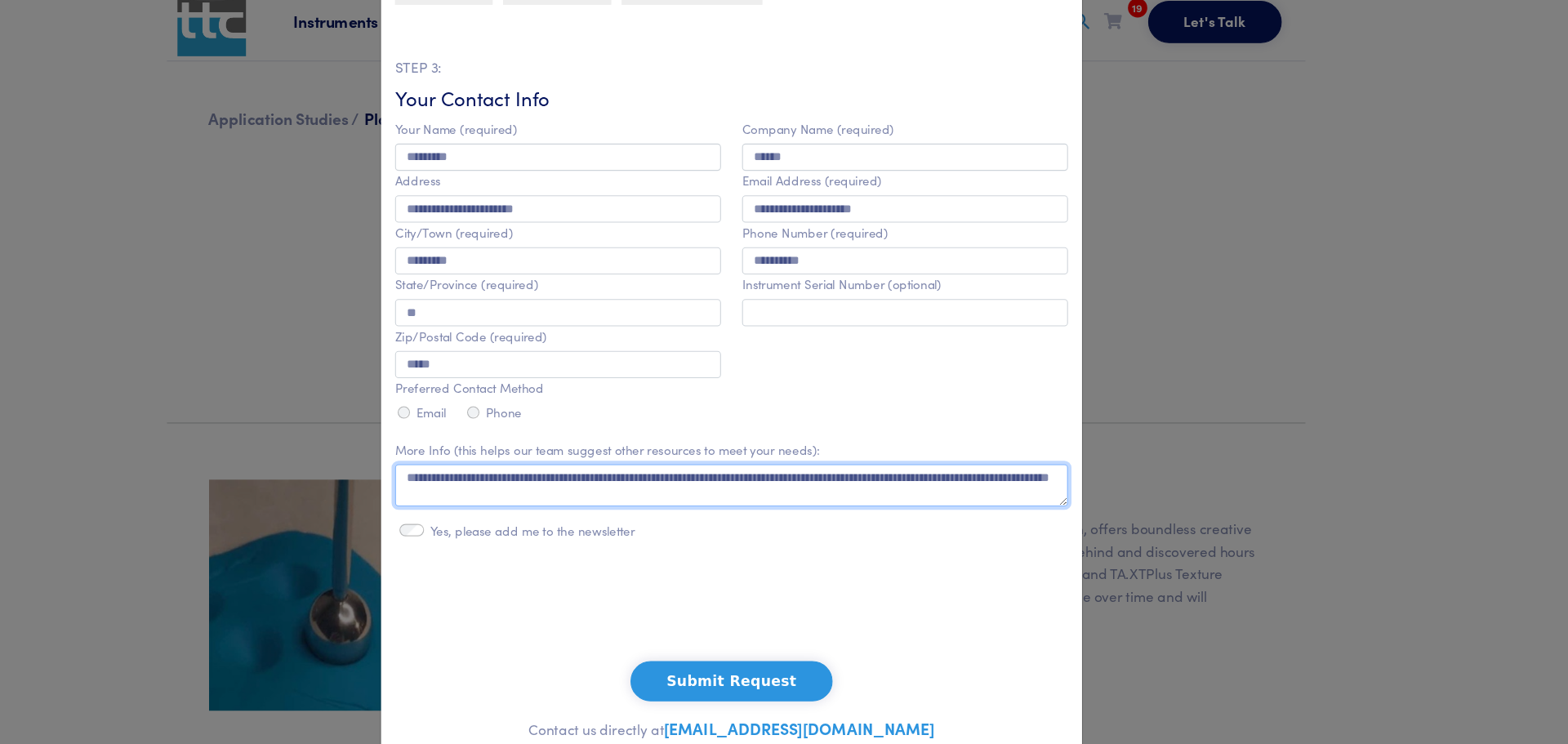
type textarea "**********"
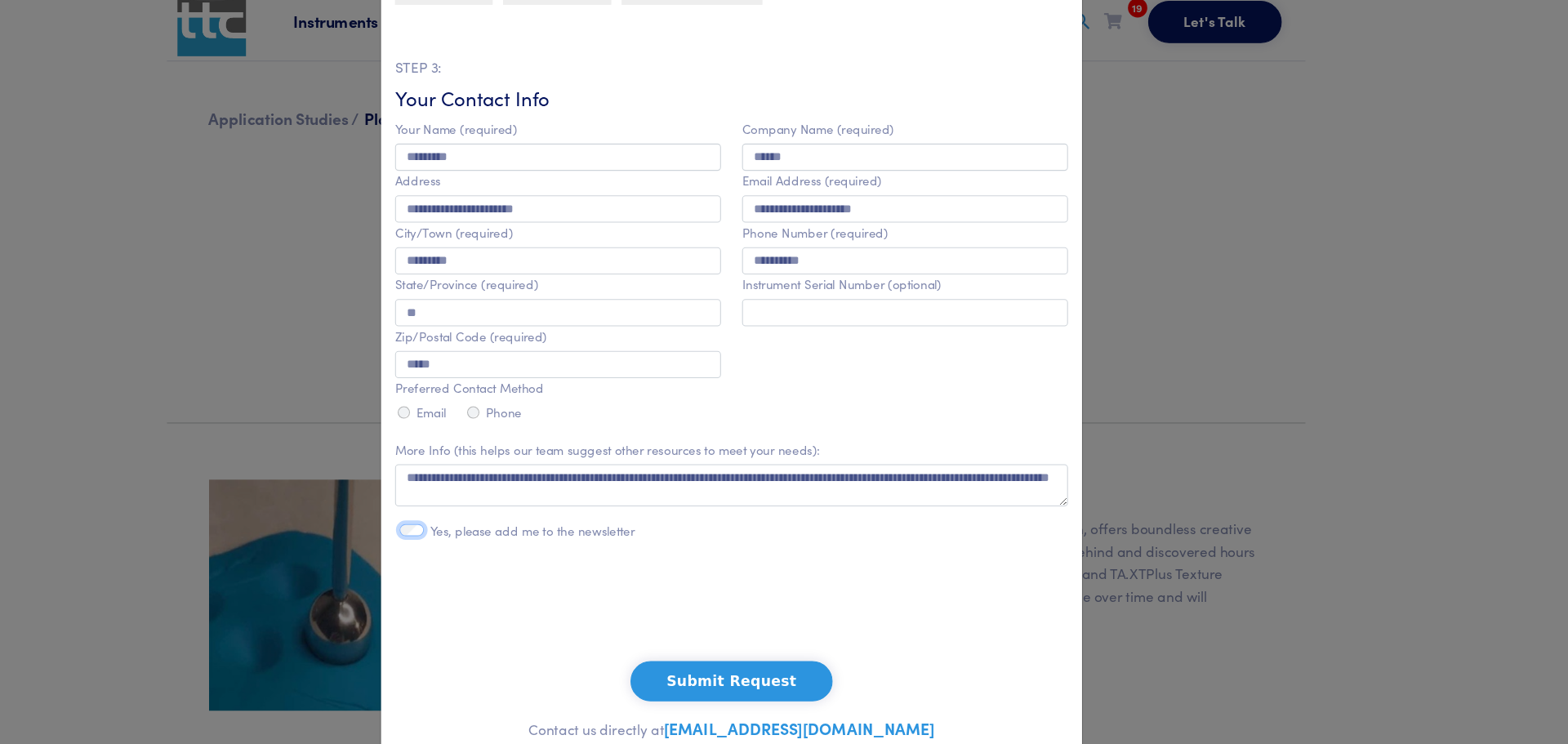
scroll to position [707, 0]
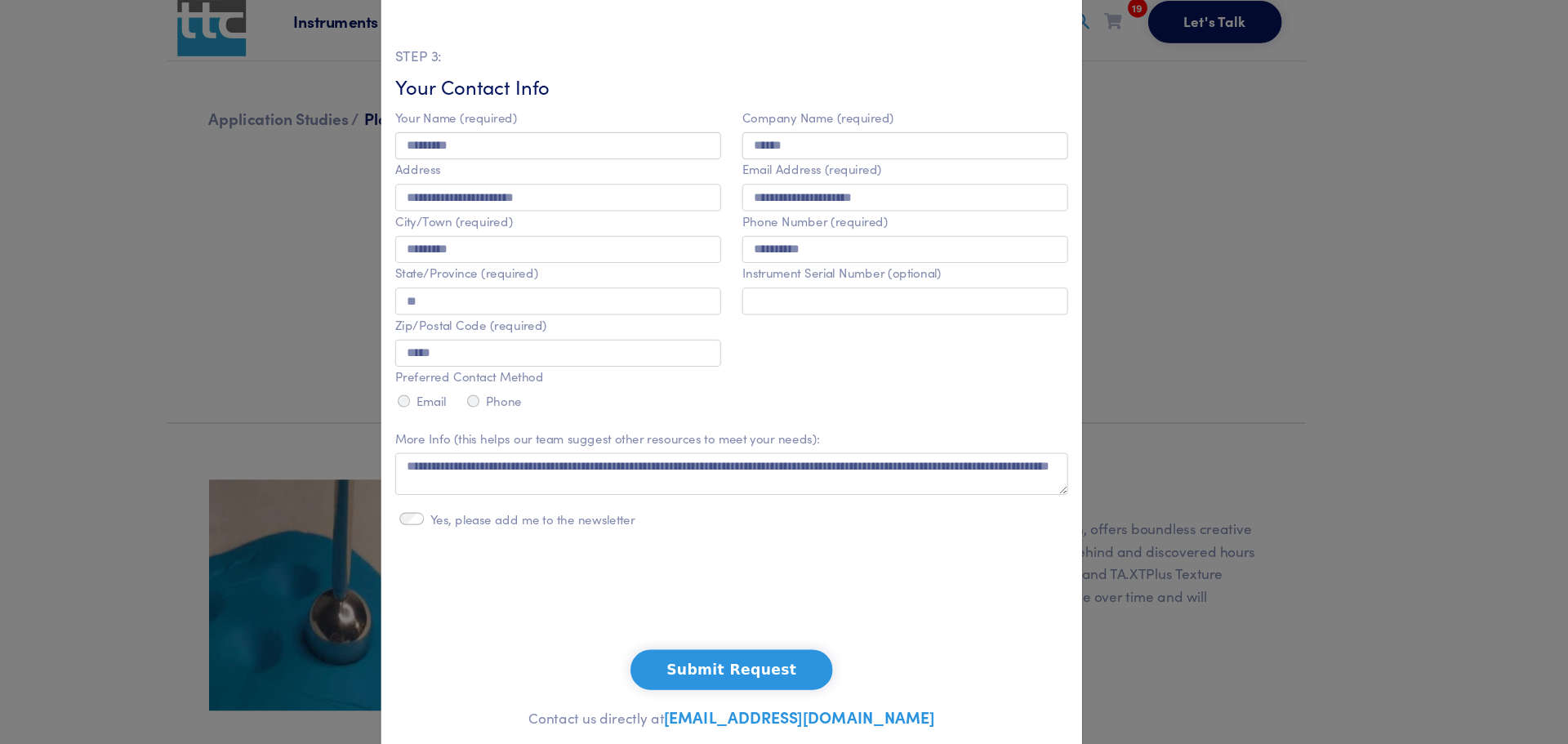
click at [744, 648] on button "Submit Request" at bounding box center [775, 638] width 188 height 38
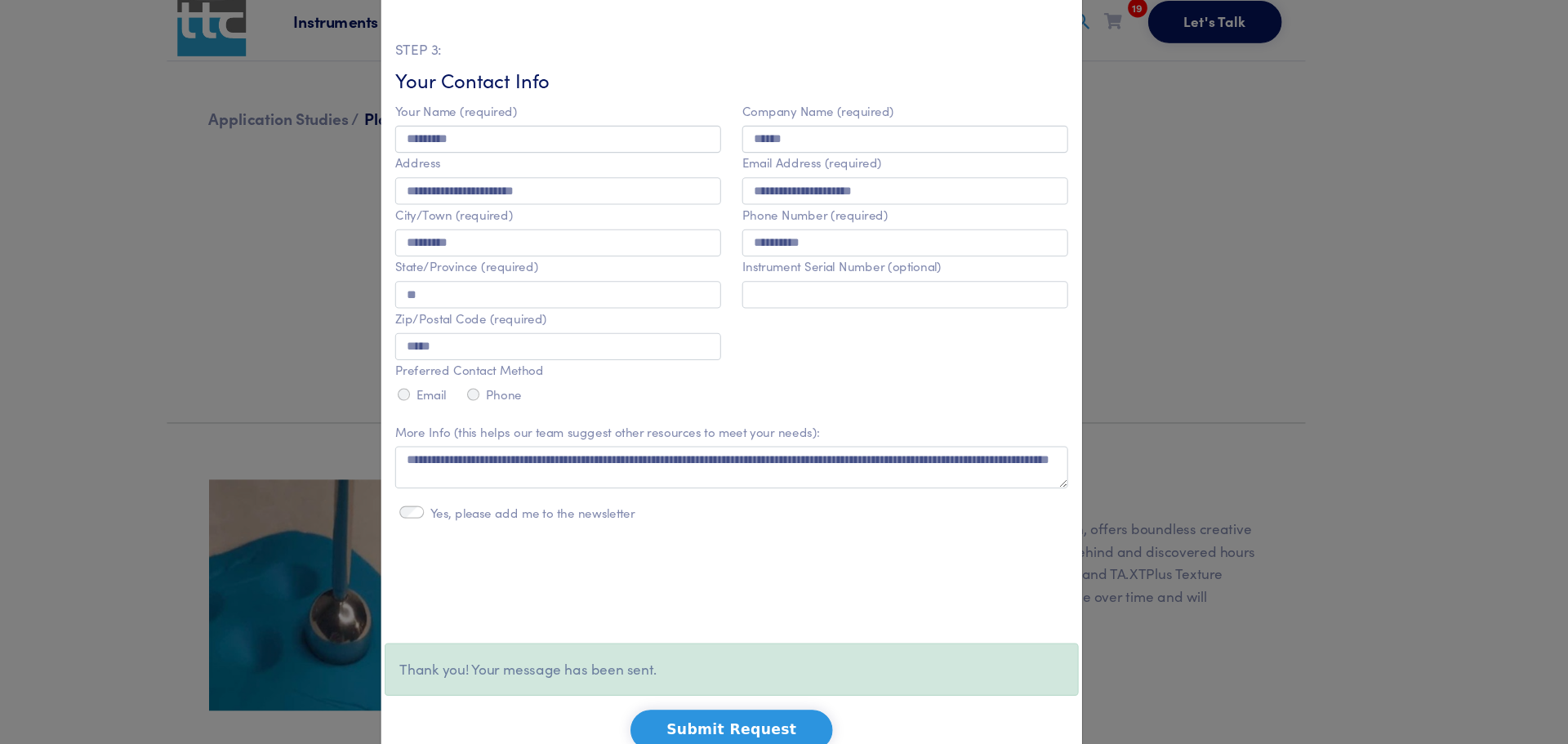
scroll to position [769, 0]
